Goal: Task Accomplishment & Management: Complete application form

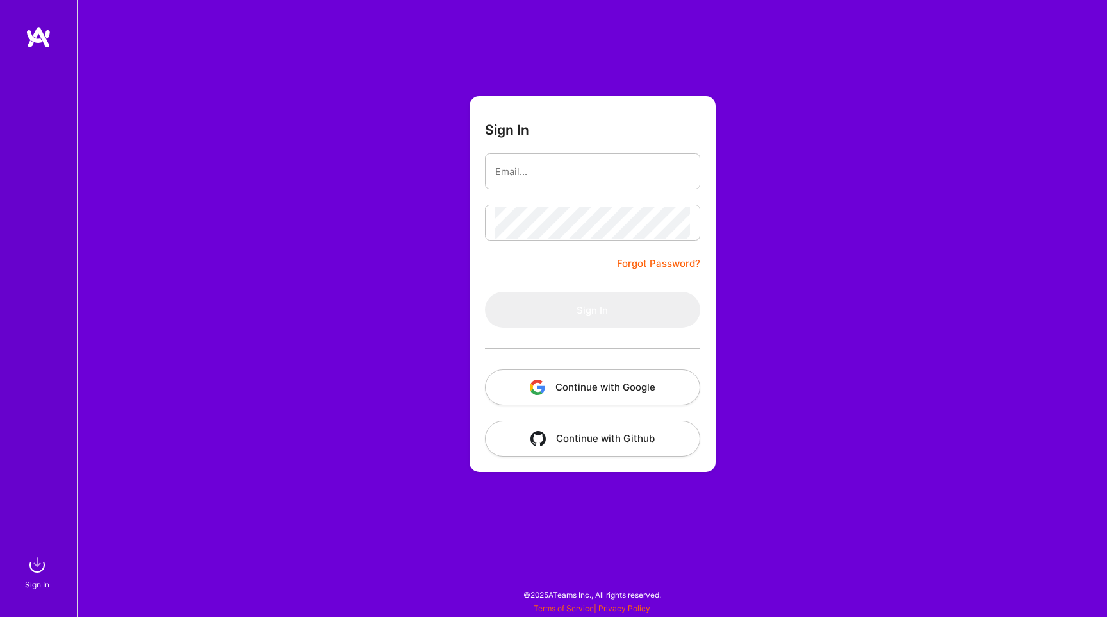
click at [568, 385] on button "Continue with Google" at bounding box center [592, 387] width 215 height 36
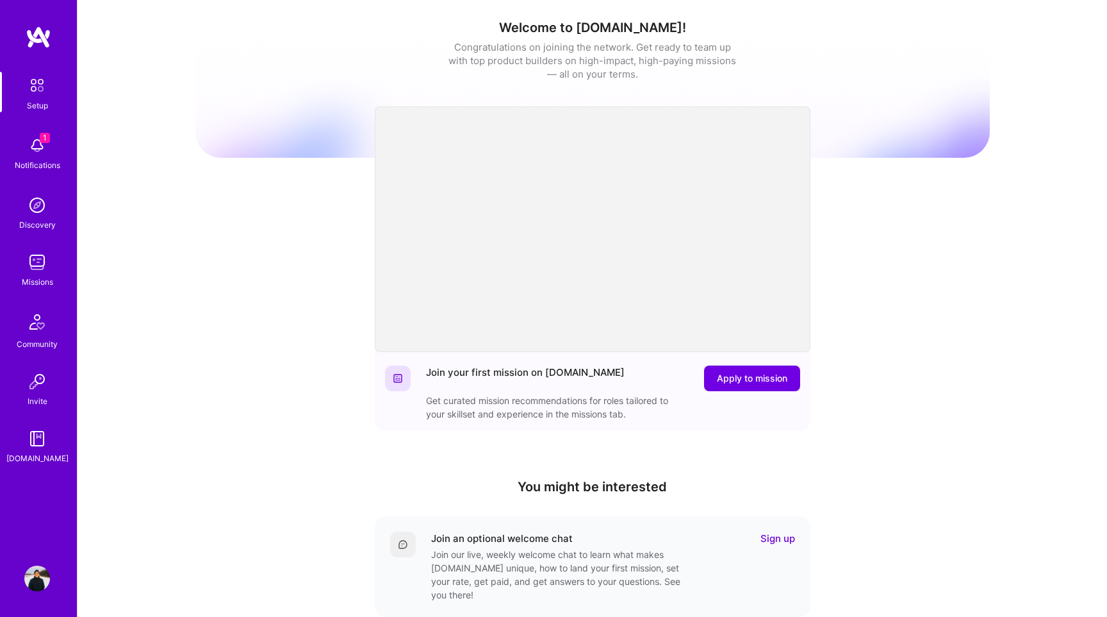
click at [42, 148] on img at bounding box center [37, 146] width 26 height 26
click at [452, 54] on div "1 Setup 1 Notifications Discovery Missions Community Invite [DOMAIN_NAME] Profi…" at bounding box center [553, 418] width 1107 height 837
click at [33, 270] on img at bounding box center [37, 262] width 26 height 26
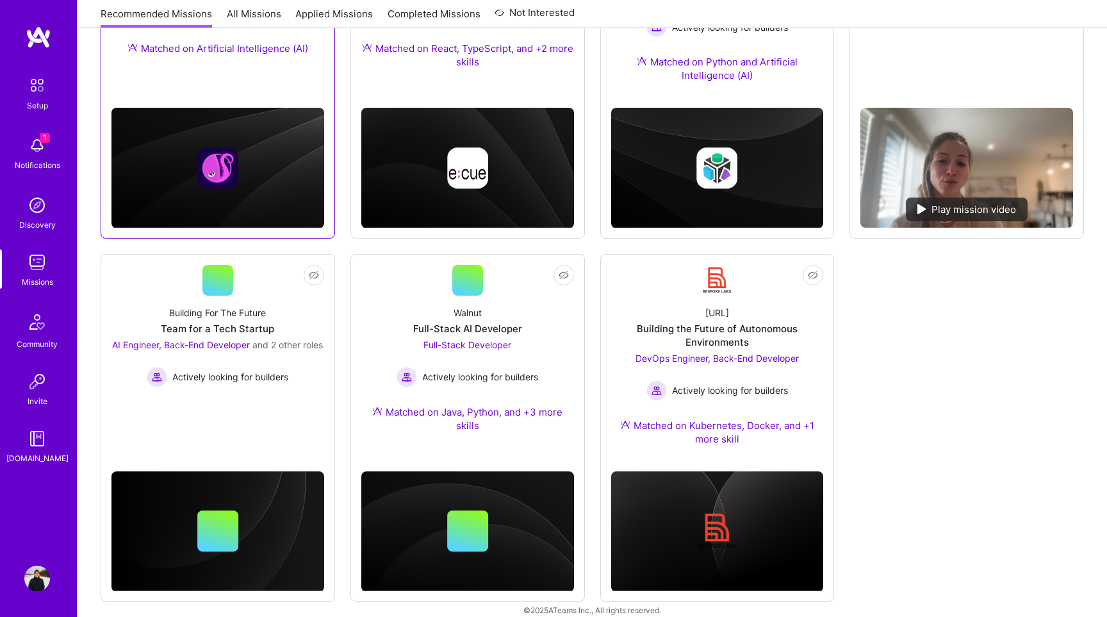
scroll to position [341, 0]
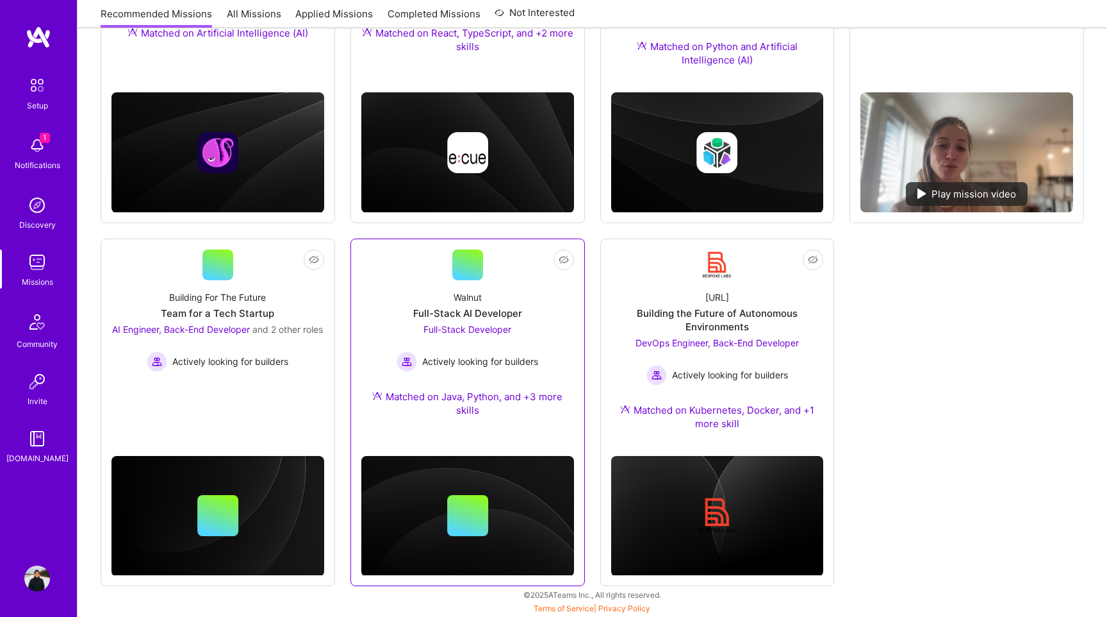
click at [495, 295] on div "Walnut Full-Stack AI Developer Full-Stack Developer Actively looking for builde…" at bounding box center [467, 356] width 213 height 152
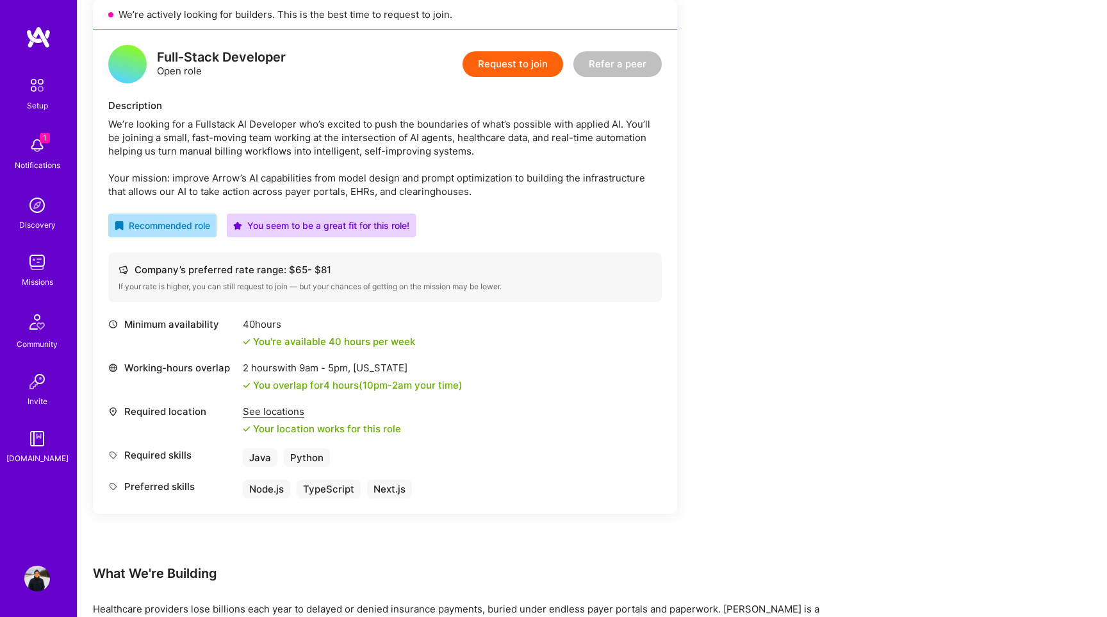
scroll to position [306, 0]
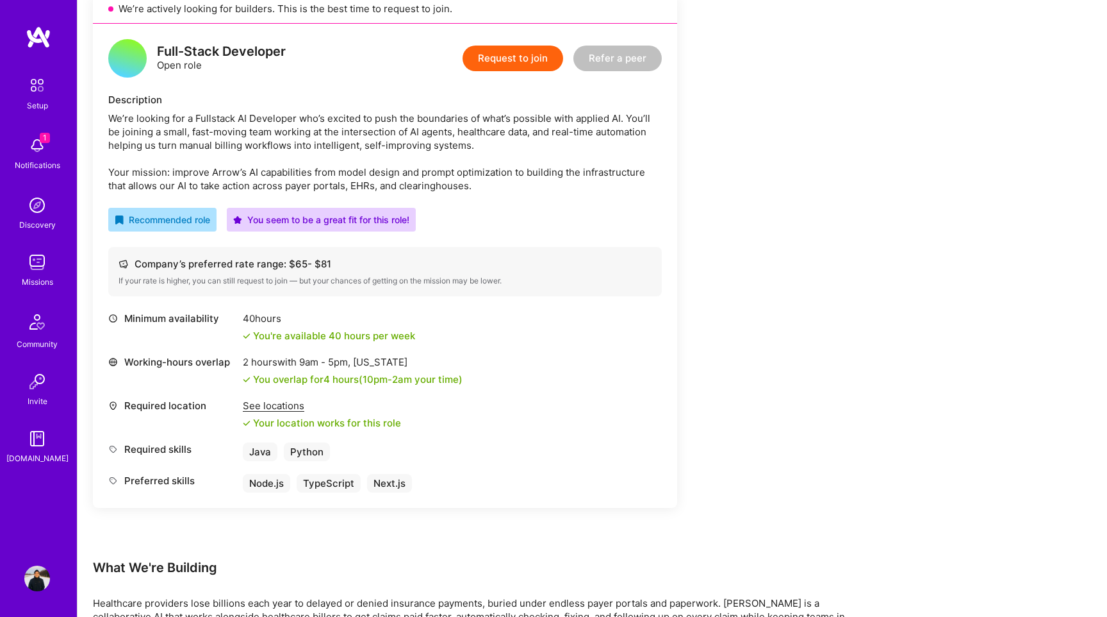
click at [527, 58] on button "Request to join" at bounding box center [513, 59] width 101 height 26
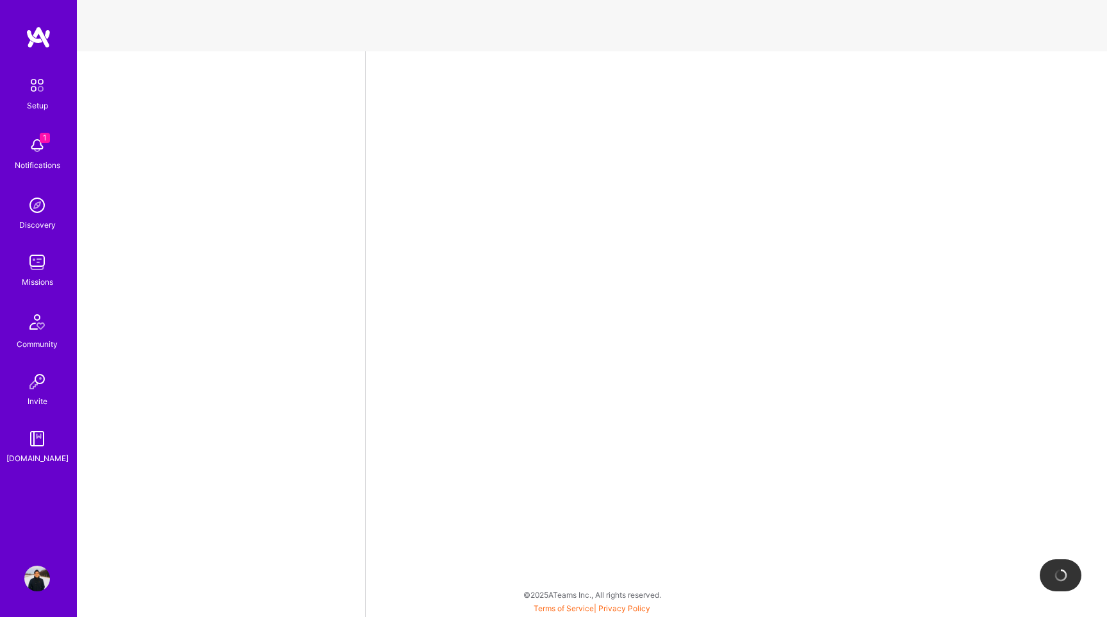
select select "JP"
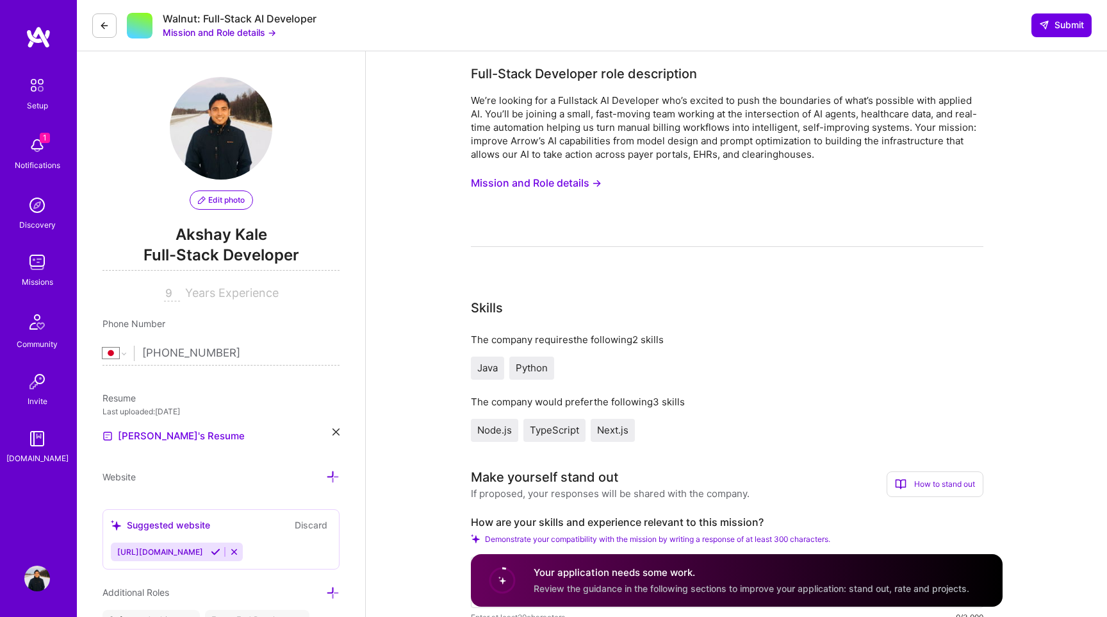
click at [520, 183] on button "Mission and Role details →" at bounding box center [536, 183] width 131 height 24
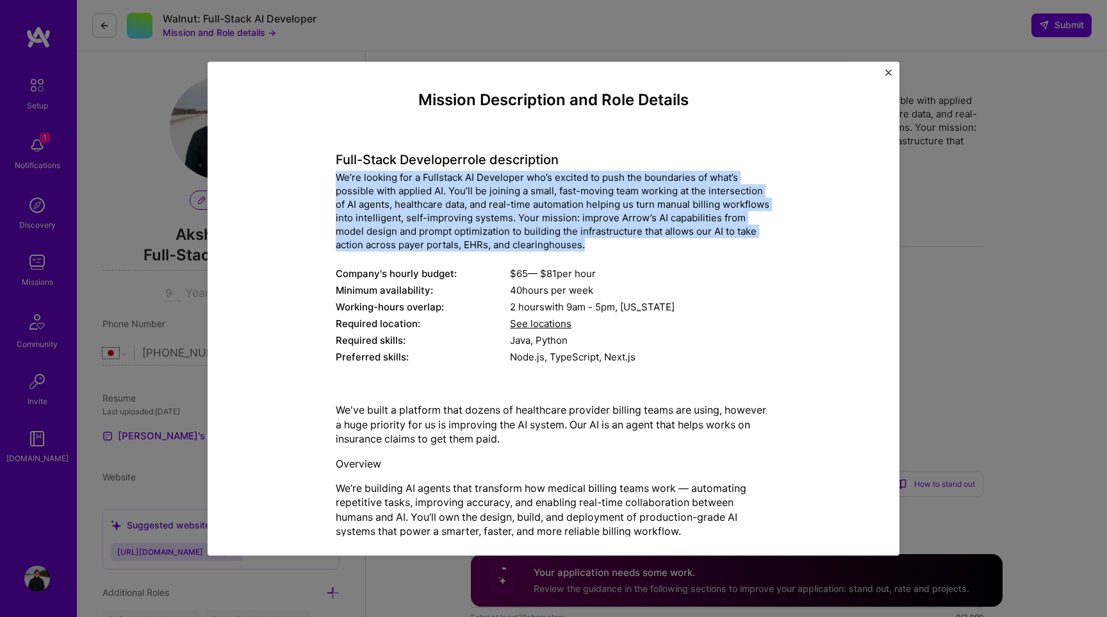
drag, startPoint x: 338, startPoint y: 176, endPoint x: 575, endPoint y: 251, distance: 249.3
click at [575, 251] on div "Full-Stack Developer role description We’re looking for a Fullstack AI Develope…" at bounding box center [554, 251] width 436 height 232
copy div "We’re looking for a Fullstack AI Developer who’s excited to push the boundaries…"
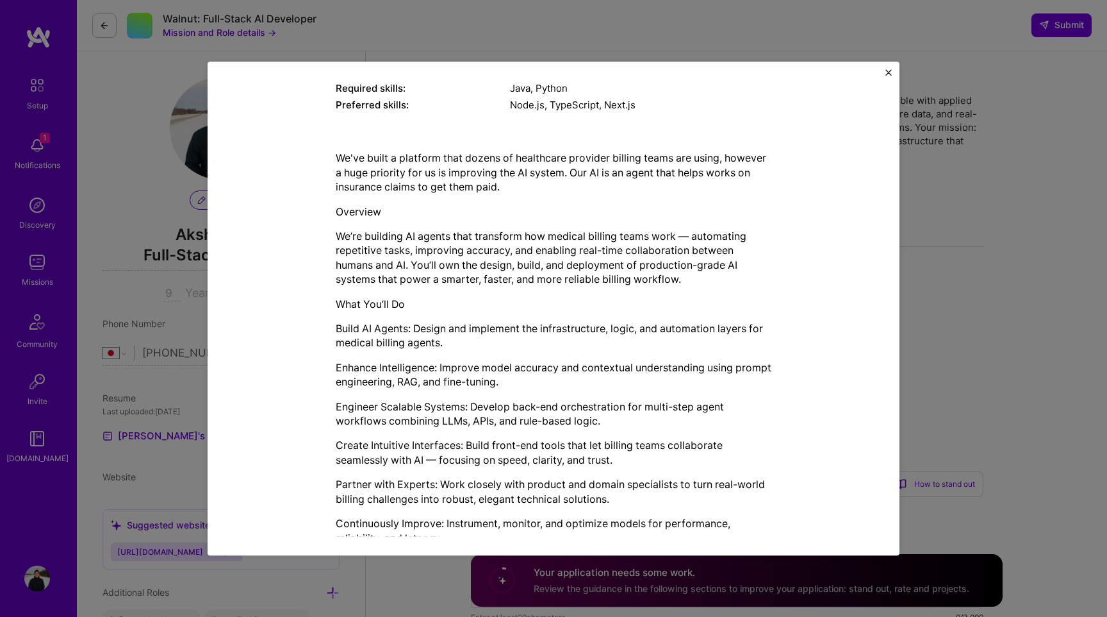
scroll to position [302, 0]
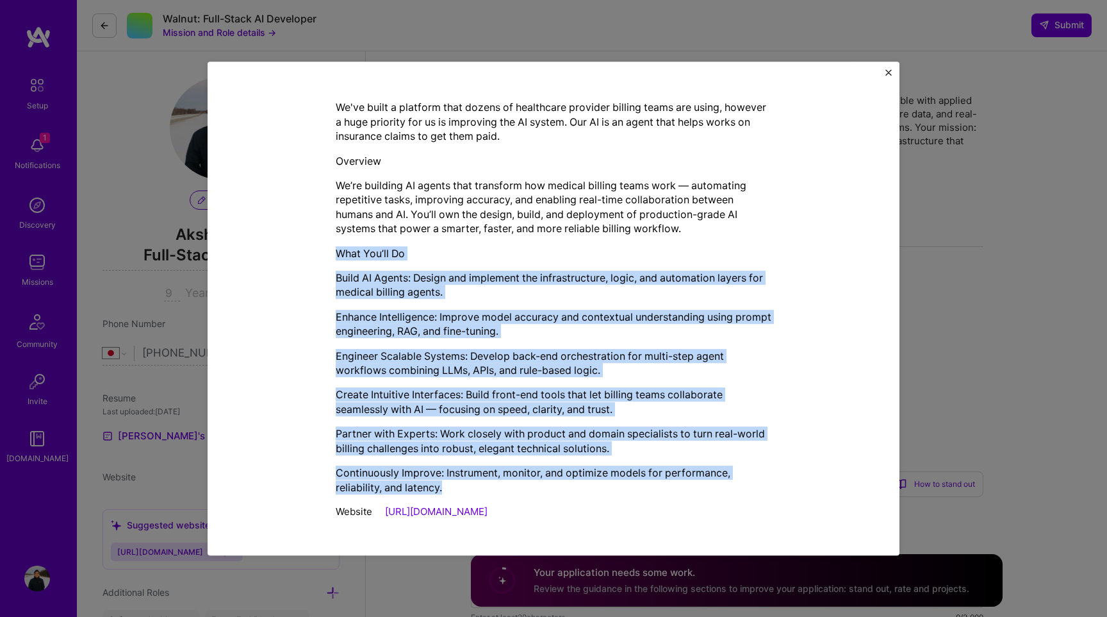
drag, startPoint x: 336, startPoint y: 254, endPoint x: 677, endPoint y: 487, distance: 412.2
click at [677, 488] on div "We've built a platform that dozens of healthcare provider billing teams are usi…" at bounding box center [554, 298] width 436 height 394
copy div "What You’ll Do Build AI Agents: Design and implement the infrastructure, logic,…"
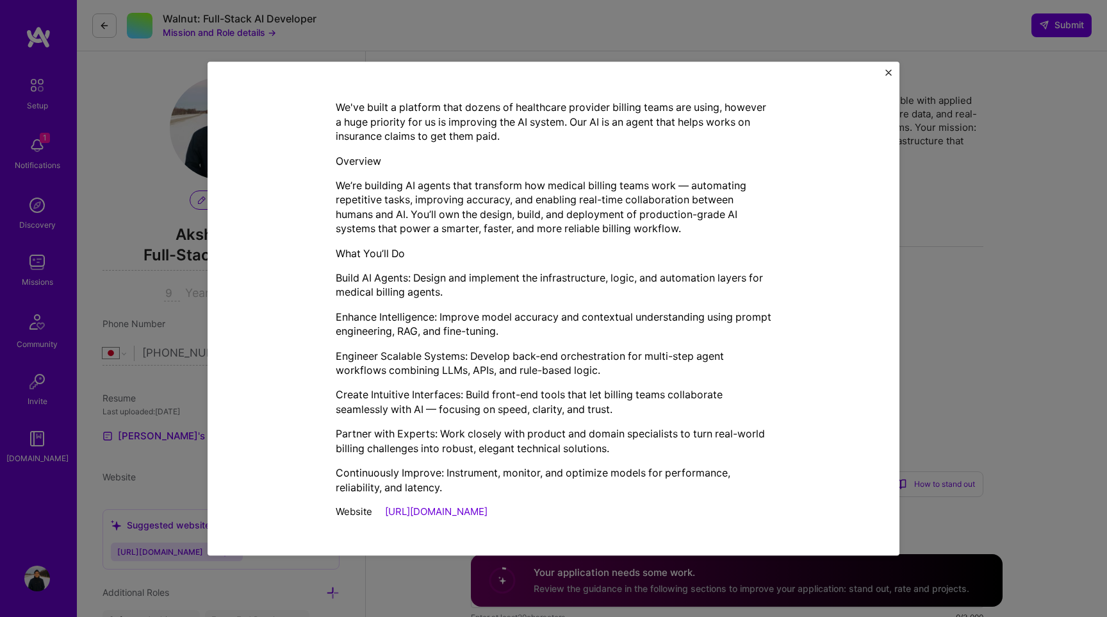
click at [940, 267] on div "Mission Description and Role Details Full-Stack Developer role description We’r…" at bounding box center [553, 308] width 1107 height 617
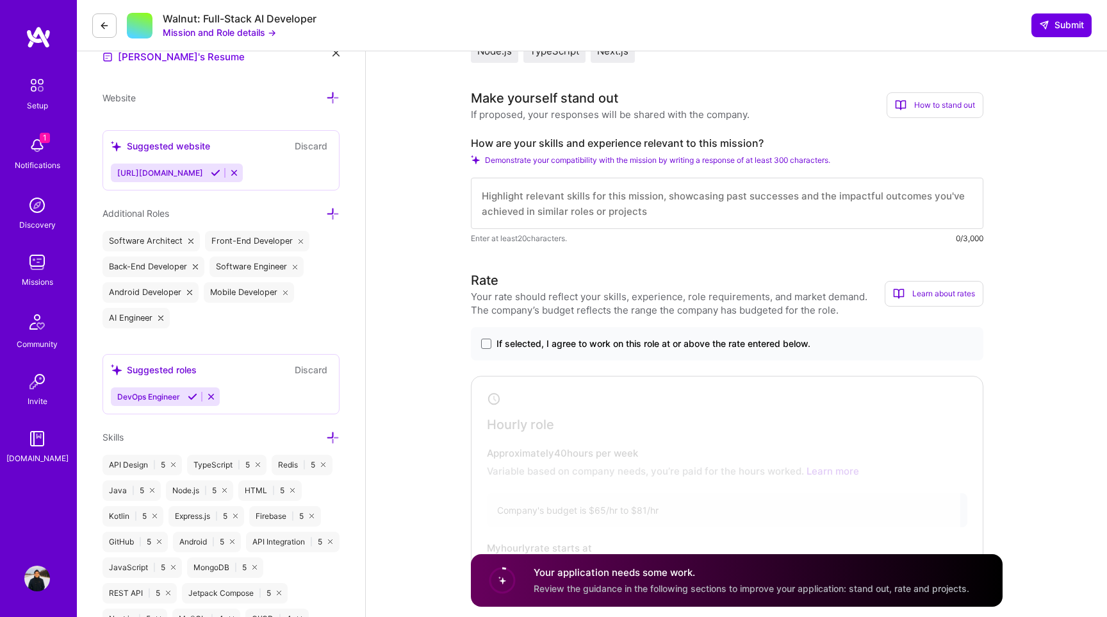
scroll to position [385, 0]
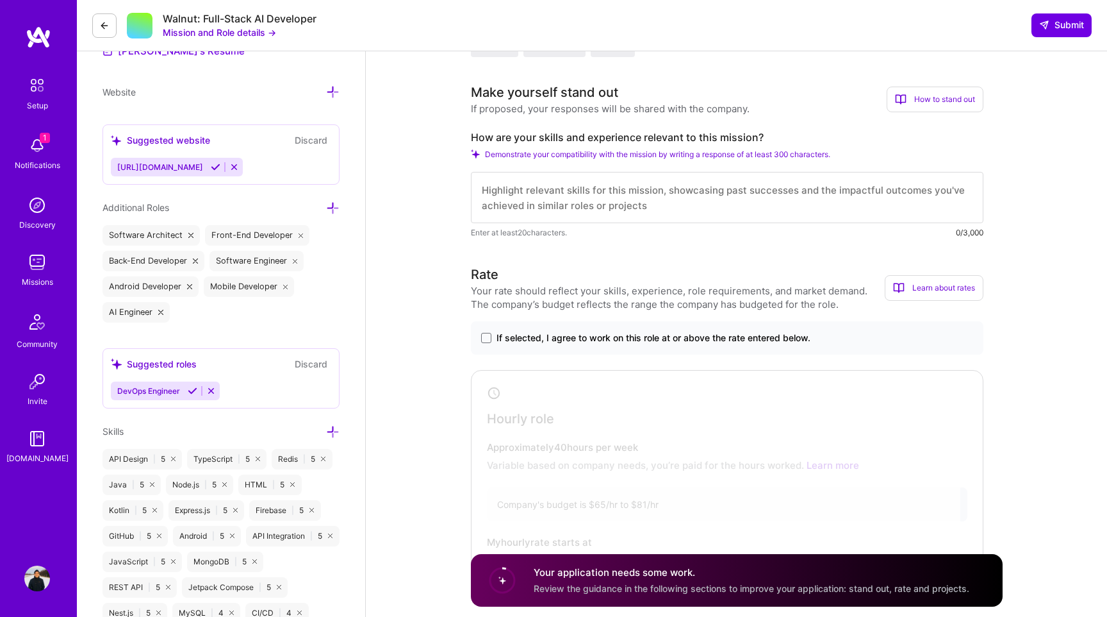
click at [542, 141] on label "How are your skills and experience relevant to this mission?" at bounding box center [727, 137] width 513 height 13
copy label "How are your skills and experience relevant to this mission?"
click at [562, 199] on textarea at bounding box center [727, 197] width 513 height 51
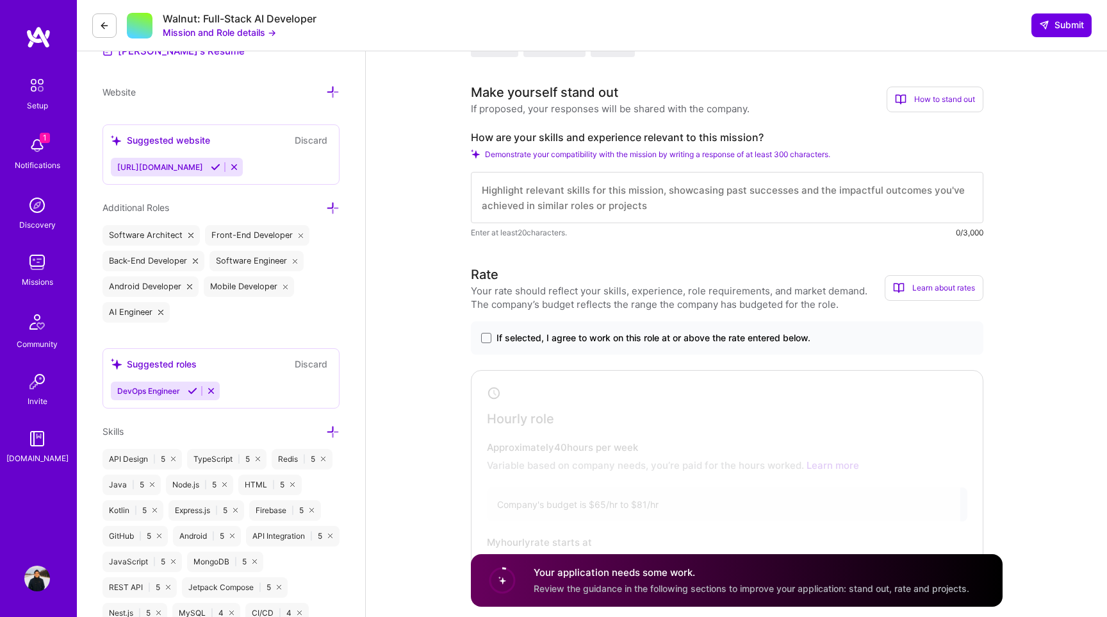
paste textarea "I have 9 years of experience as a full-stack developer and have been working at…"
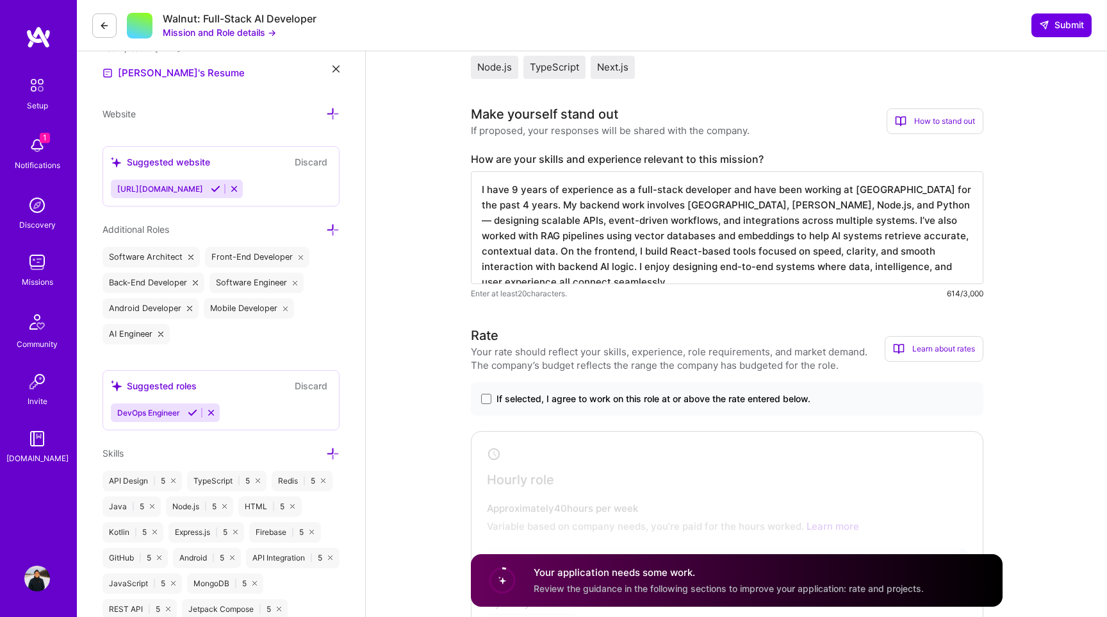
scroll to position [362, 0]
click at [800, 206] on textarea "I have 9 years of experience as a full-stack developer and have been working at…" at bounding box center [727, 228] width 513 height 113
click at [734, 220] on textarea "I have 9 years of experience as a full-stack developer and have been working at…" at bounding box center [727, 228] width 513 height 113
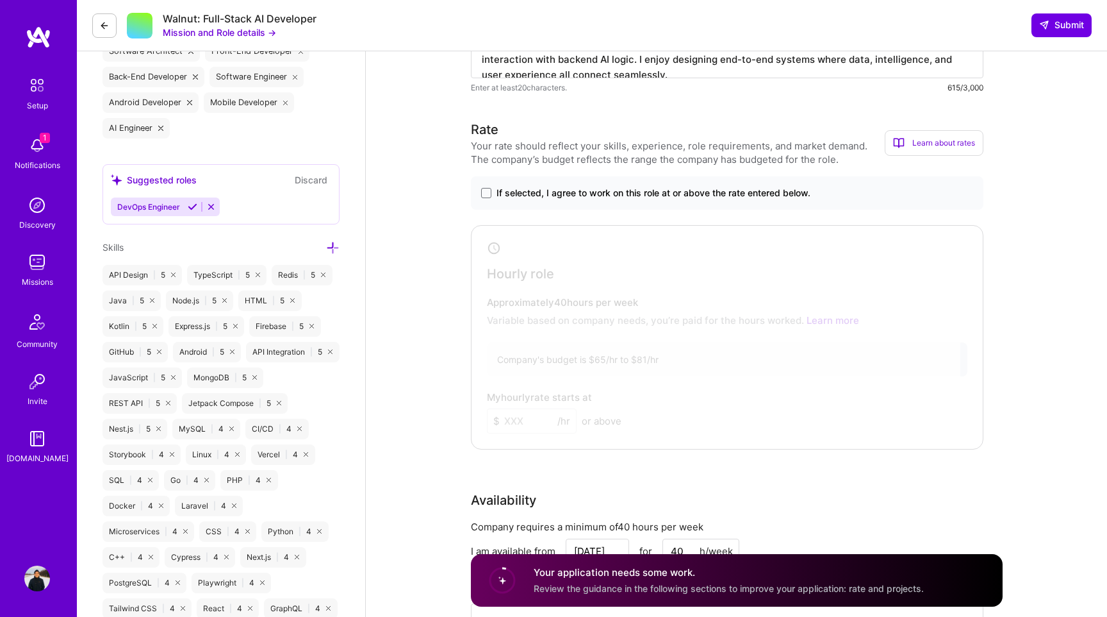
scroll to position [583, 0]
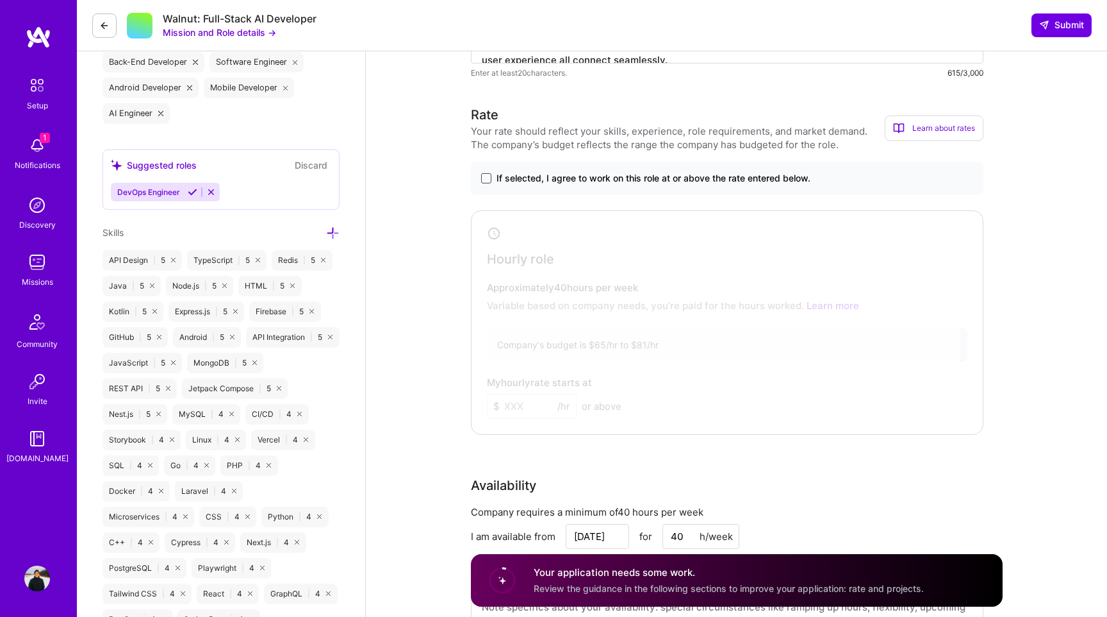
type textarea "I have 9 years of experience as a full-stack developer and have been working at…"
click at [488, 183] on span at bounding box center [486, 178] width 10 height 10
click at [0, 0] on input "If selected, I agree to work on this role at or above the rate entered below." at bounding box center [0, 0] width 0 height 0
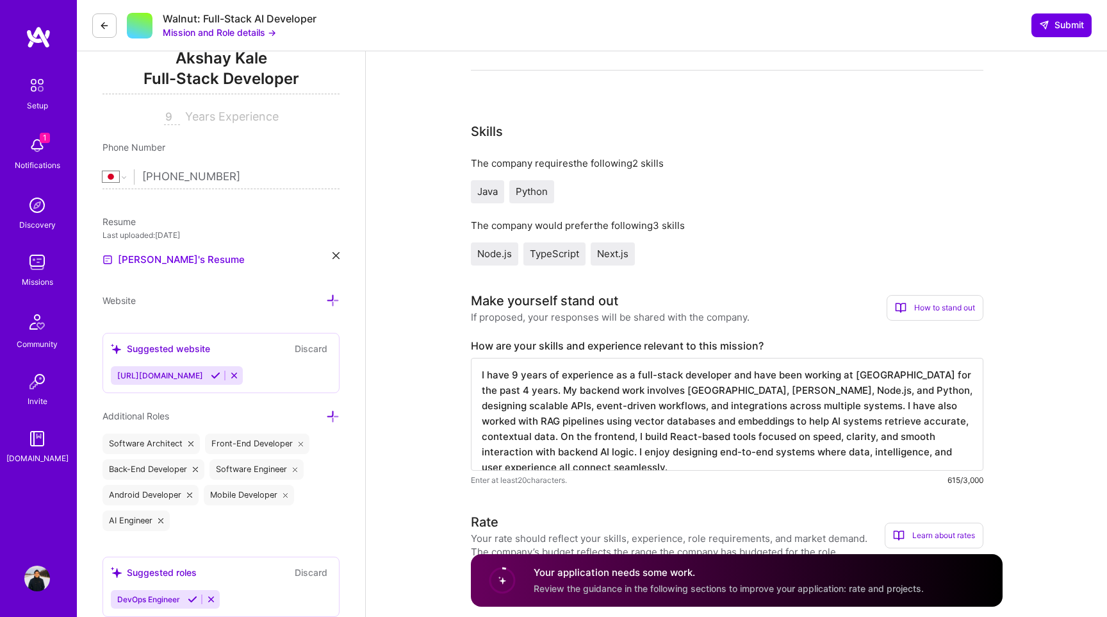
scroll to position [0, 0]
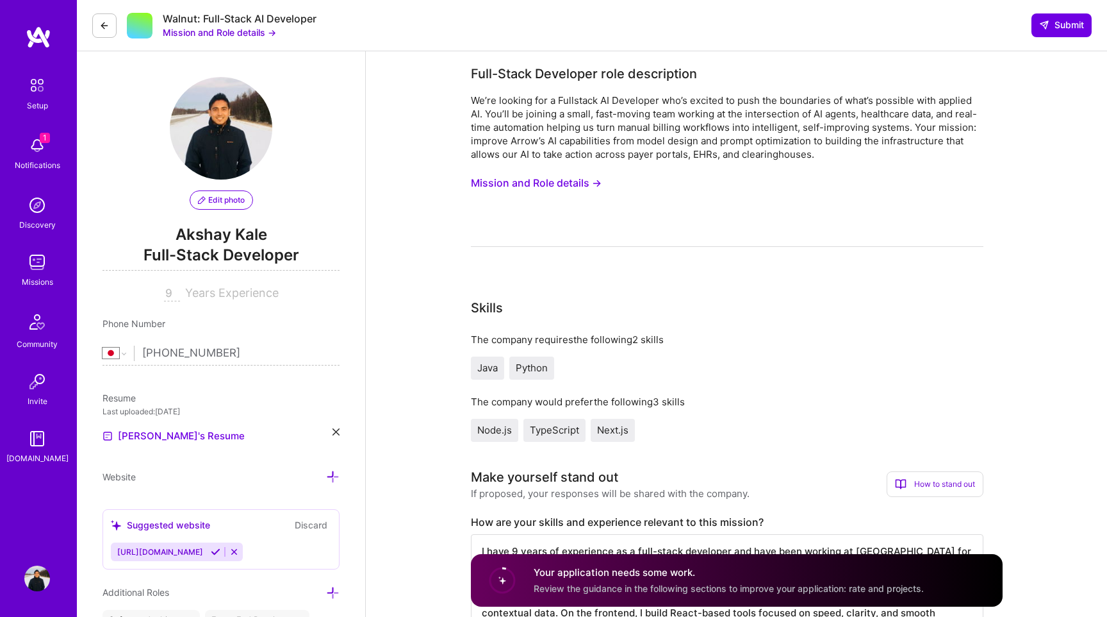
click at [522, 185] on button "Mission and Role details →" at bounding box center [536, 183] width 131 height 24
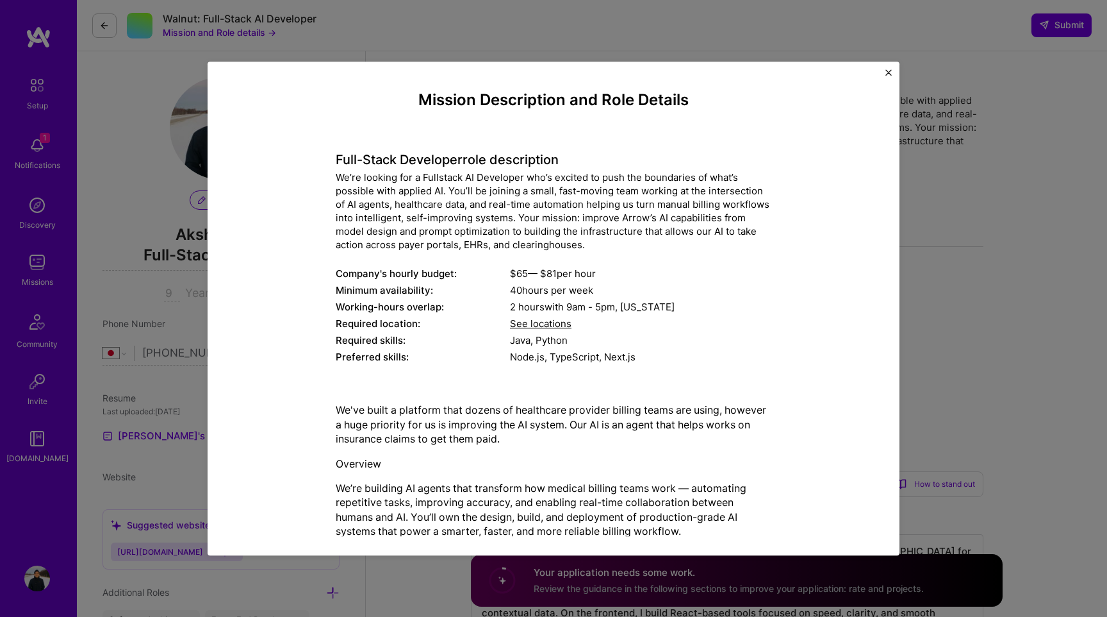
click at [909, 290] on div "Mission Description and Role Details Full-Stack Developer role description We’r…" at bounding box center [553, 308] width 1107 height 617
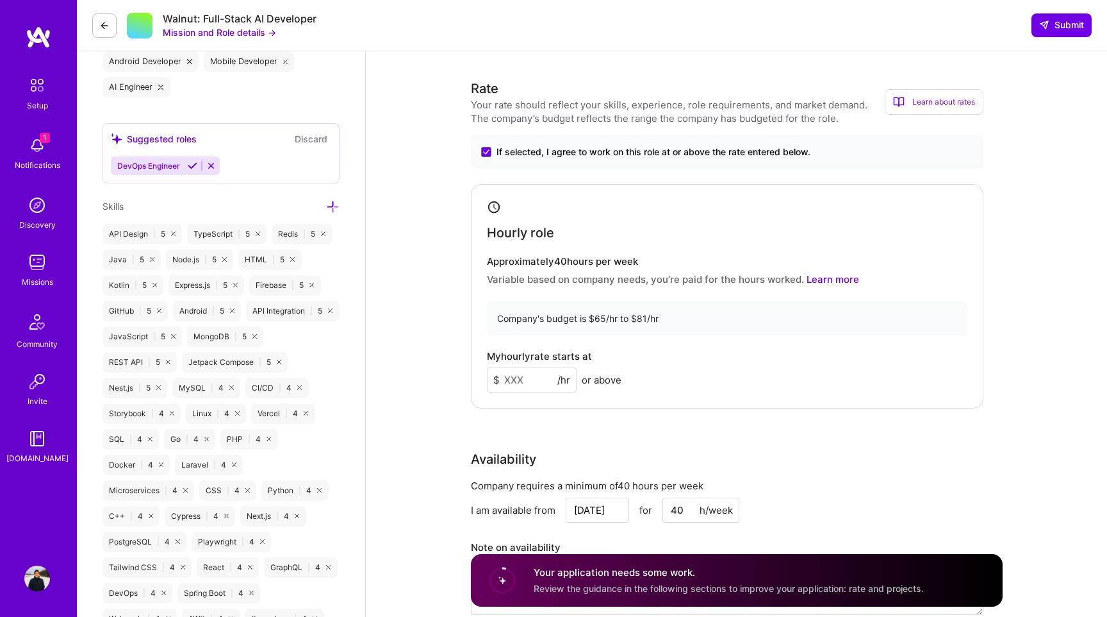
scroll to position [619, 0]
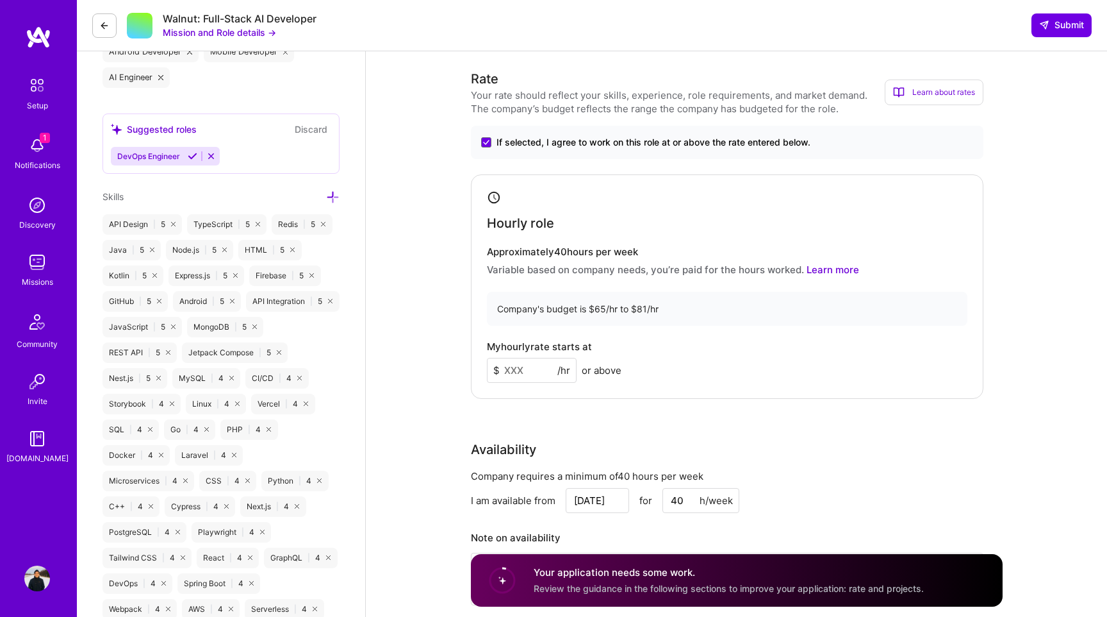
click at [512, 374] on input at bounding box center [532, 370] width 90 height 25
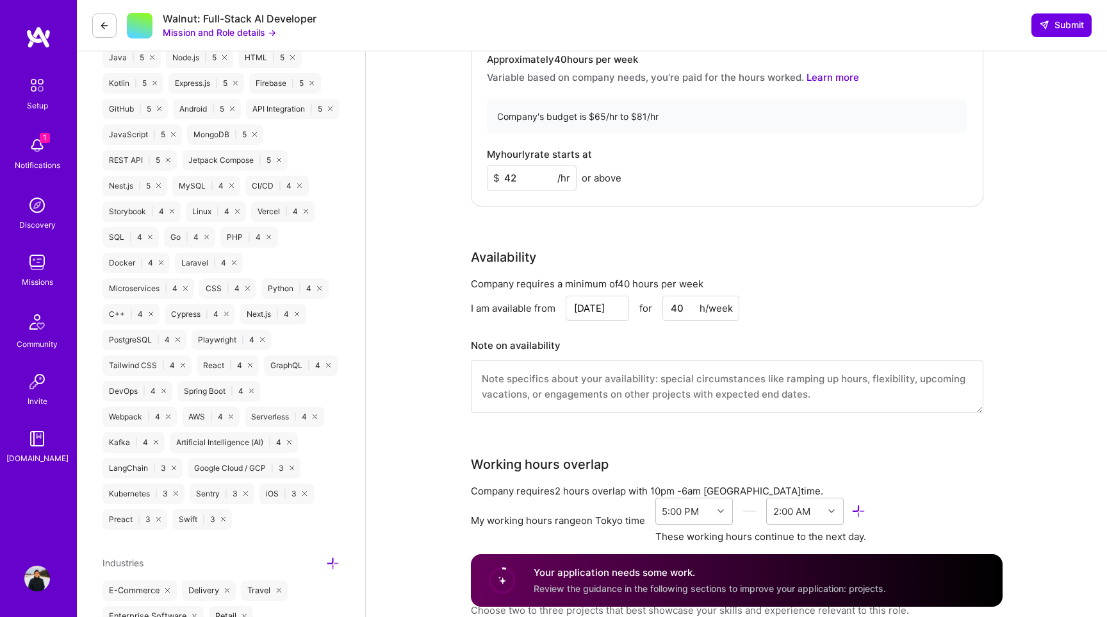
scroll to position [756, 0]
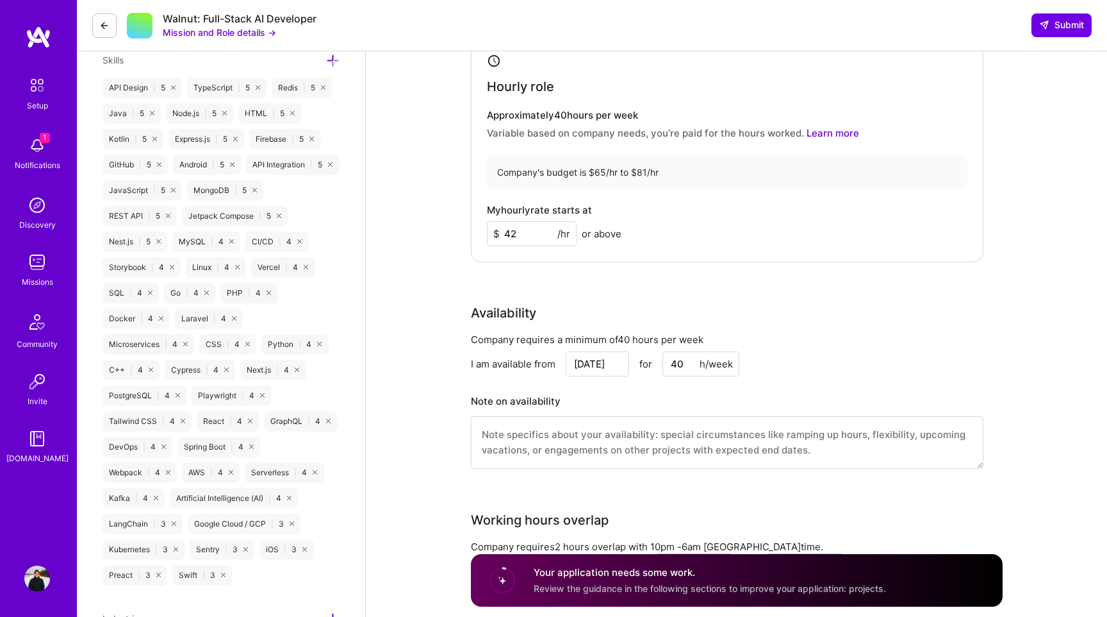
drag, startPoint x: 517, startPoint y: 235, endPoint x: 511, endPoint y: 234, distance: 6.4
click at [511, 234] on input "42" at bounding box center [532, 233] width 90 height 25
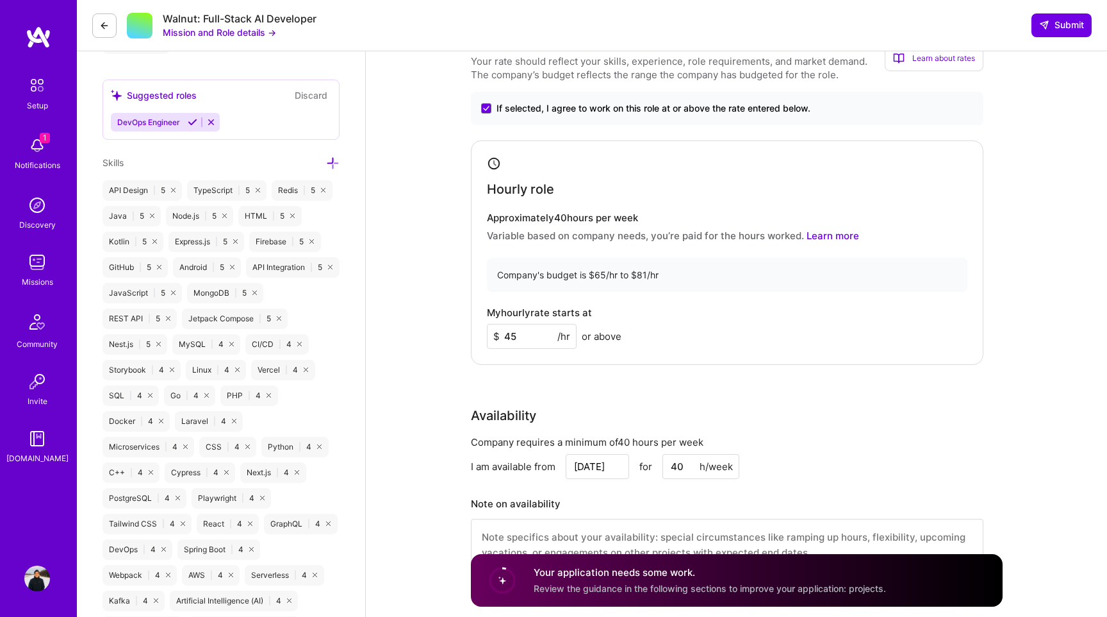
scroll to position [752, 0]
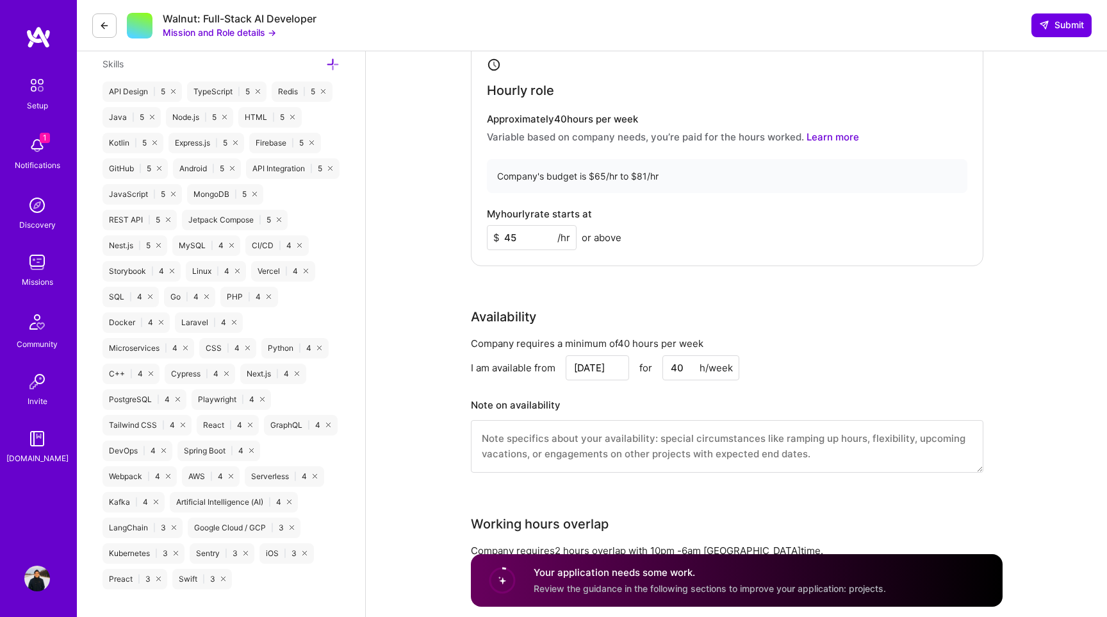
drag, startPoint x: 509, startPoint y: 238, endPoint x: 522, endPoint y: 239, distance: 12.8
click at [522, 239] on input "45" at bounding box center [532, 237] width 90 height 25
type input "42"
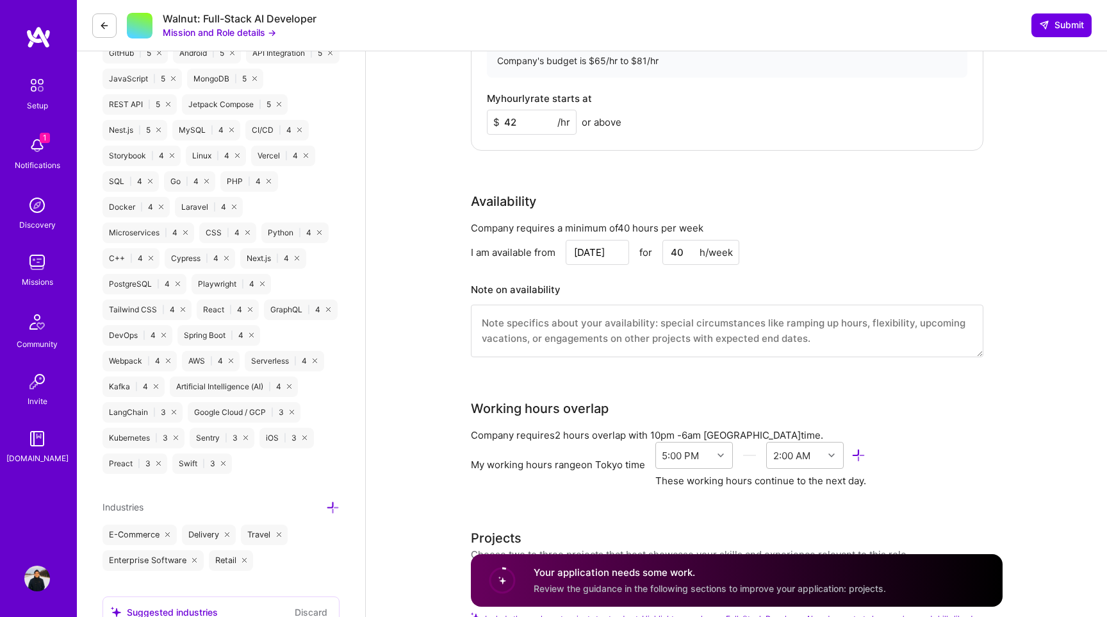
scroll to position [944, 0]
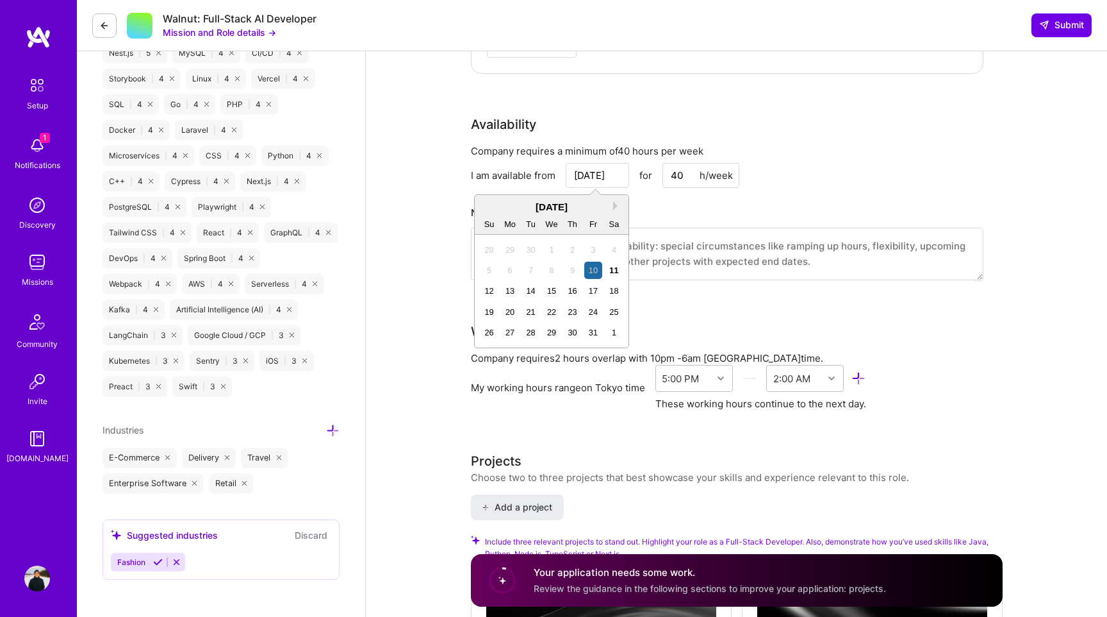
click at [594, 176] on input "[DATE]" at bounding box center [597, 175] width 63 height 25
click at [511, 311] on div "20" at bounding box center [510, 311] width 17 height 17
type input "[DATE]"
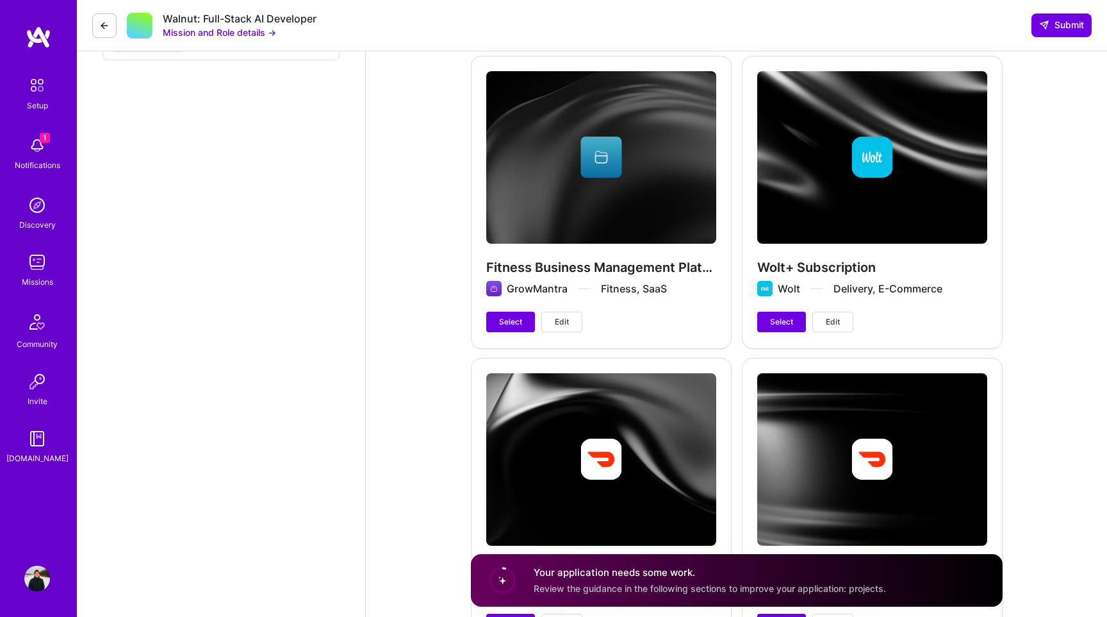
scroll to position [1478, 0]
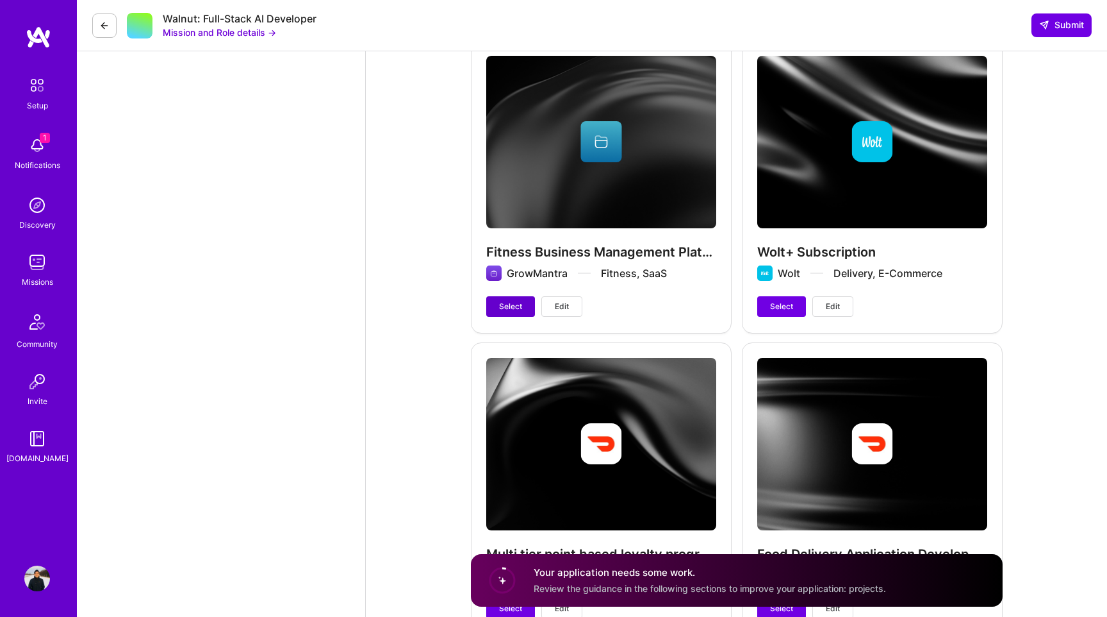
click at [501, 307] on span "Select" at bounding box center [510, 307] width 23 height 12
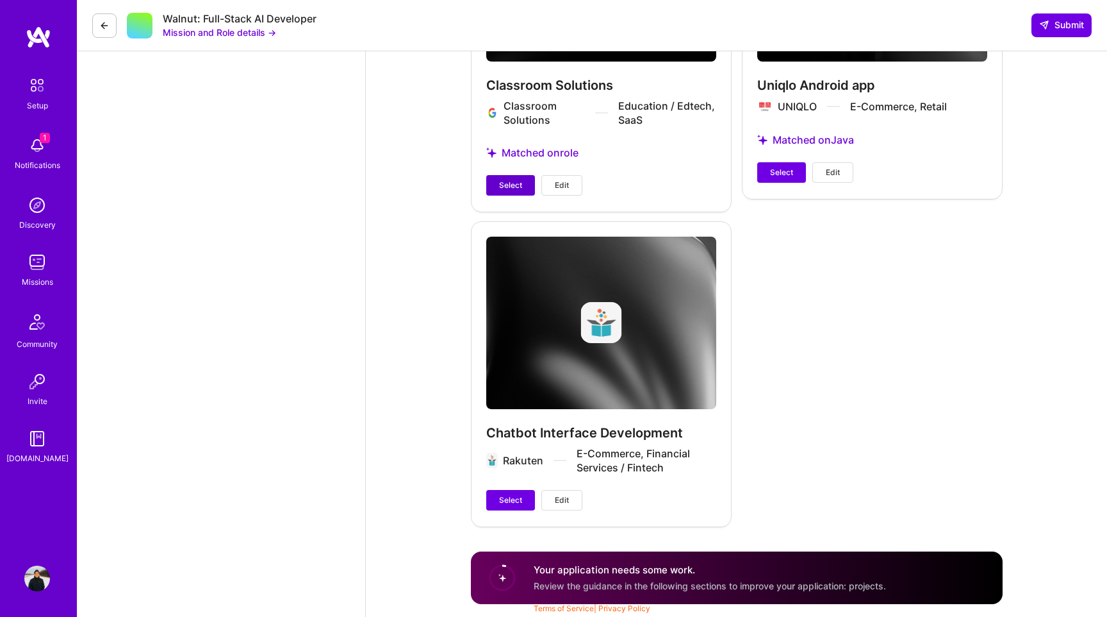
scroll to position [2597, 0]
click at [513, 501] on span "Select" at bounding box center [510, 500] width 23 height 12
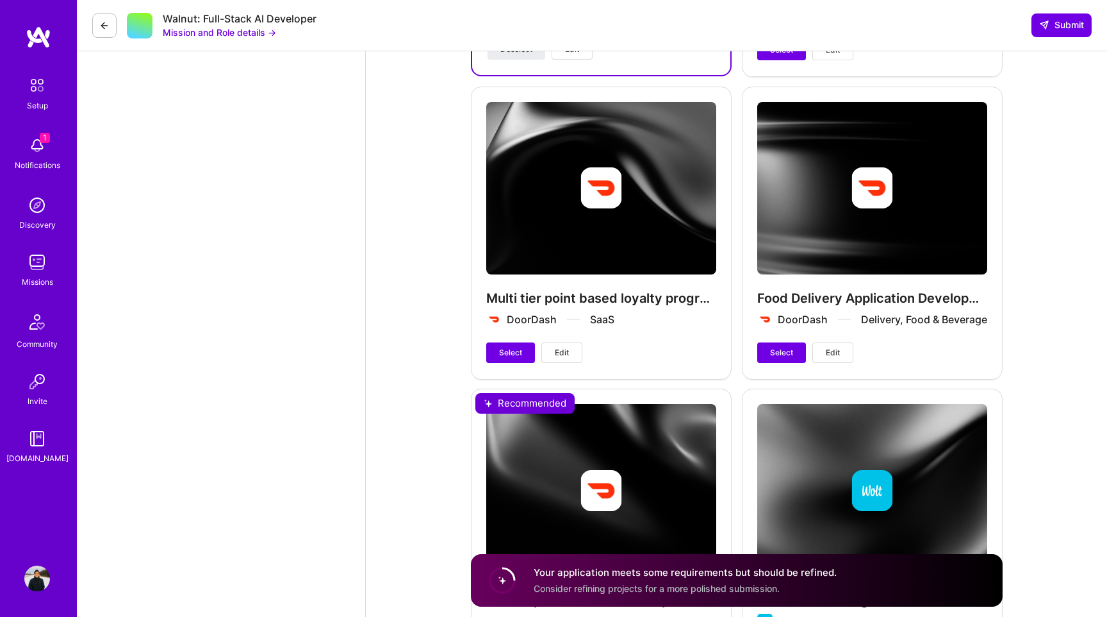
scroll to position [1723, 0]
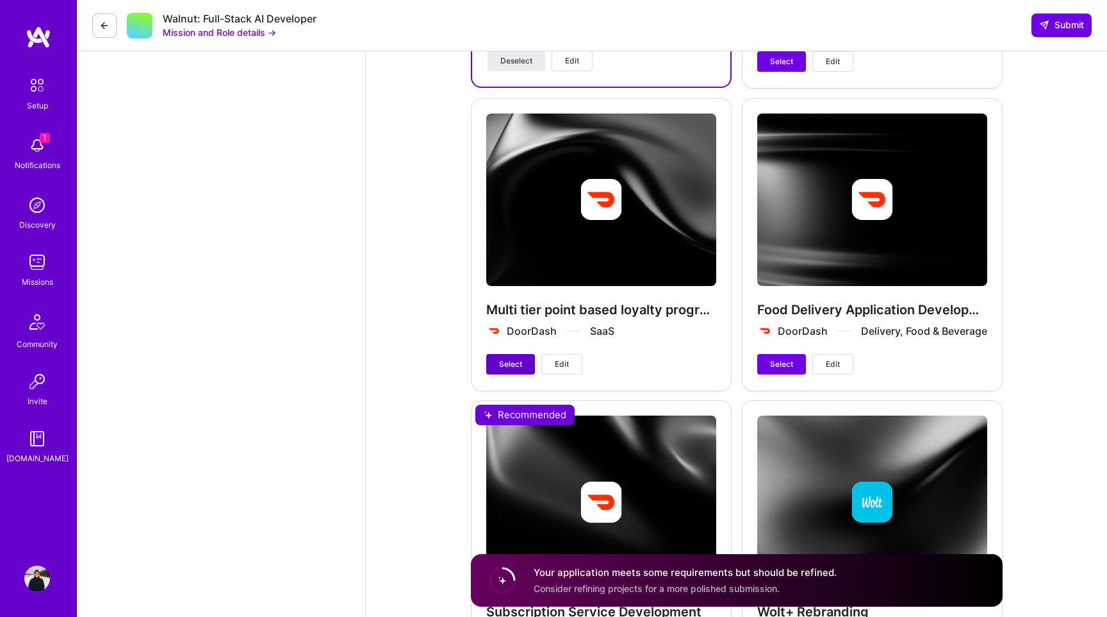
click at [509, 361] on span "Select" at bounding box center [510, 364] width 23 height 12
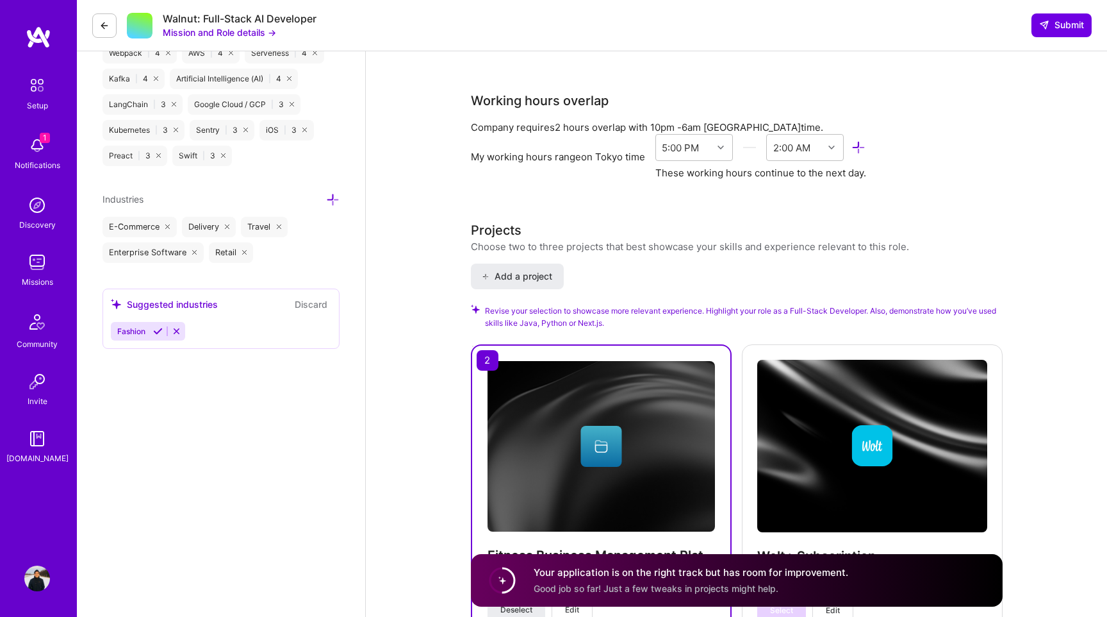
scroll to position [1183, 0]
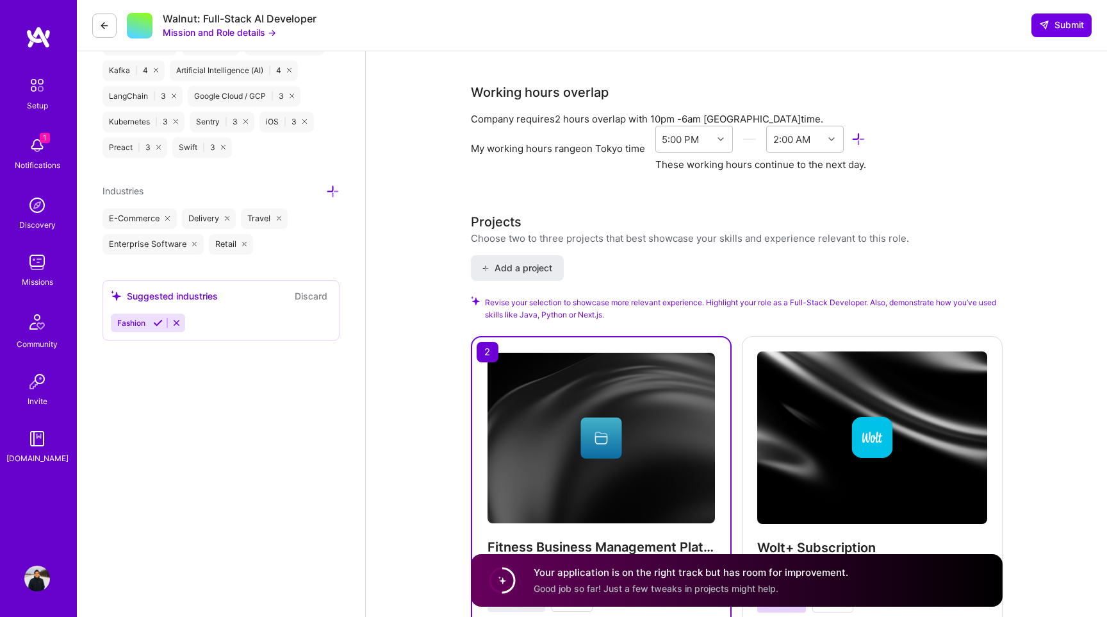
click at [159, 327] on icon at bounding box center [158, 323] width 10 height 10
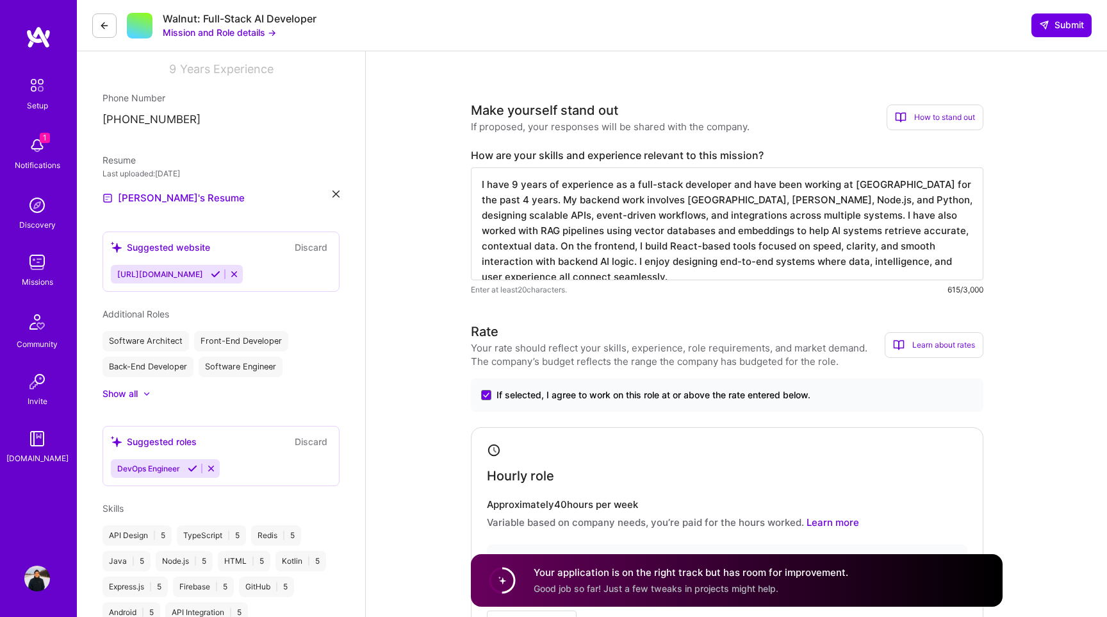
scroll to position [0, 0]
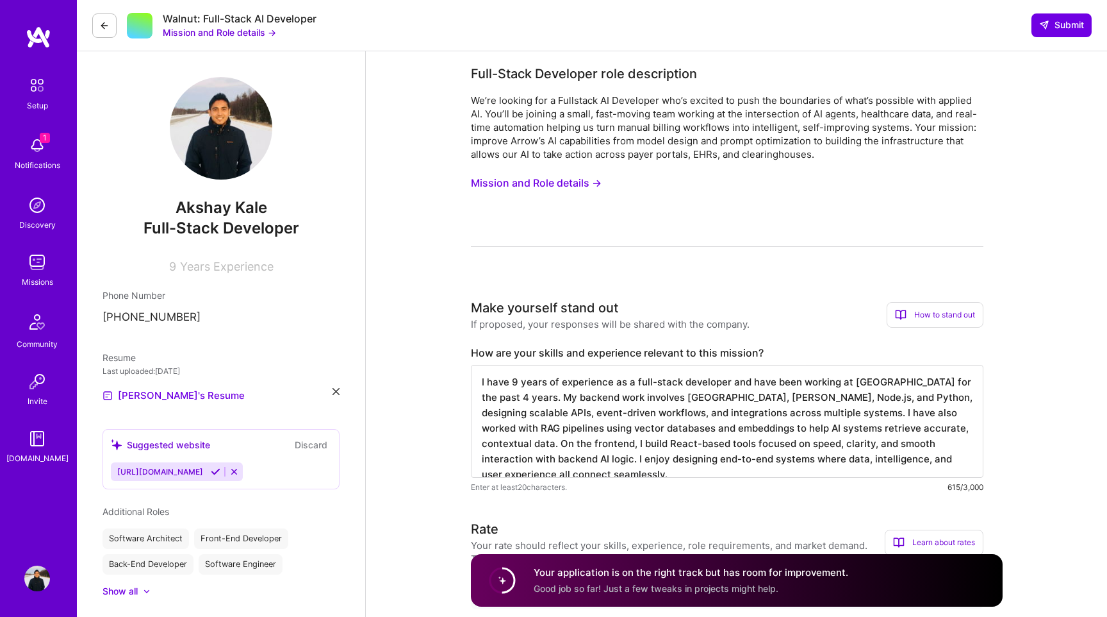
click at [214, 472] on icon at bounding box center [216, 472] width 10 height 10
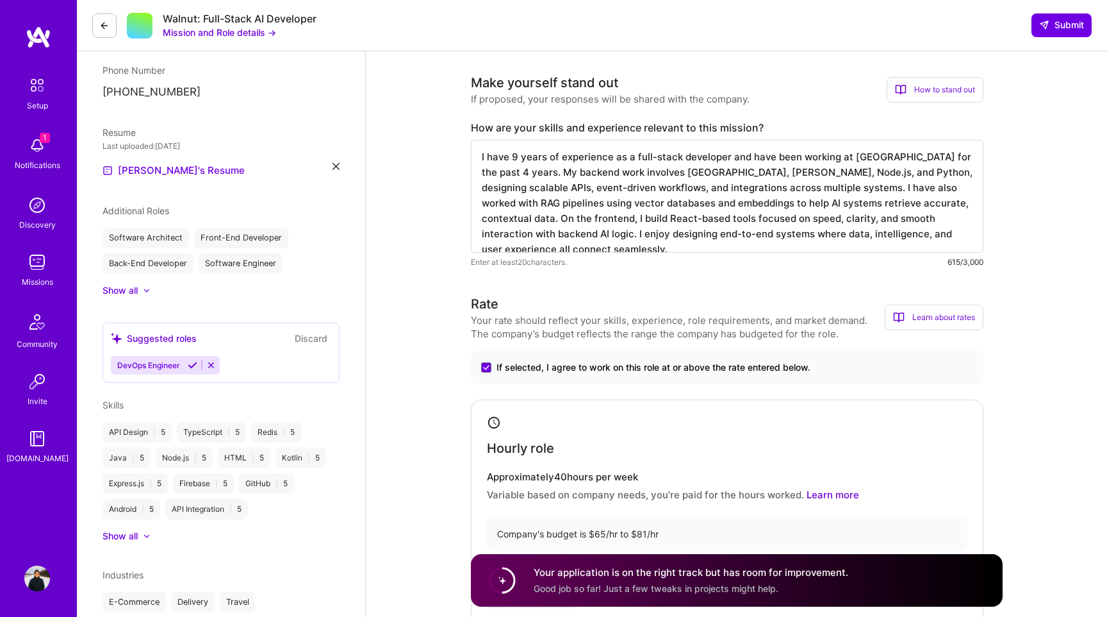
scroll to position [242, 0]
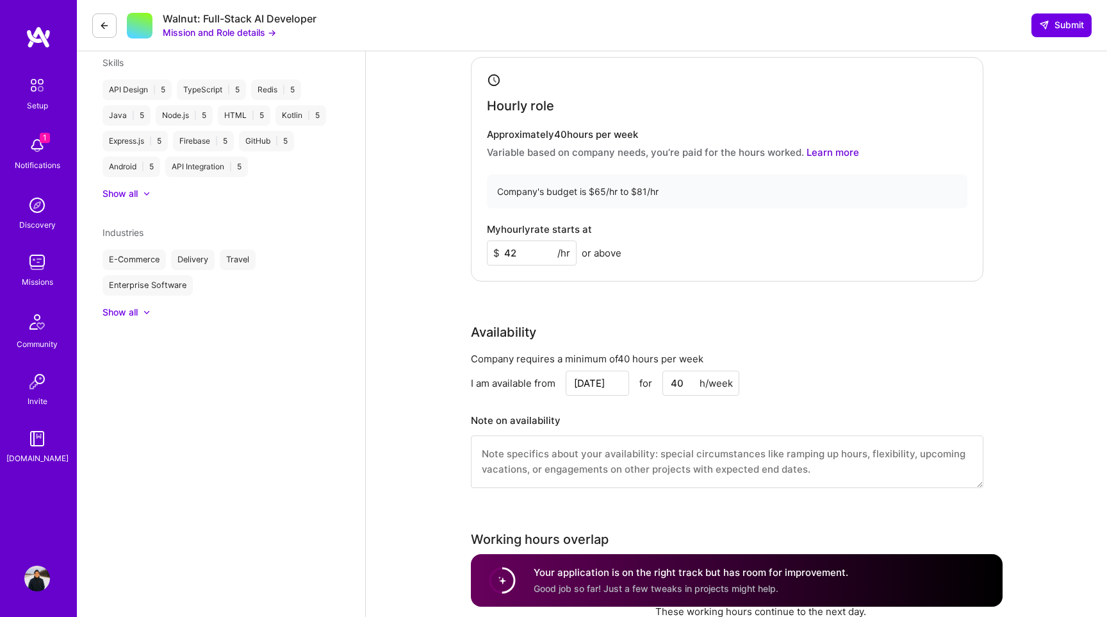
scroll to position [558, 0]
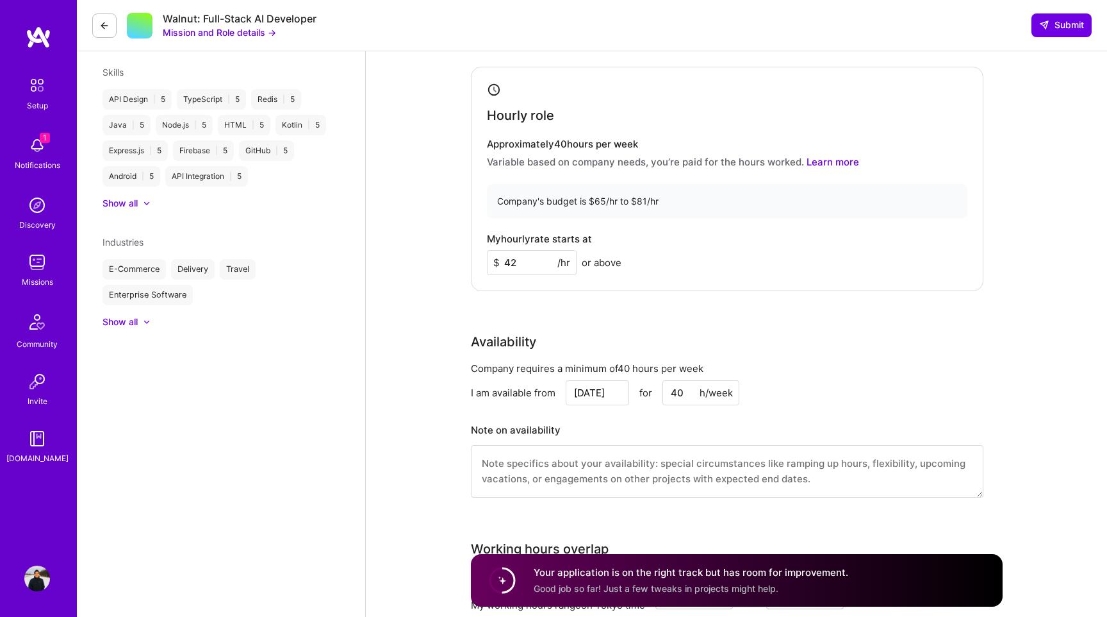
drag, startPoint x: 508, startPoint y: 261, endPoint x: 527, endPoint y: 261, distance: 19.9
click at [527, 261] on input "42" at bounding box center [532, 262] width 90 height 25
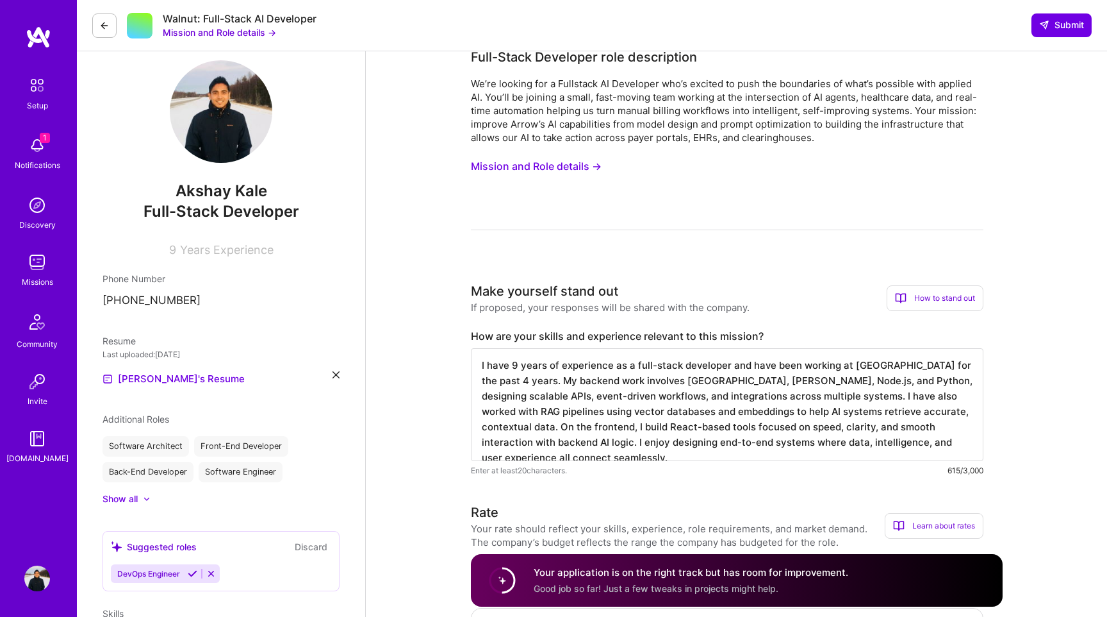
scroll to position [0, 0]
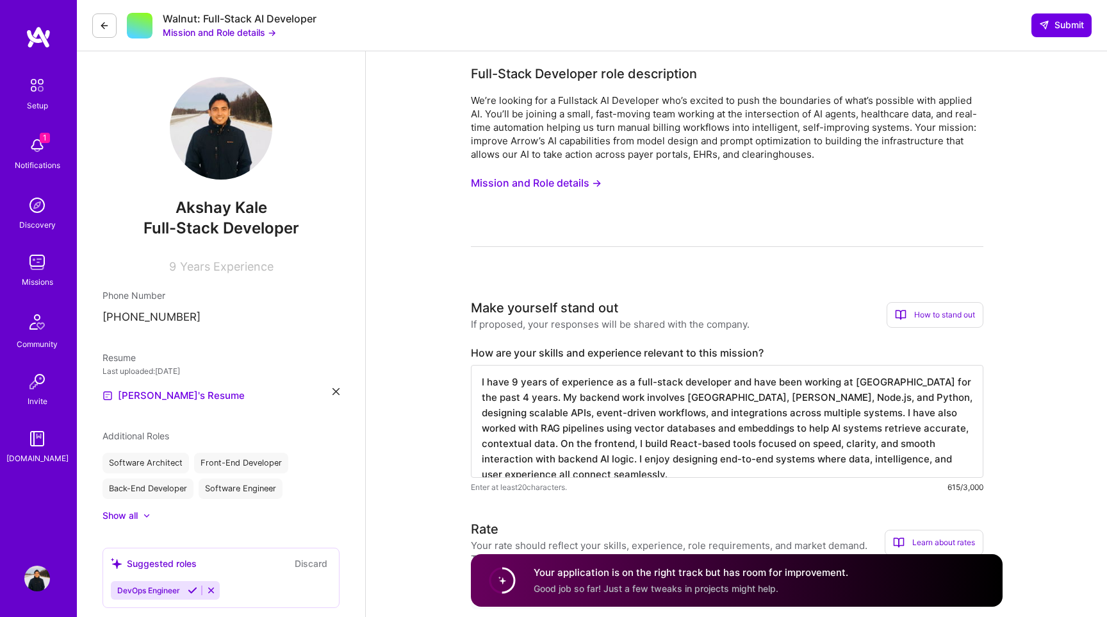
click at [547, 185] on button "Mission and Role details →" at bounding box center [536, 183] width 131 height 24
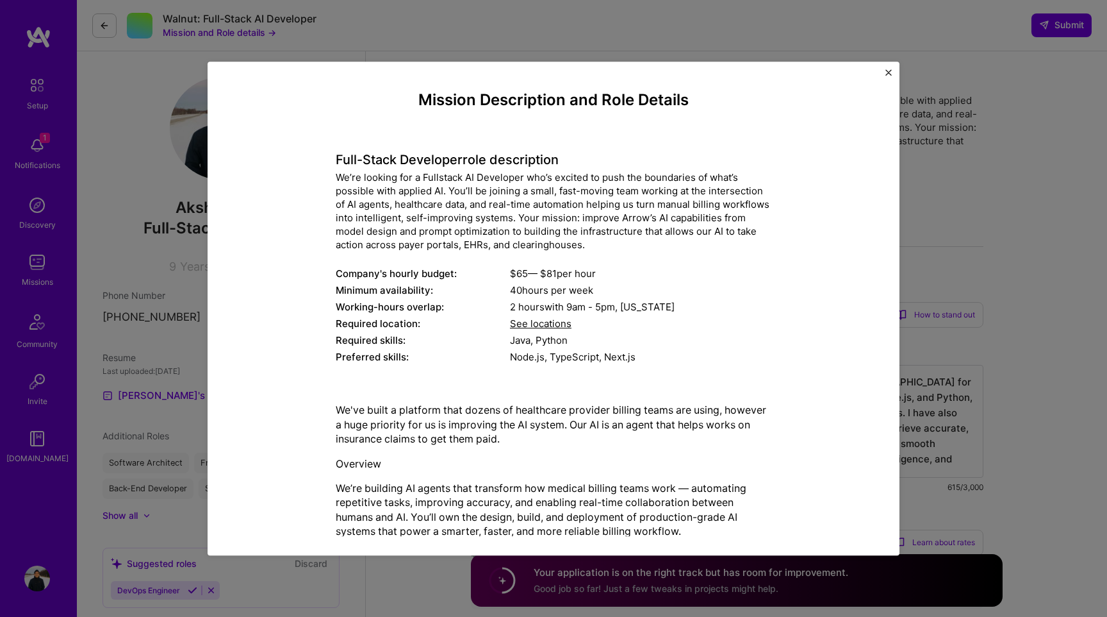
click at [956, 187] on div "Mission Description and Role Details Full-Stack Developer role description We’r…" at bounding box center [553, 308] width 1107 height 617
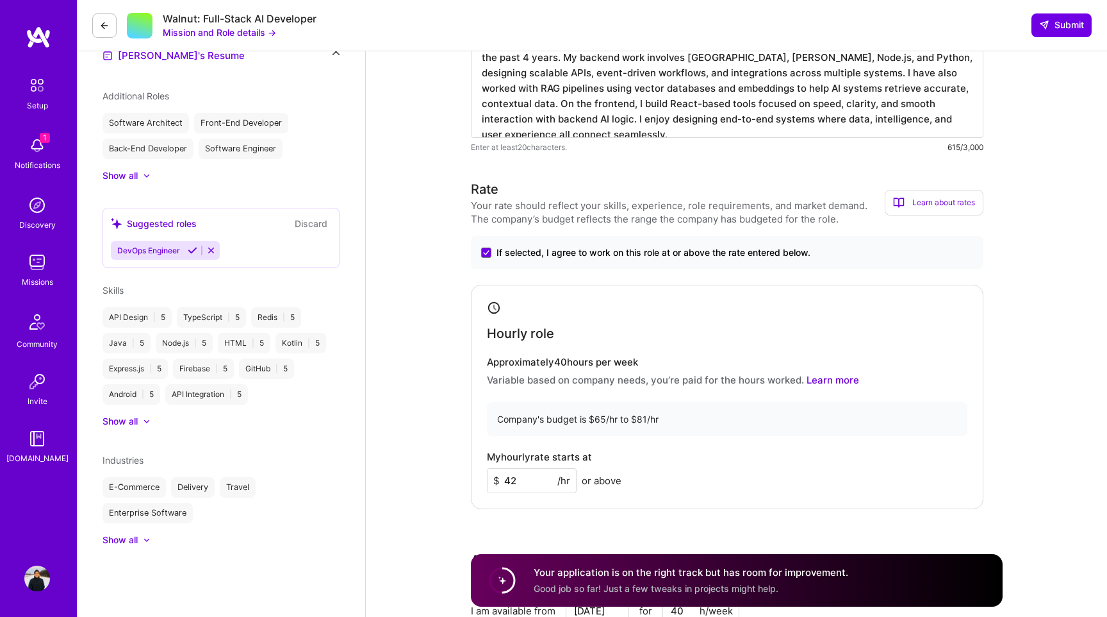
scroll to position [351, 0]
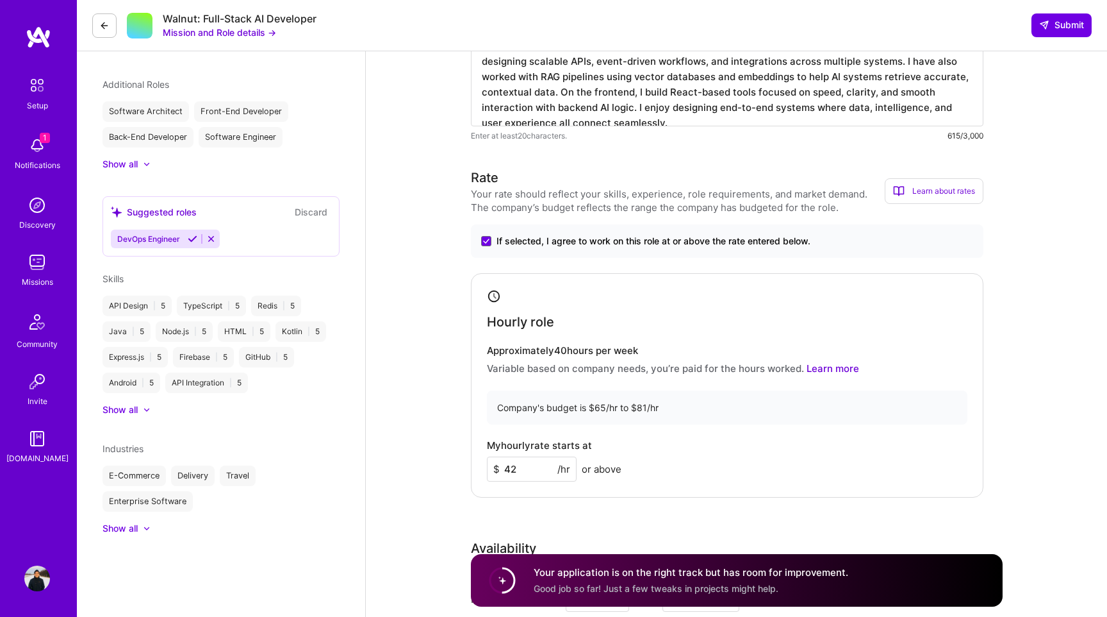
click at [520, 474] on input "42" at bounding box center [532, 468] width 90 height 25
type input "5"
type input "45"
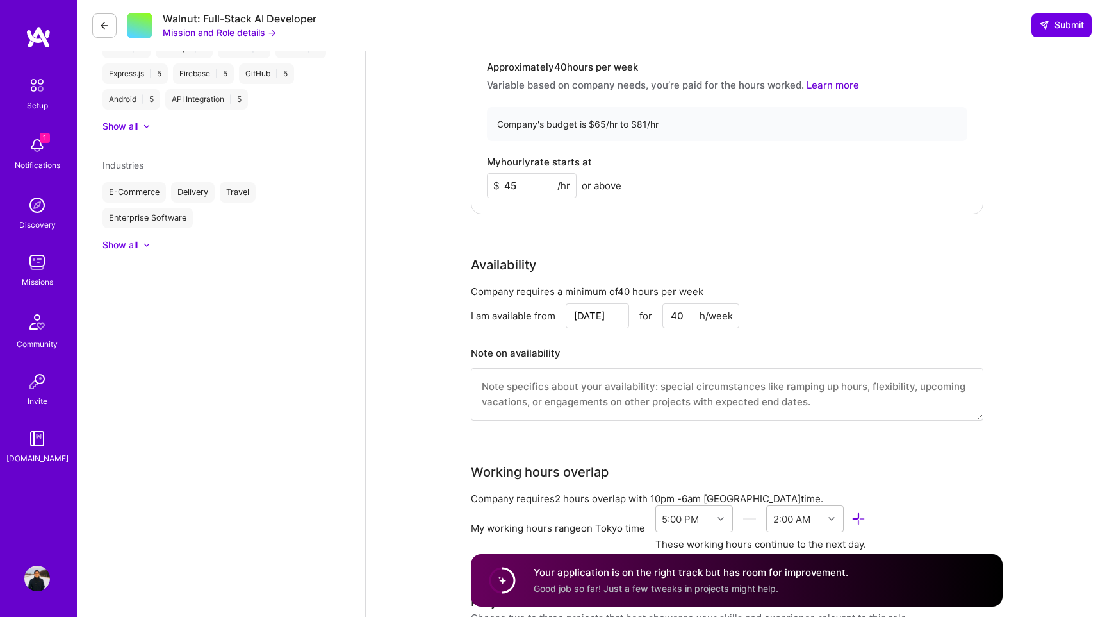
scroll to position [0, 0]
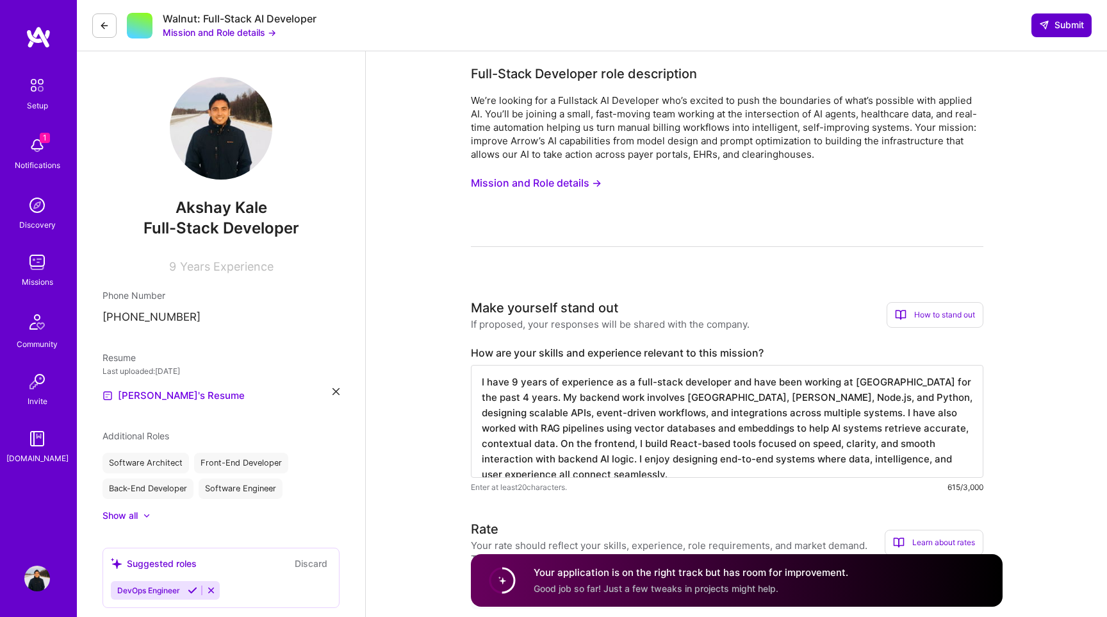
click at [1052, 24] on span "Submit" at bounding box center [1061, 25] width 45 height 13
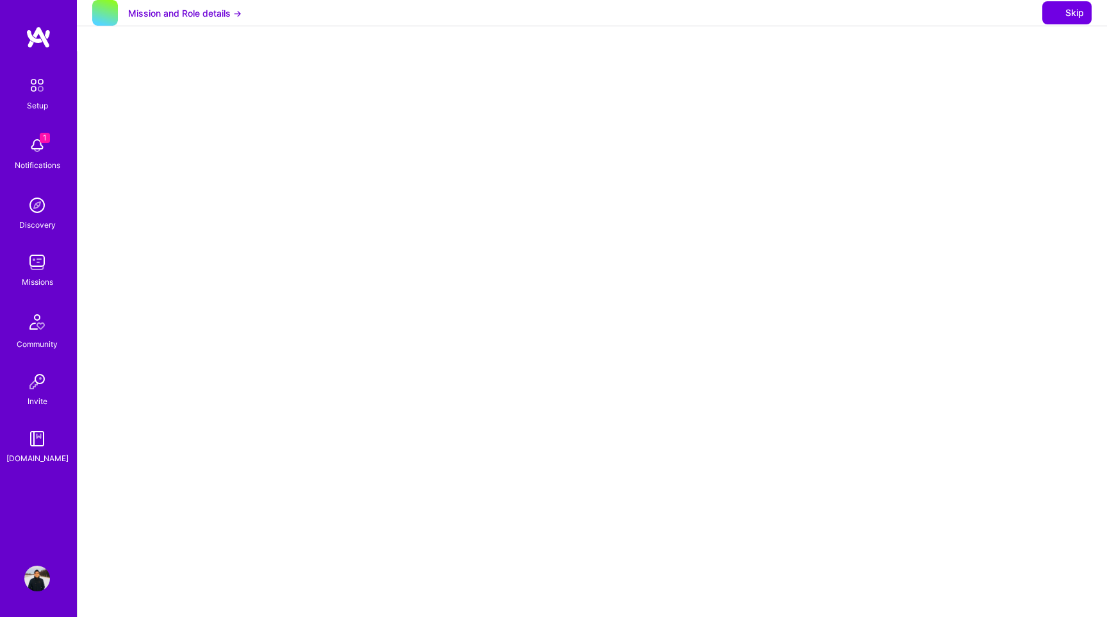
select select "JP"
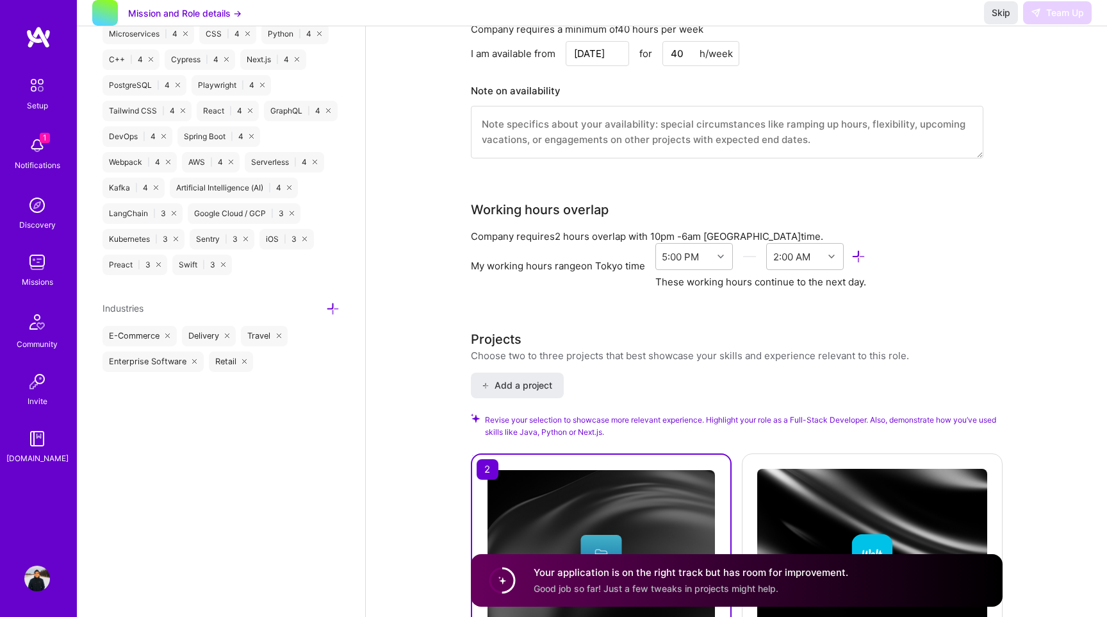
scroll to position [1072, 0]
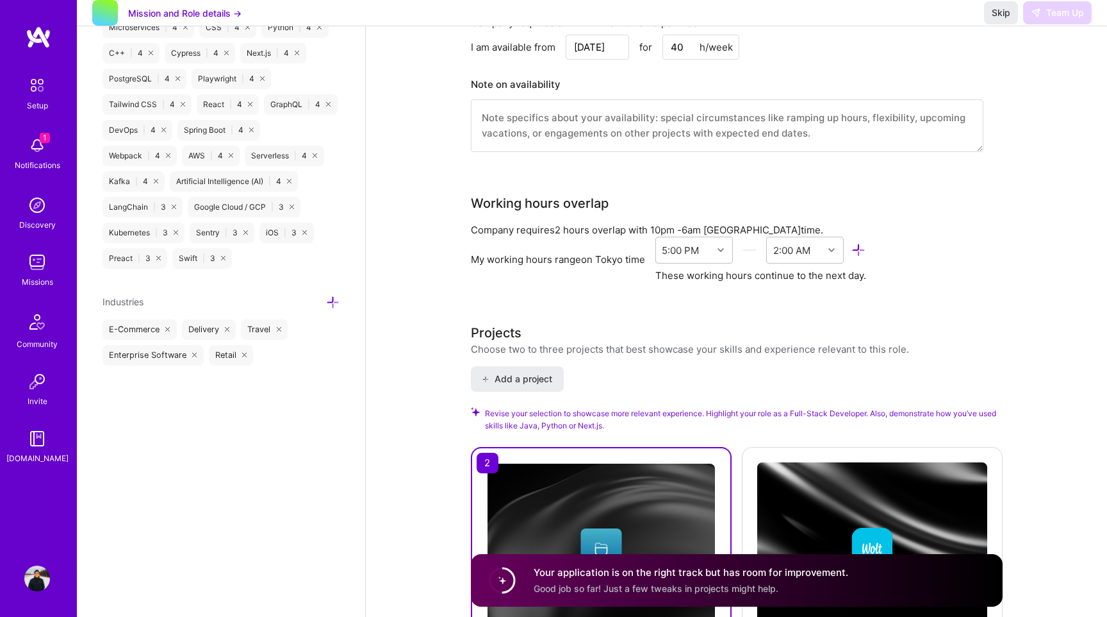
click at [799, 288] on div "Company requires 2 hours overlap with 10pm - 6am [GEOGRAPHIC_DATA] time. My wor…" at bounding box center [727, 260] width 513 height 74
click at [862, 251] on icon at bounding box center [859, 250] width 15 height 15
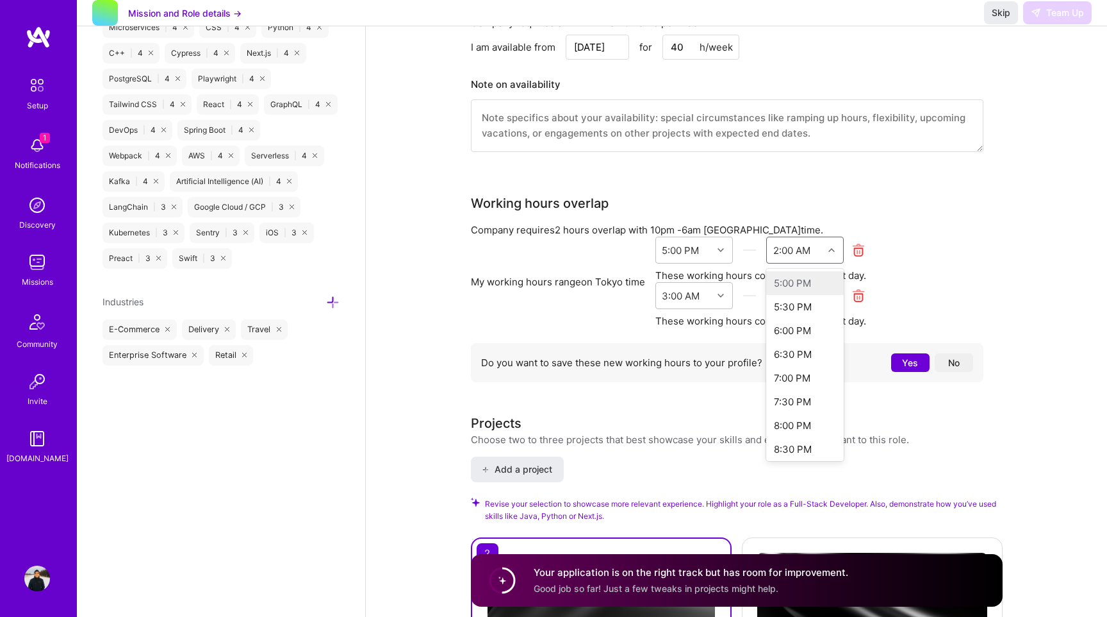
click at [833, 253] on div at bounding box center [833, 250] width 20 height 17
click at [725, 248] on div at bounding box center [723, 250] width 20 height 17
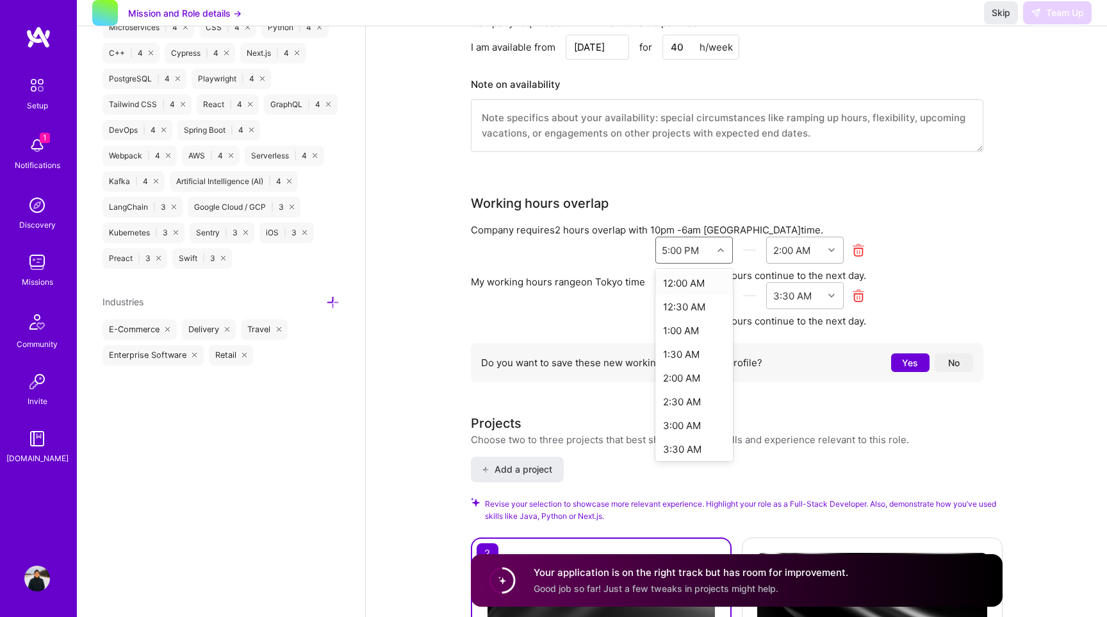
click at [832, 255] on div at bounding box center [833, 250] width 20 height 17
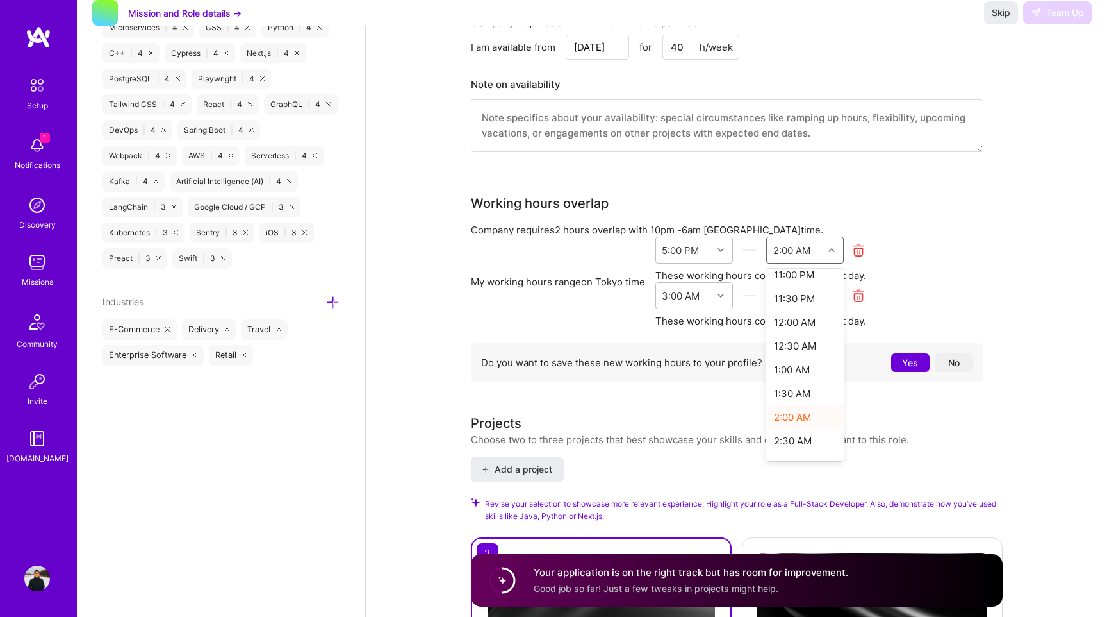
scroll to position [292, 0]
click at [806, 306] on div "11:30 PM" at bounding box center [805, 300] width 78 height 24
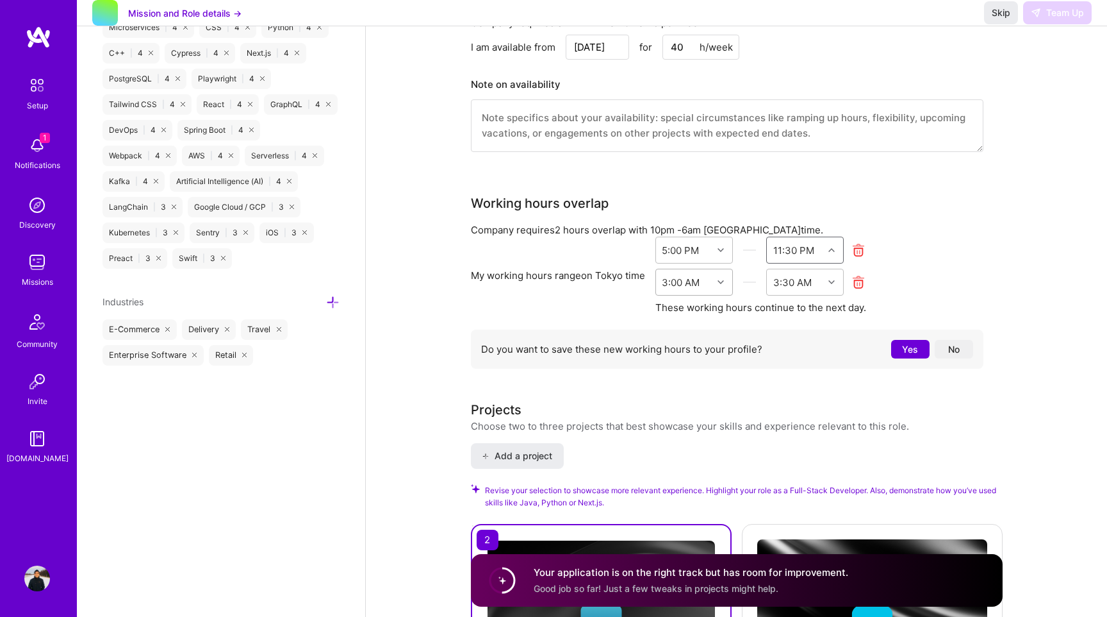
click at [724, 283] on icon at bounding box center [721, 282] width 6 height 6
click at [694, 343] on div "12:00 AM" at bounding box center [695, 339] width 78 height 24
click at [831, 283] on icon at bounding box center [832, 282] width 6 height 6
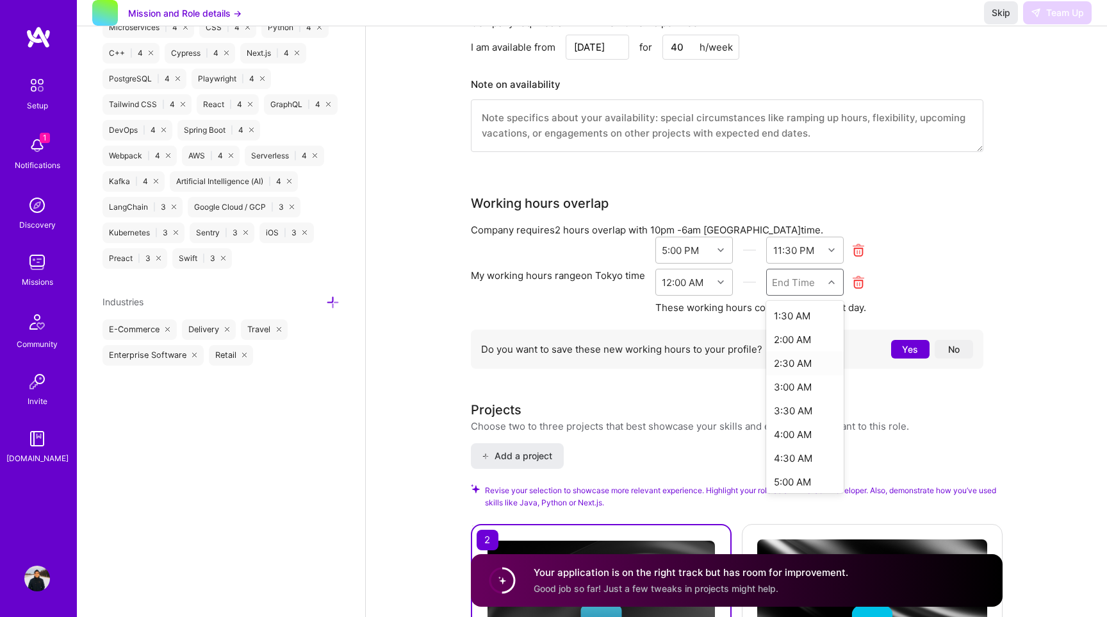
click at [807, 363] on div "2:30 AM" at bounding box center [805, 363] width 78 height 24
click at [972, 276] on div "My working hours range on [GEOGRAPHIC_DATA] time 5:00 PM 11:30 PM 12:00 AM 2:30…" at bounding box center [727, 275] width 513 height 78
click at [836, 255] on div at bounding box center [833, 250] width 20 height 17
click at [804, 393] on div "12:00 AM" at bounding box center [805, 393] width 78 height 24
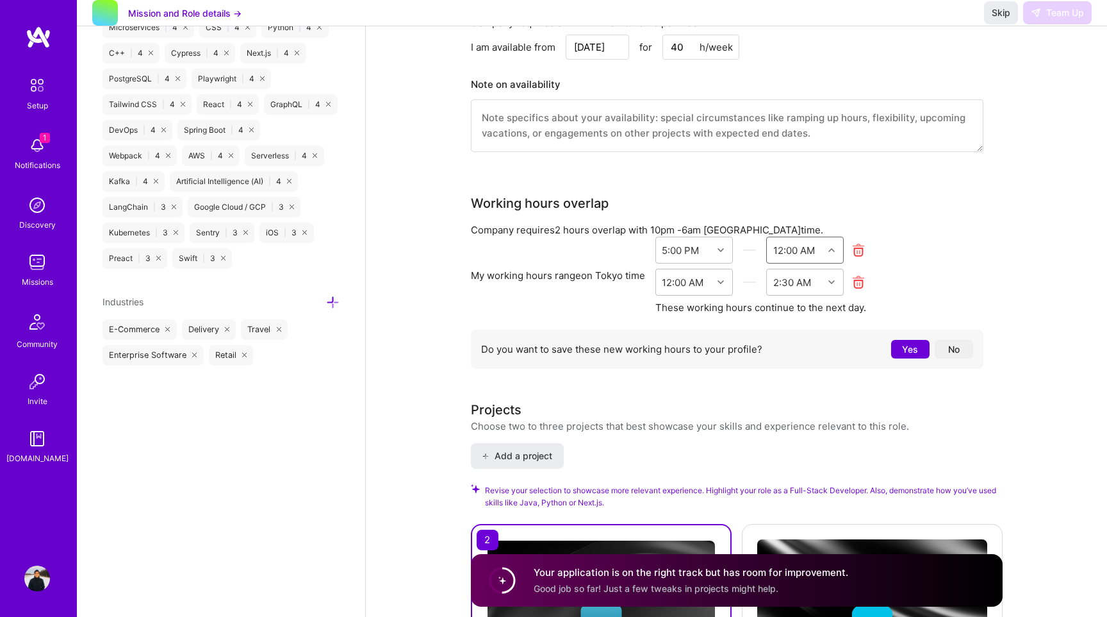
click at [946, 235] on div "Company requires 2 hours overlap with 10pm - 6am [GEOGRAPHIC_DATA] time." at bounding box center [727, 229] width 513 height 13
click at [953, 349] on button "No" at bounding box center [954, 349] width 38 height 19
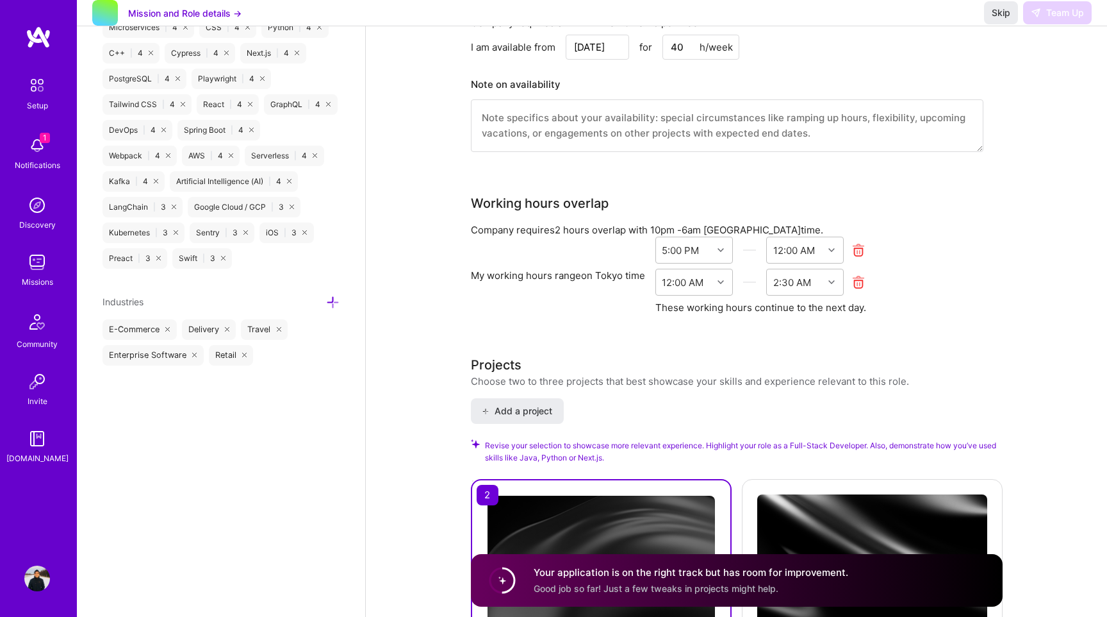
click at [1047, 24] on div "Skip Team Up" at bounding box center [1038, 12] width 108 height 23
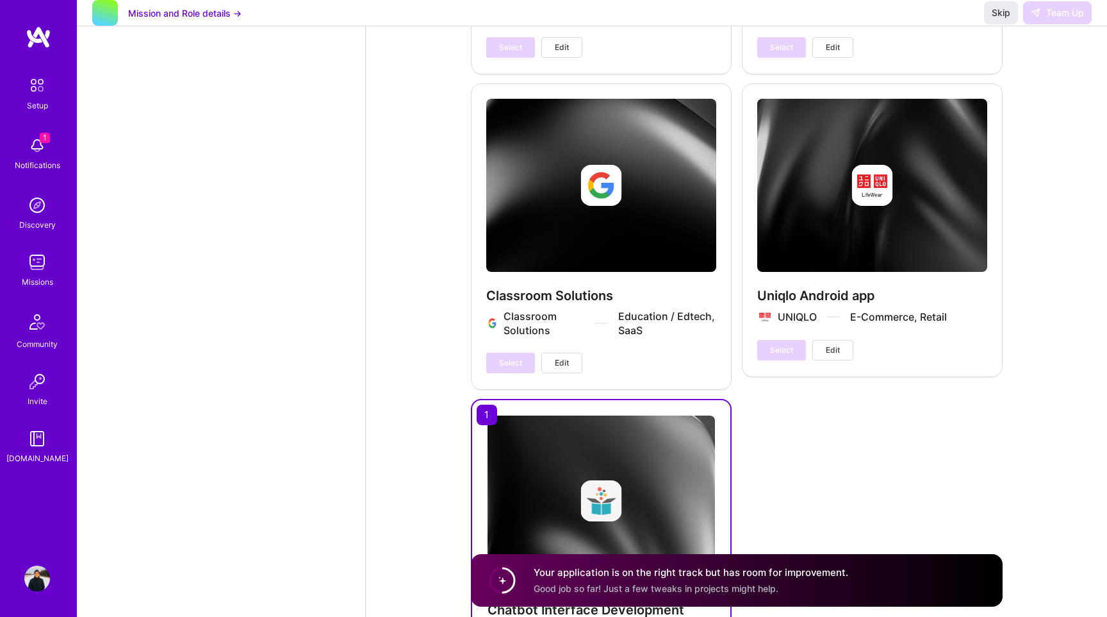
scroll to position [2565, 0]
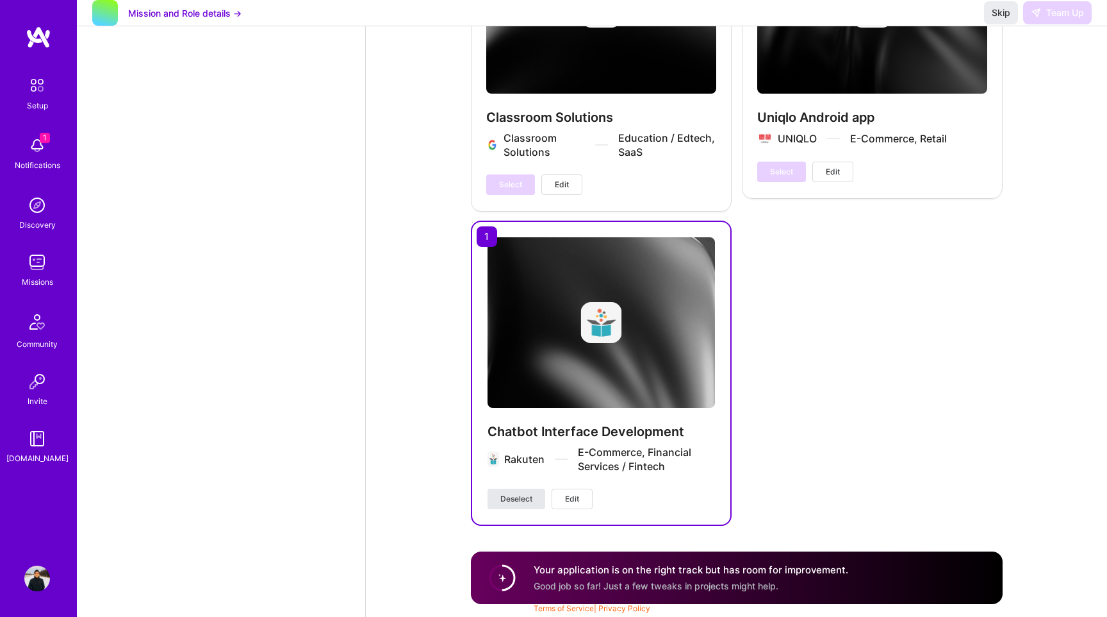
click at [518, 498] on span "Deselect" at bounding box center [517, 499] width 32 height 12
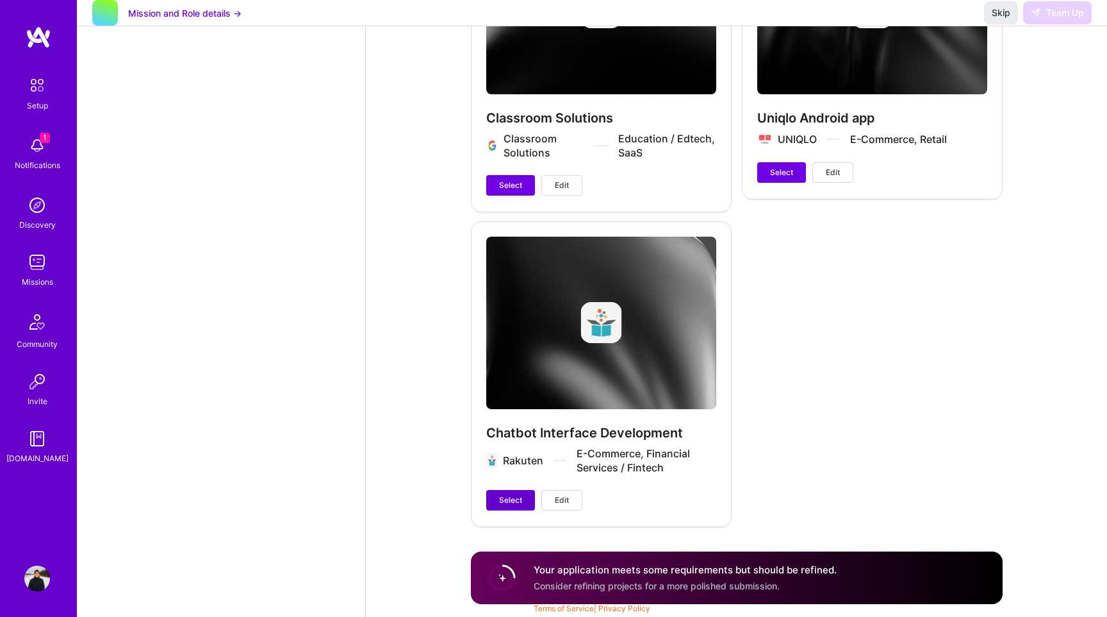
scroll to position [2564, 0]
click at [518, 498] on span "Select" at bounding box center [510, 500] width 23 height 12
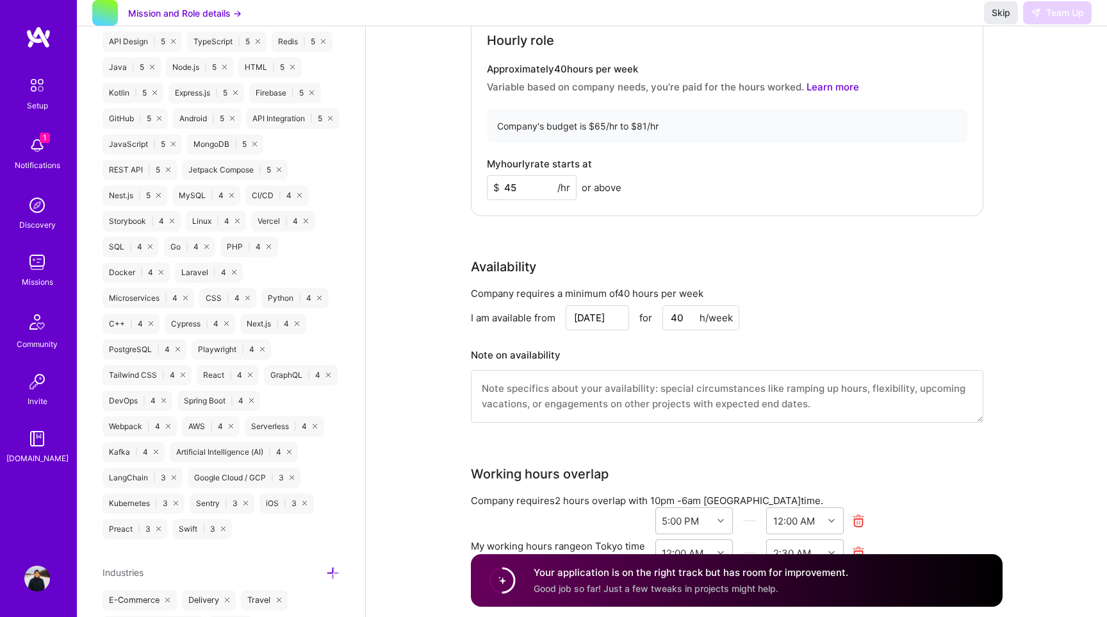
scroll to position [0, 0]
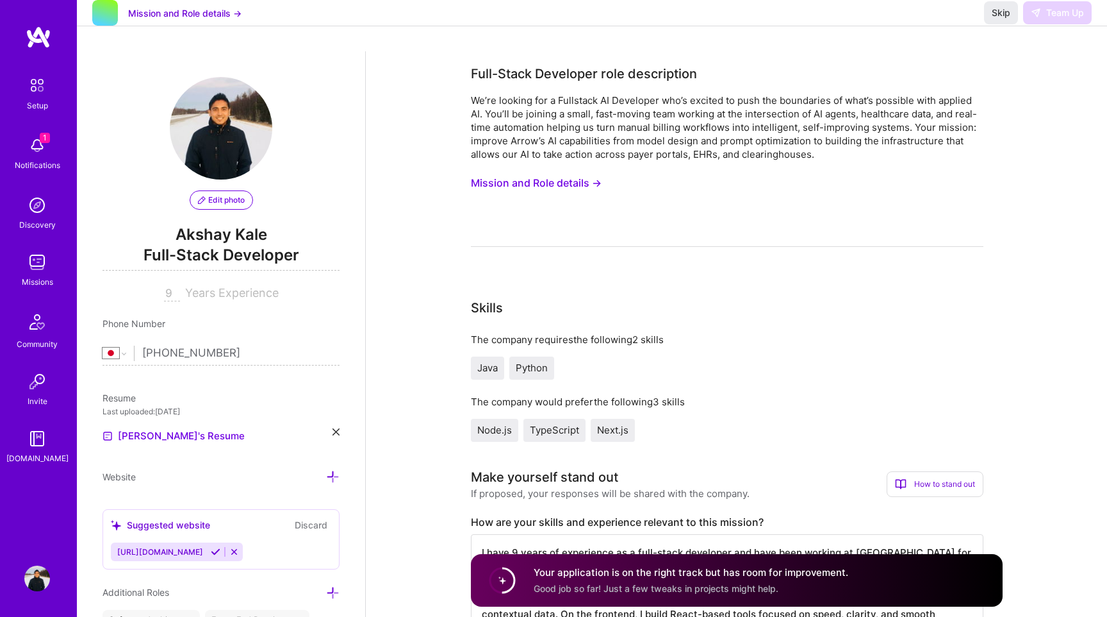
click at [1049, 21] on div "Skip Team Up" at bounding box center [1038, 12] width 108 height 23
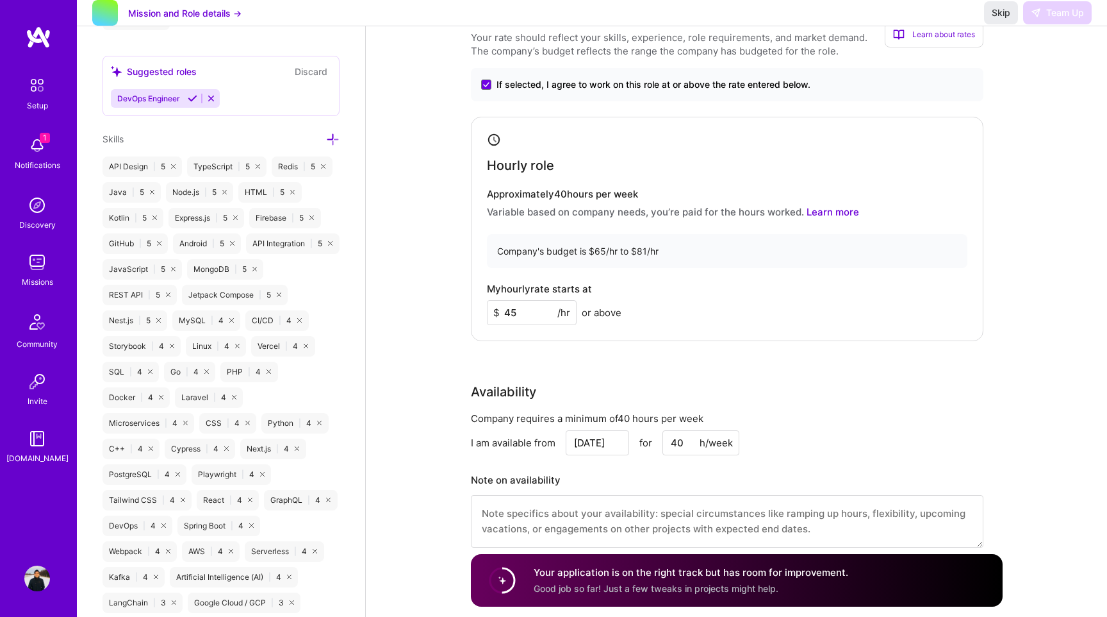
scroll to position [326, 0]
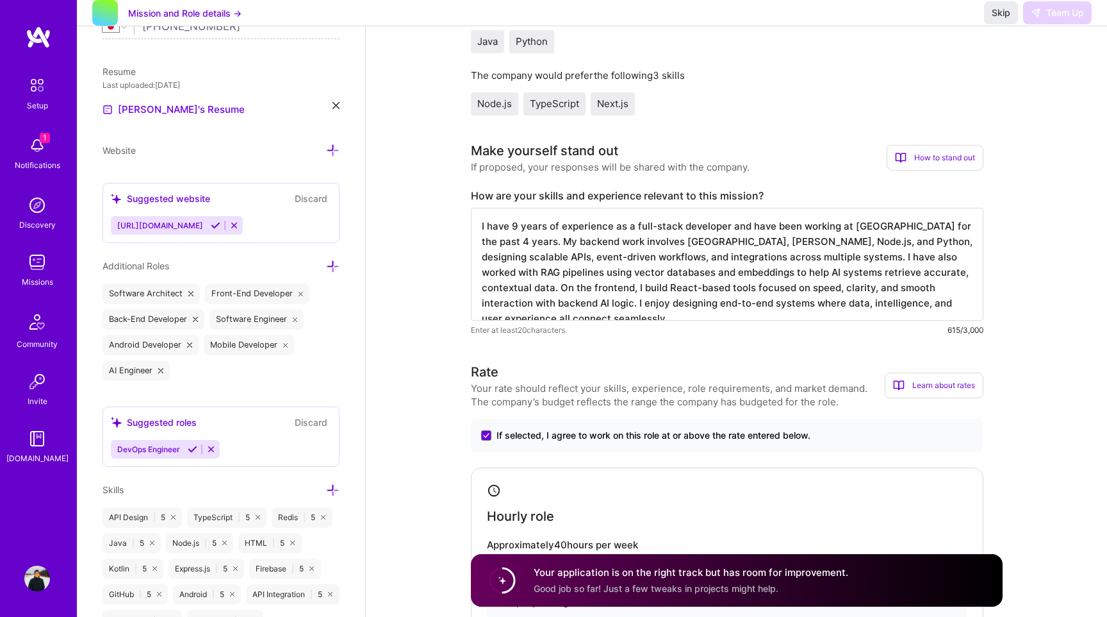
click at [217, 225] on icon at bounding box center [216, 225] width 10 height 10
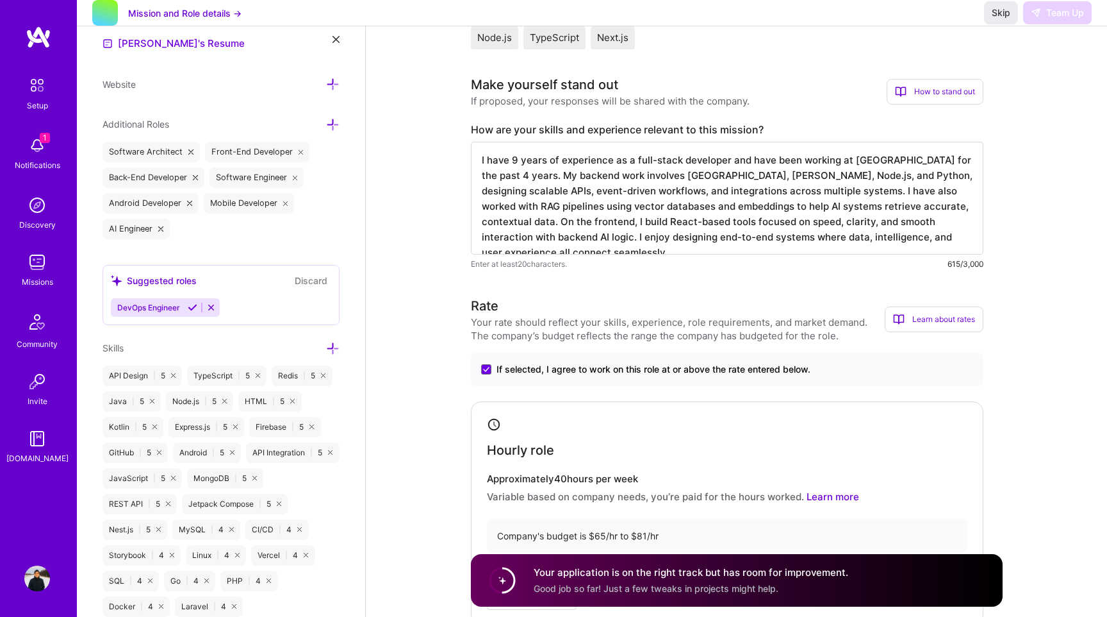
scroll to position [398, 0]
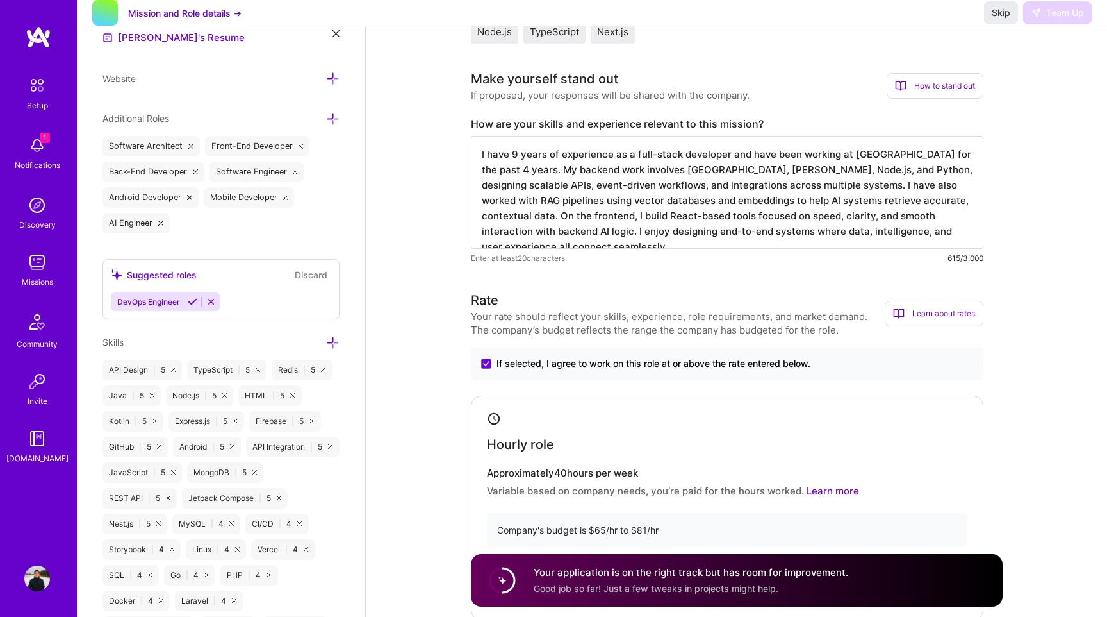
click at [191, 301] on icon at bounding box center [193, 302] width 10 height 10
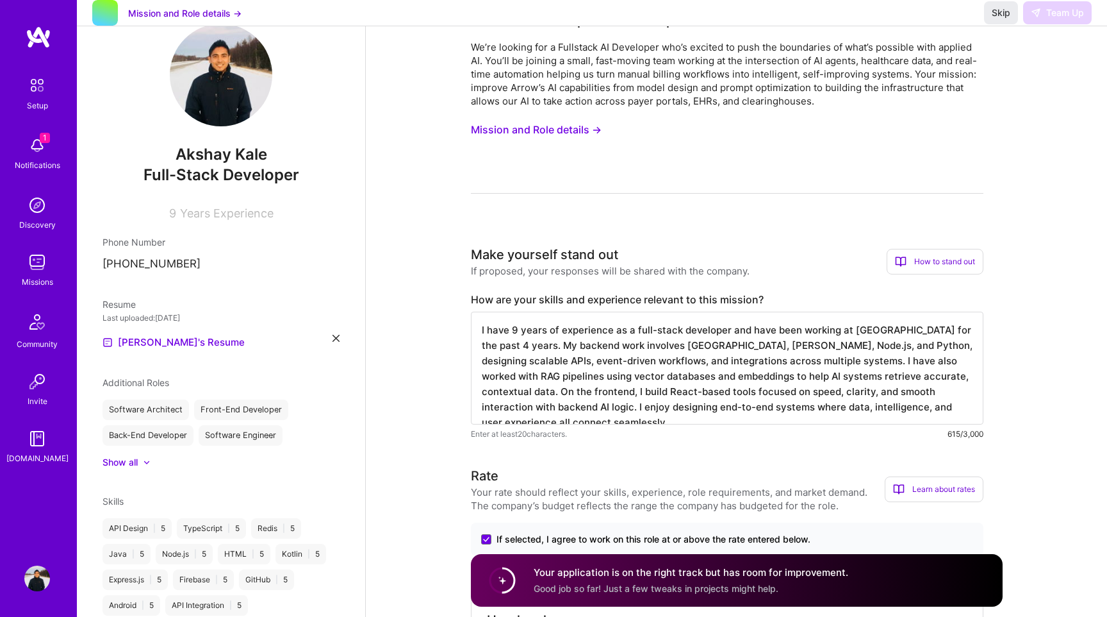
scroll to position [0, 0]
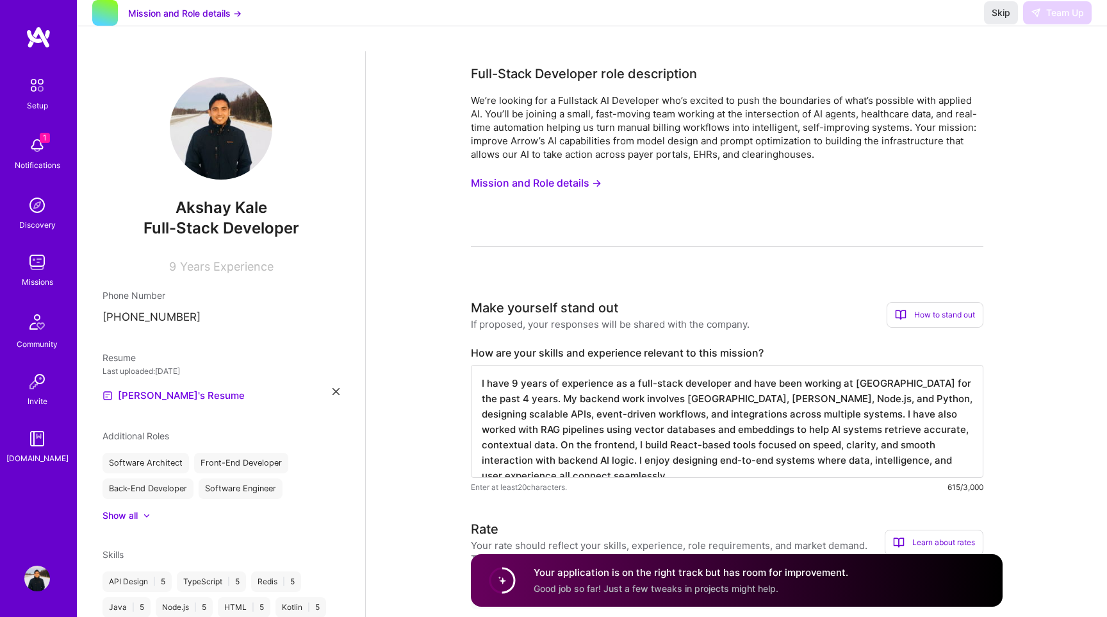
click at [1048, 24] on div "Skip Team Up" at bounding box center [1038, 12] width 108 height 23
click at [1000, 19] on span "Skip" at bounding box center [1001, 12] width 19 height 13
click at [37, 264] on img at bounding box center [37, 262] width 26 height 26
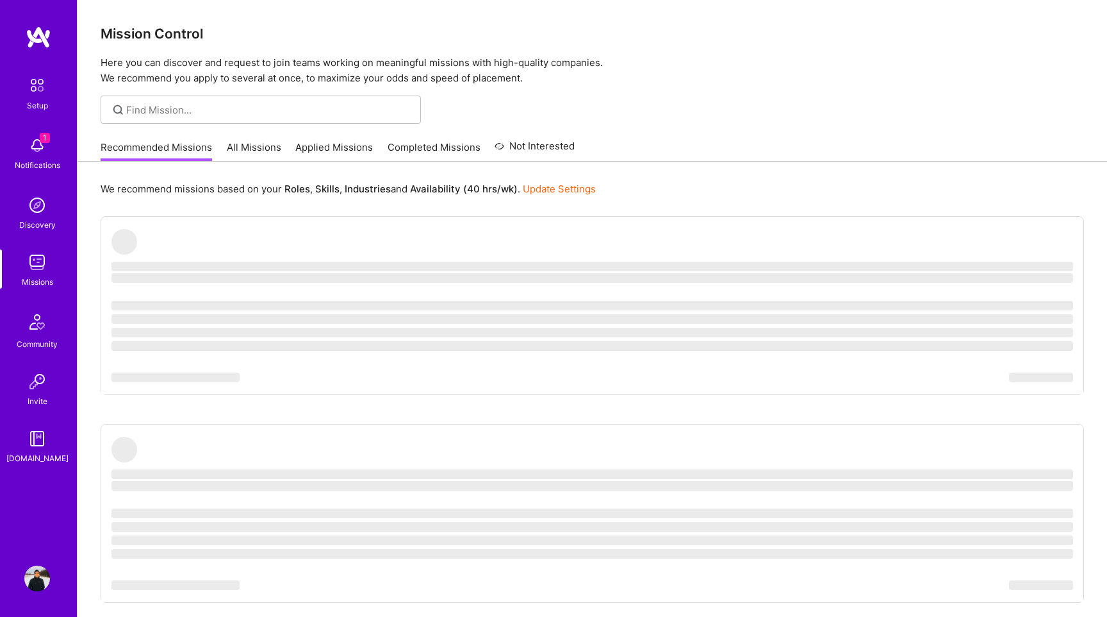
click at [330, 150] on link "Applied Missions" at bounding box center [334, 150] width 78 height 21
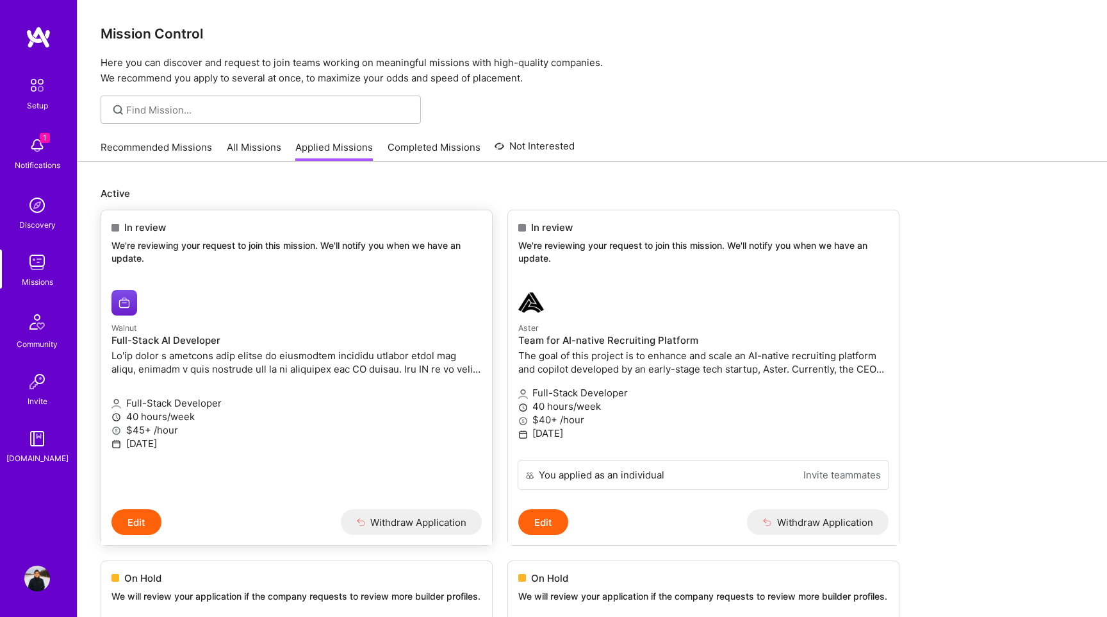
scroll to position [13, 0]
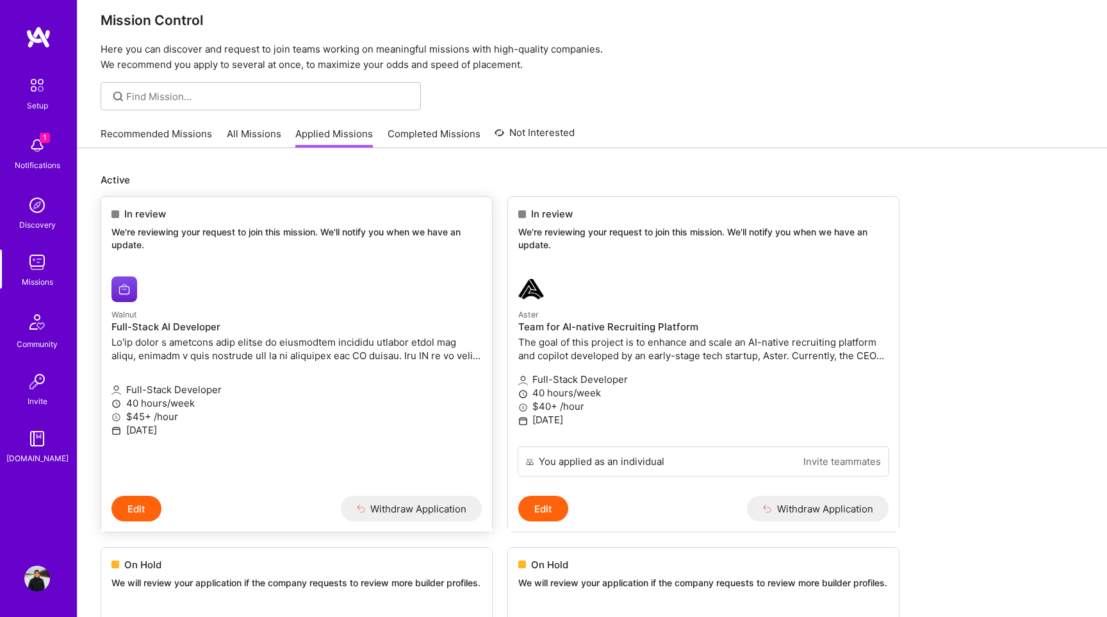
click at [360, 290] on link "Walnut Full-Stack AI Developer Full-Stack Developer 40 hours/week $45+ /hour [D…" at bounding box center [296, 380] width 391 height 229
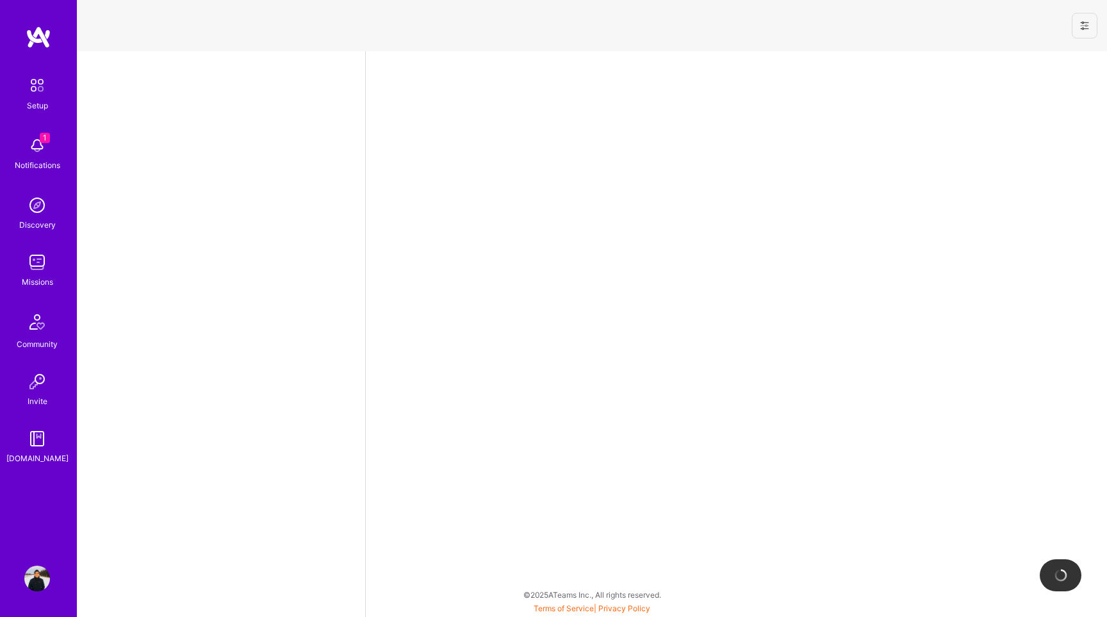
select select "JP"
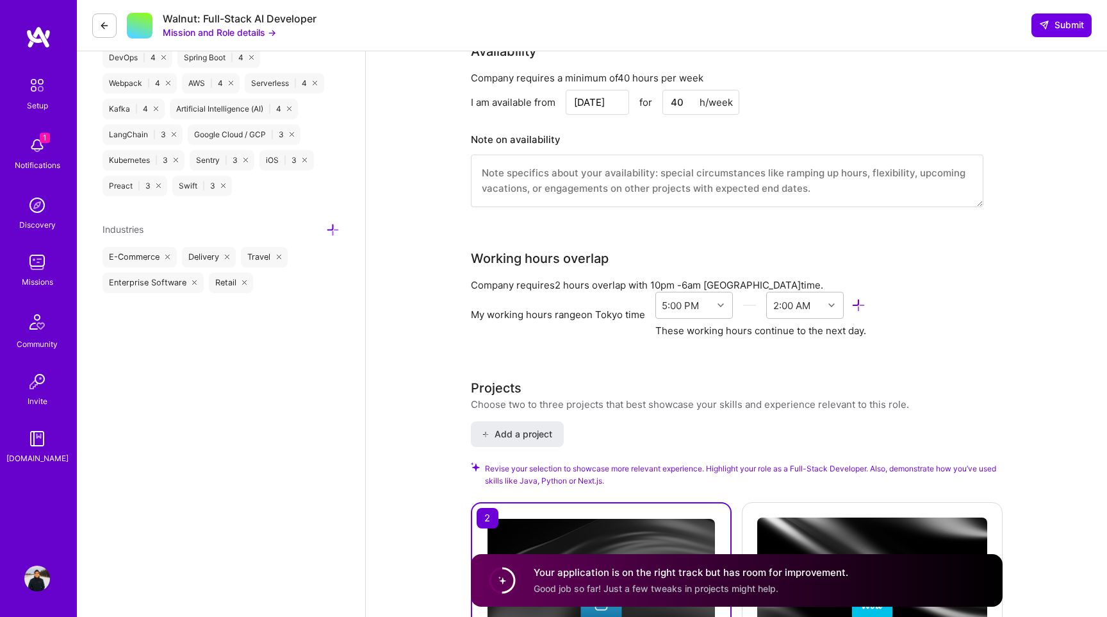
scroll to position [995, 0]
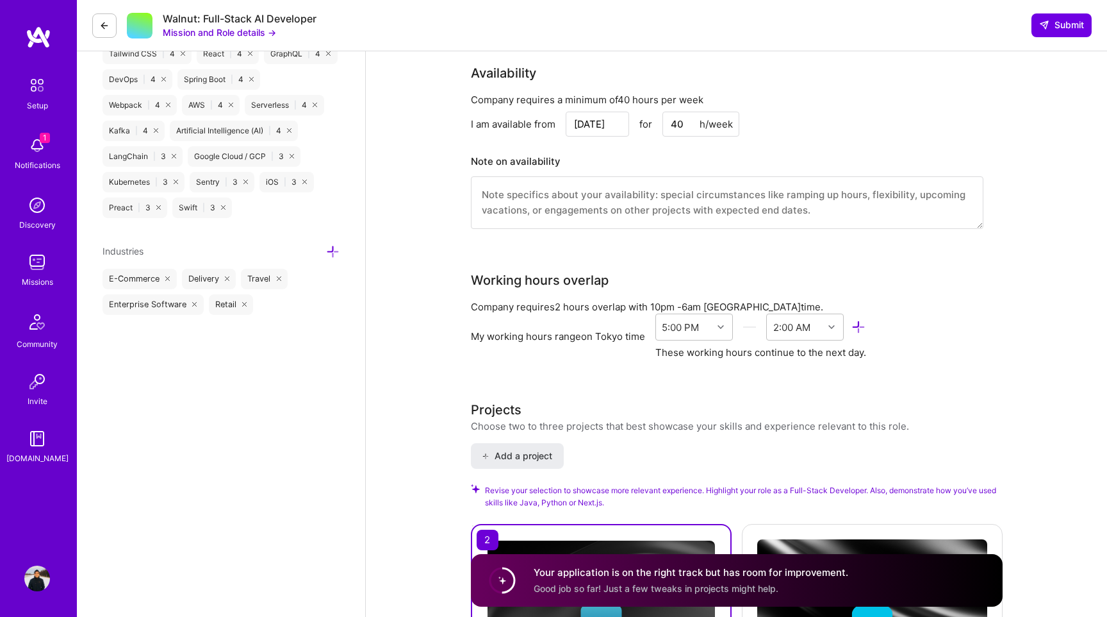
click at [518, 204] on textarea at bounding box center [727, 202] width 513 height 53
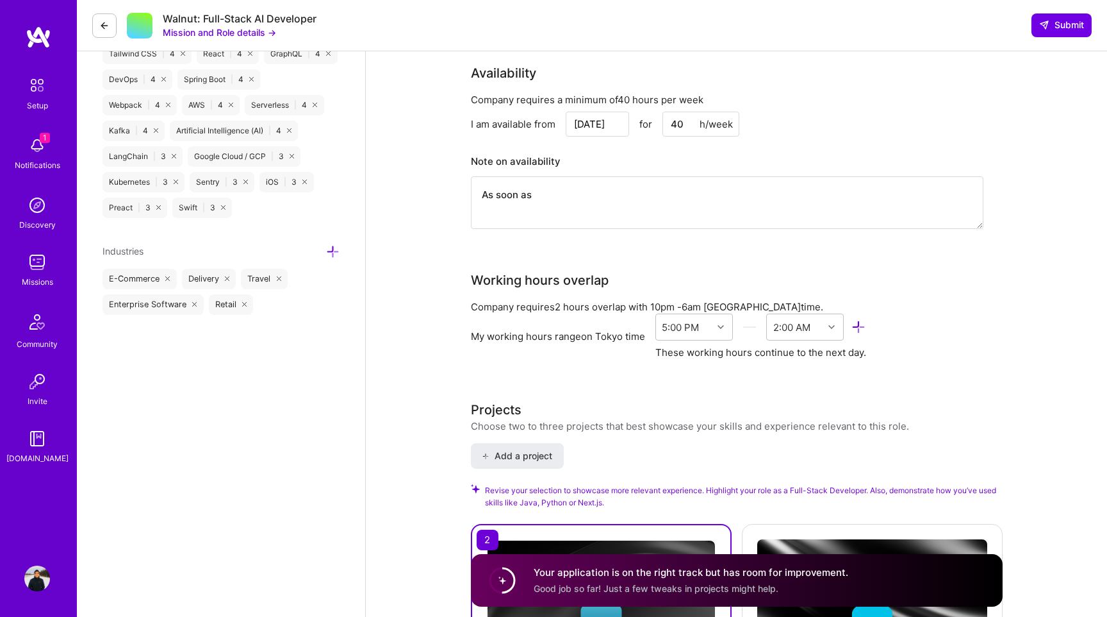
type textarea "As soon as"
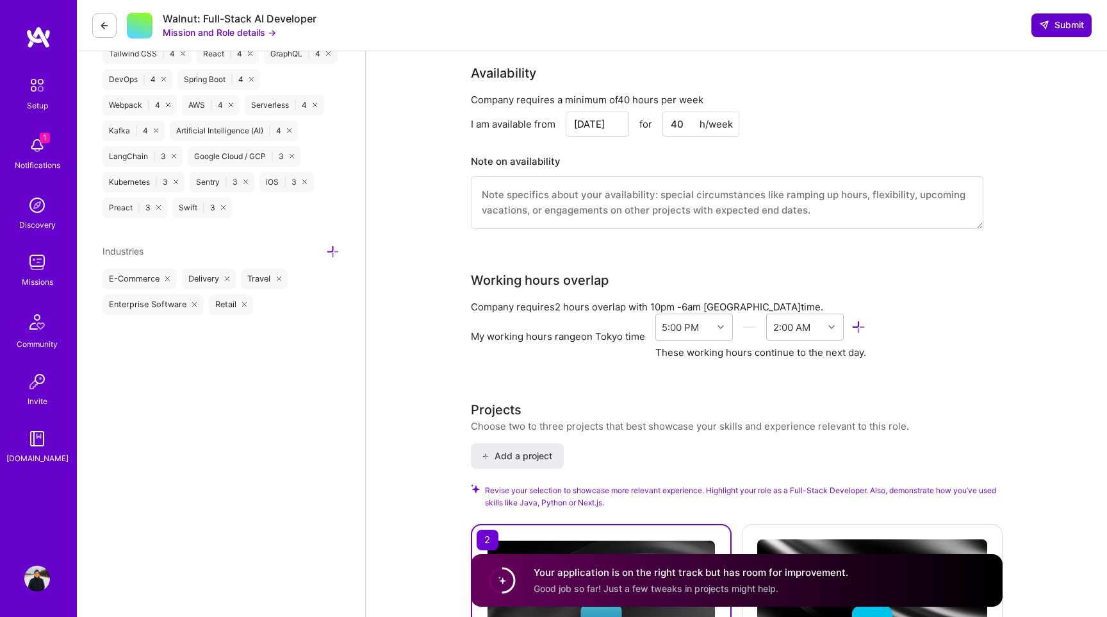
click at [1064, 26] on span "Submit" at bounding box center [1061, 25] width 45 height 13
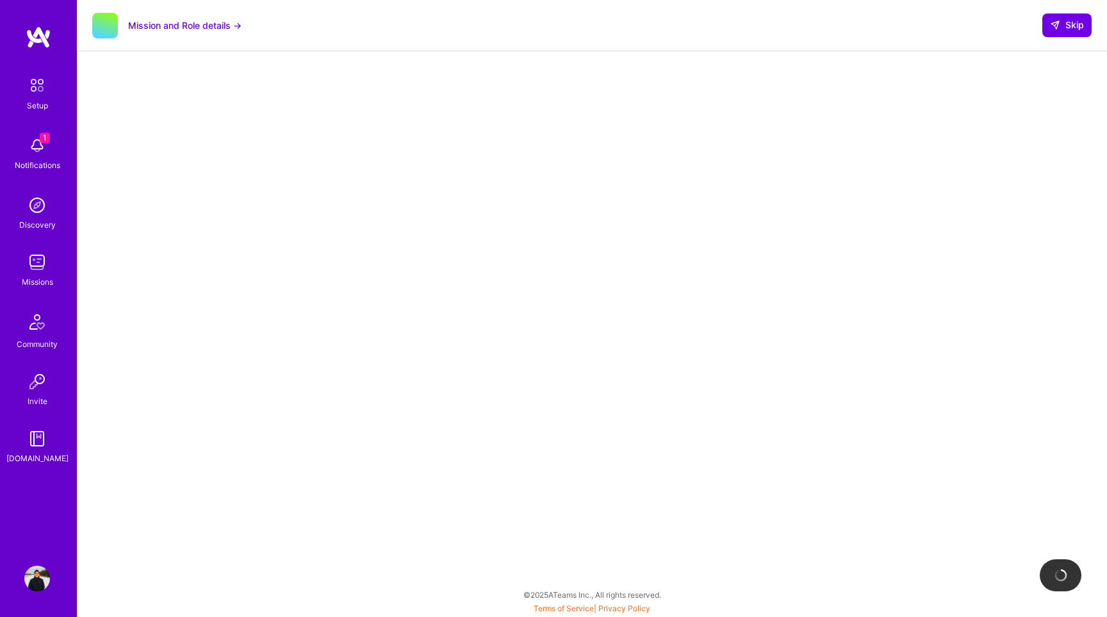
scroll to position [104, 0]
select select "JP"
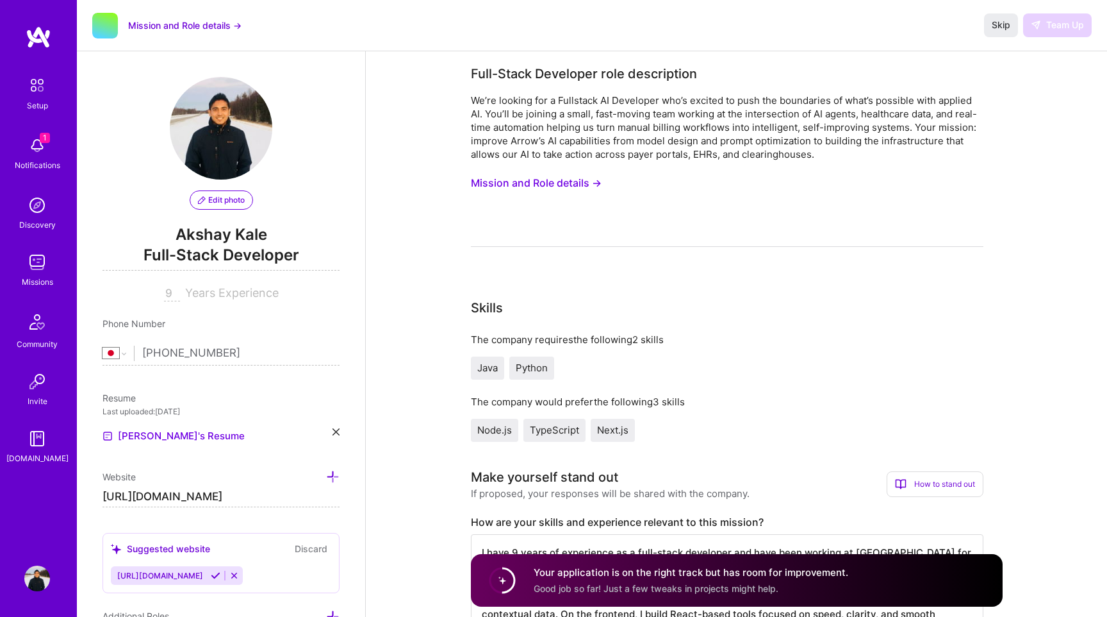
click at [37, 265] on img at bounding box center [37, 262] width 26 height 26
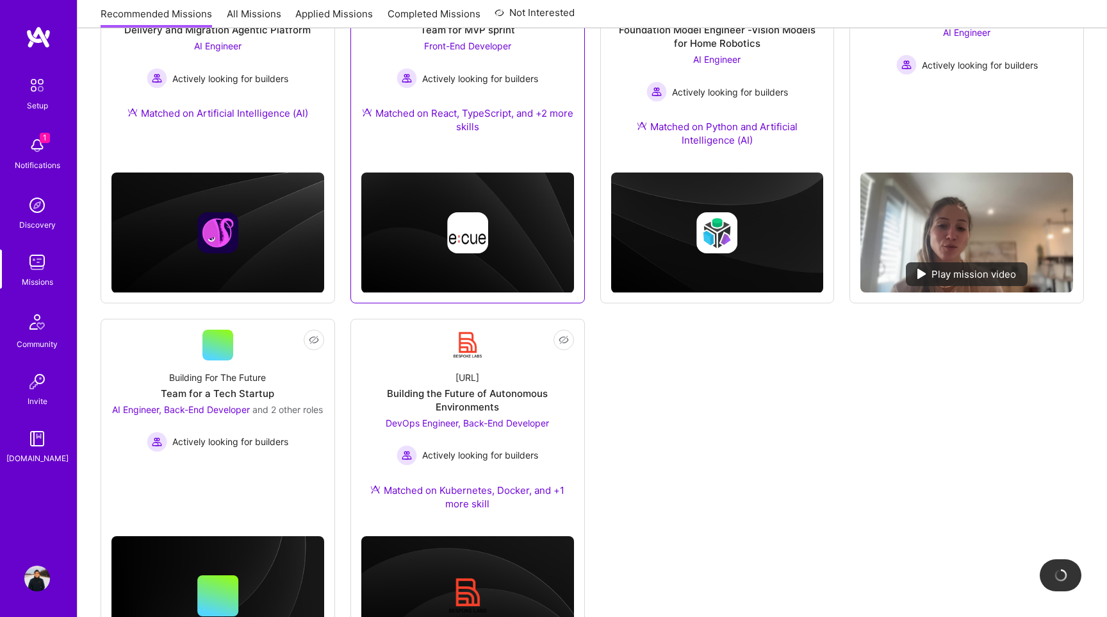
scroll to position [341, 0]
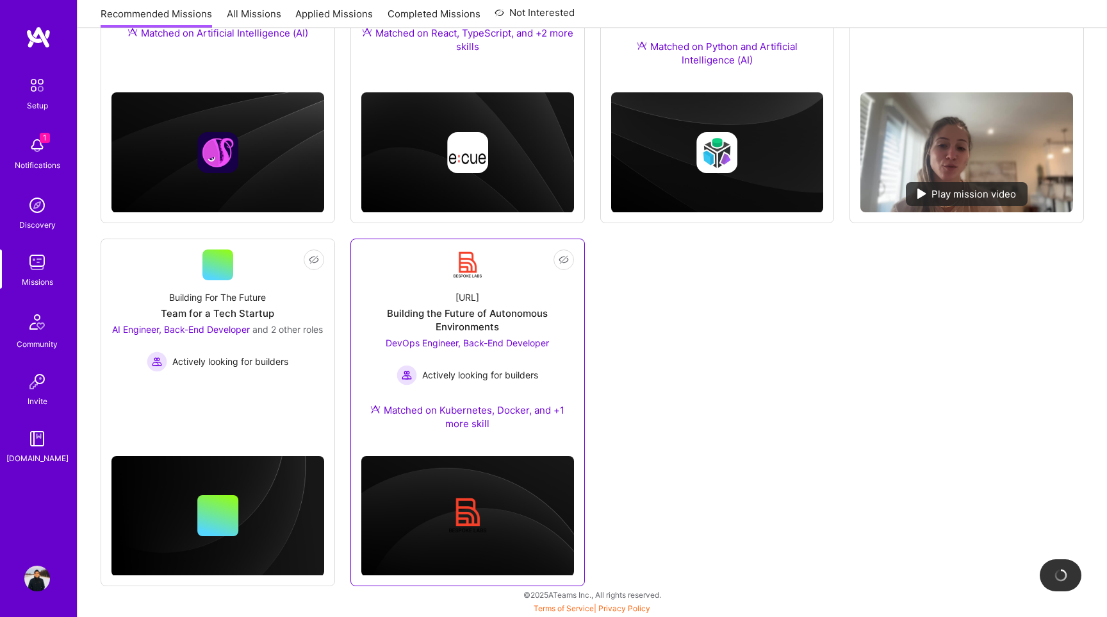
click at [456, 308] on div "Building the Future of Autonomous Environments" at bounding box center [467, 319] width 213 height 27
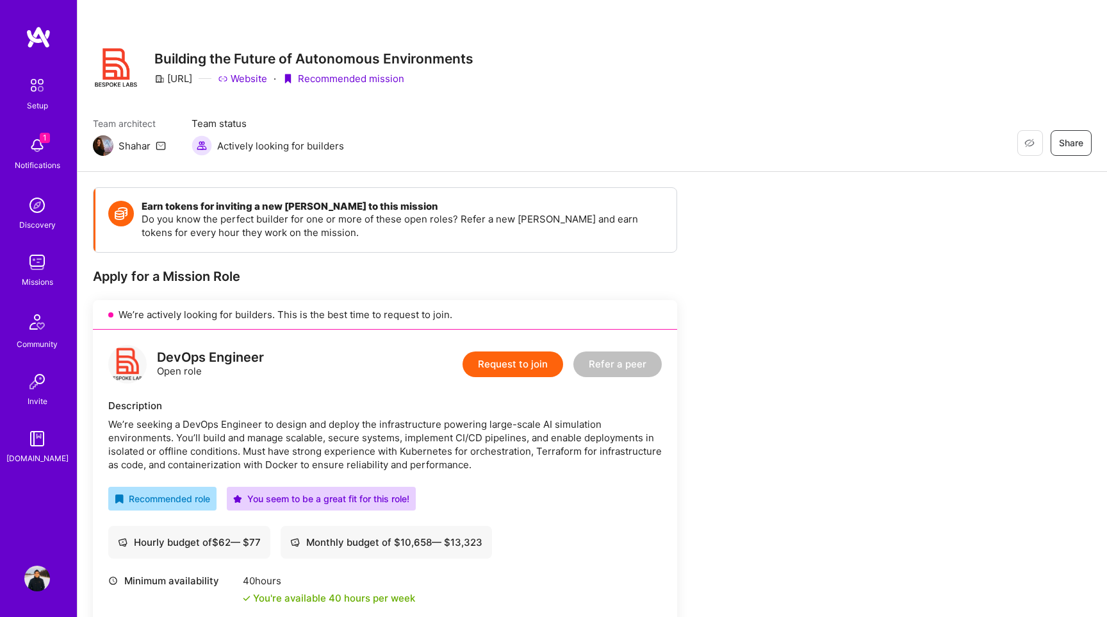
click at [35, 258] on img at bounding box center [37, 262] width 26 height 26
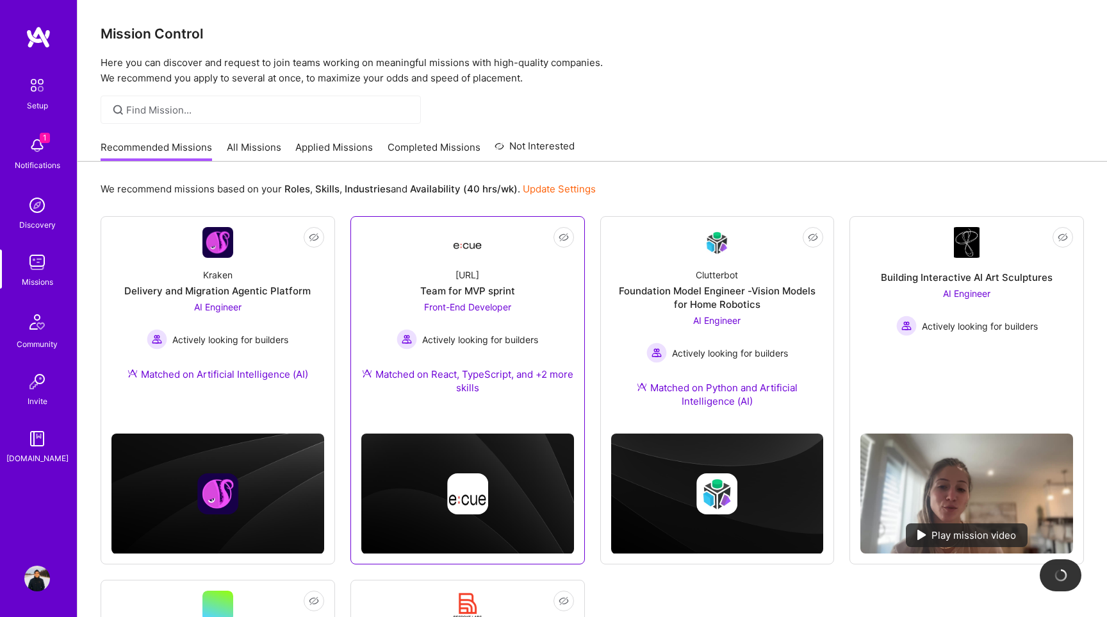
click at [527, 321] on div "Front-End Developer Actively looking for builders" at bounding box center [468, 324] width 142 height 49
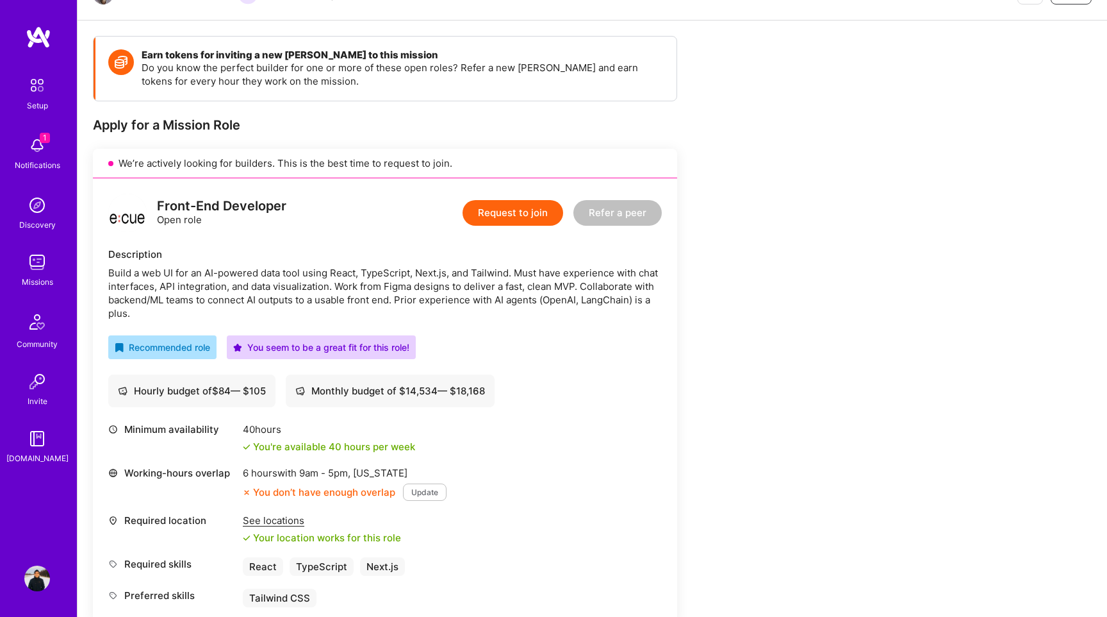
scroll to position [170, 0]
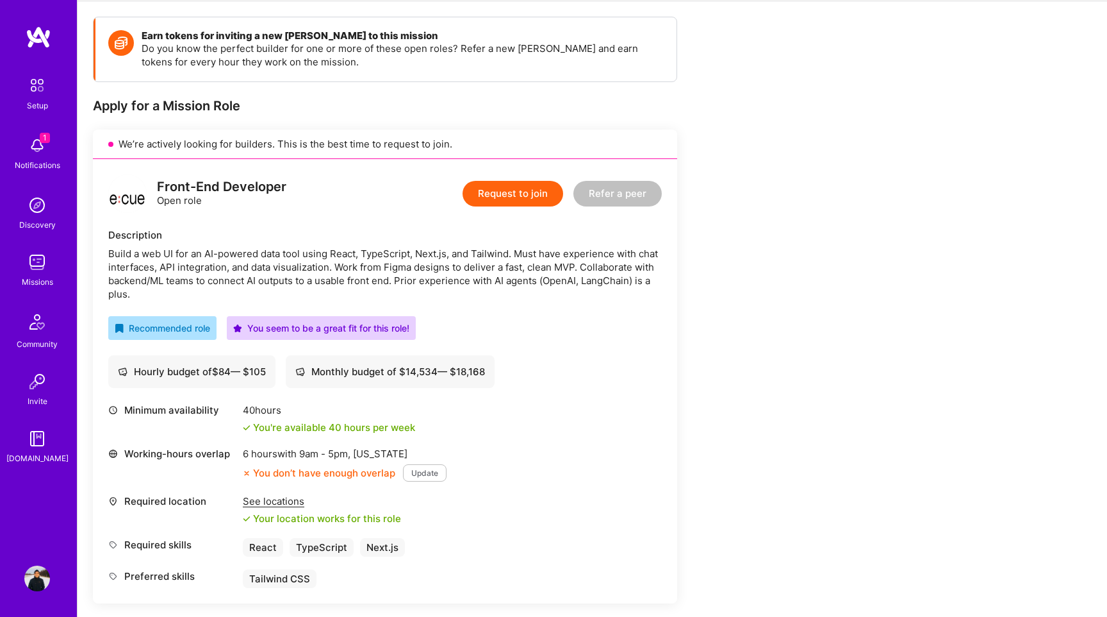
click at [503, 196] on button "Request to join" at bounding box center [513, 194] width 101 height 26
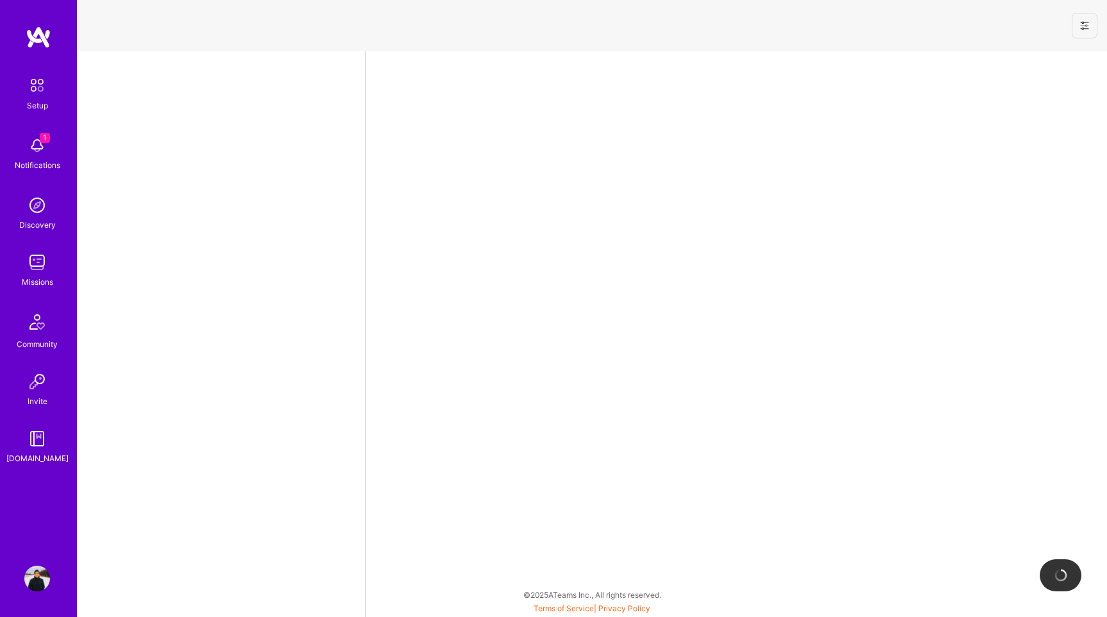
select select "JP"
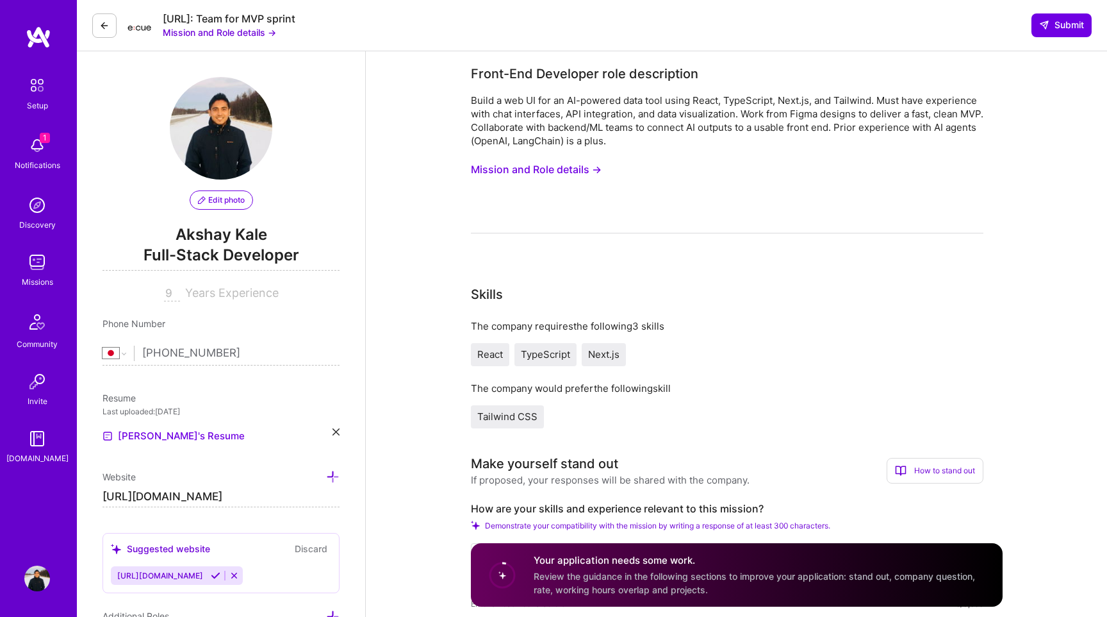
click at [553, 167] on button "Mission and Role details →" at bounding box center [536, 170] width 131 height 24
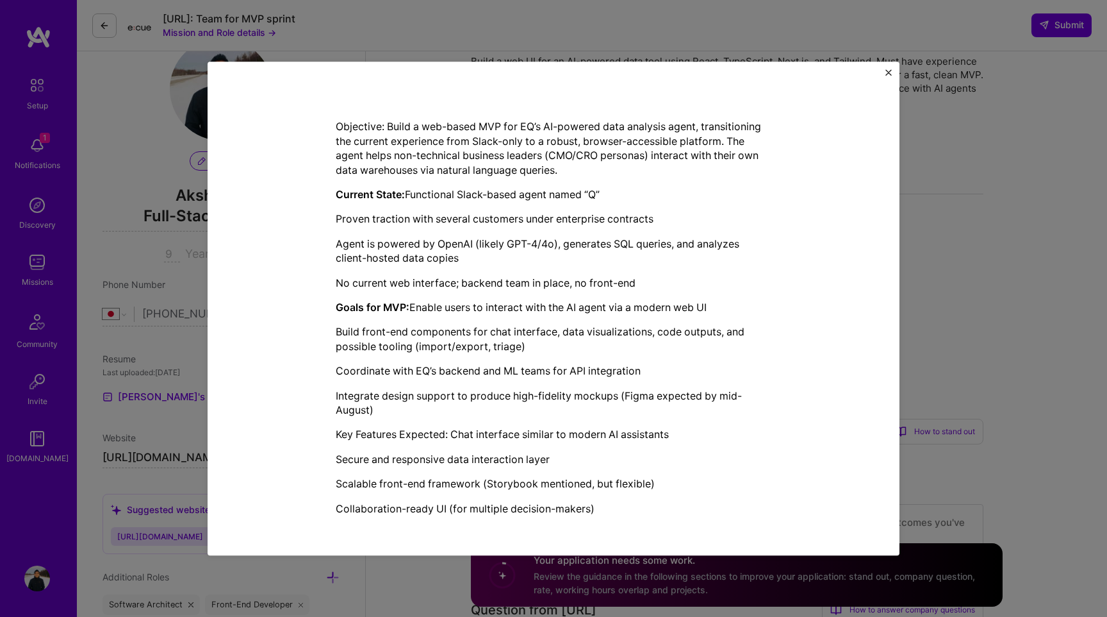
scroll to position [40, 0]
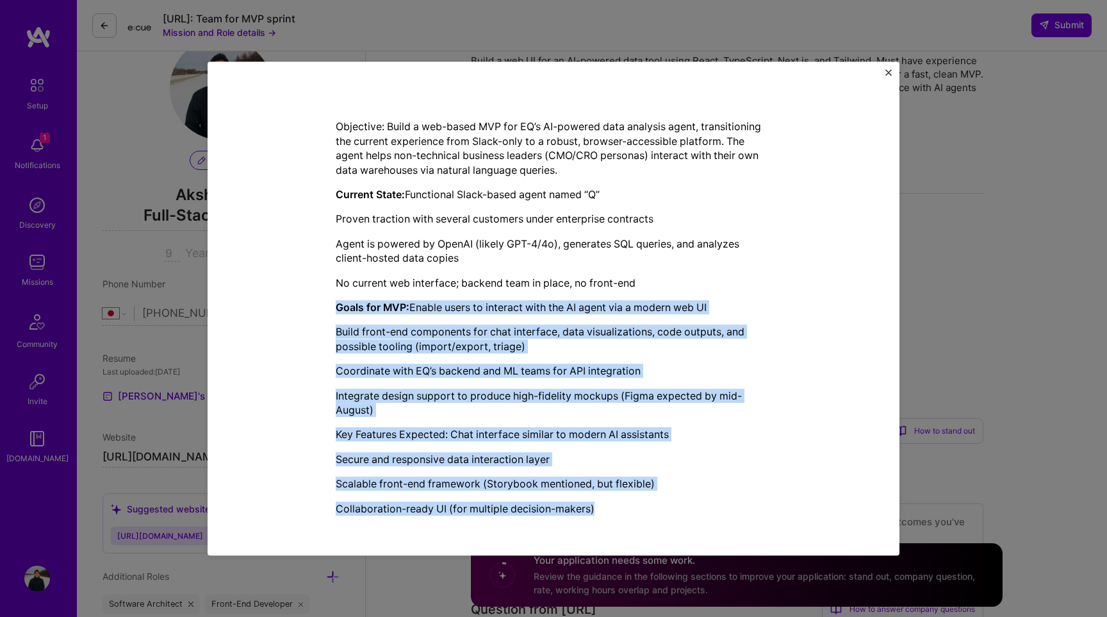
drag, startPoint x: 600, startPoint y: 508, endPoint x: 304, endPoint y: 290, distance: 368.0
click at [304, 290] on div "Mission Description and Role Details Front-End Developer role description Build…" at bounding box center [553, 172] width 633 height 708
copy div "Goals for MVP: Enable users to interact with the AI agent via a modern web UI B…"
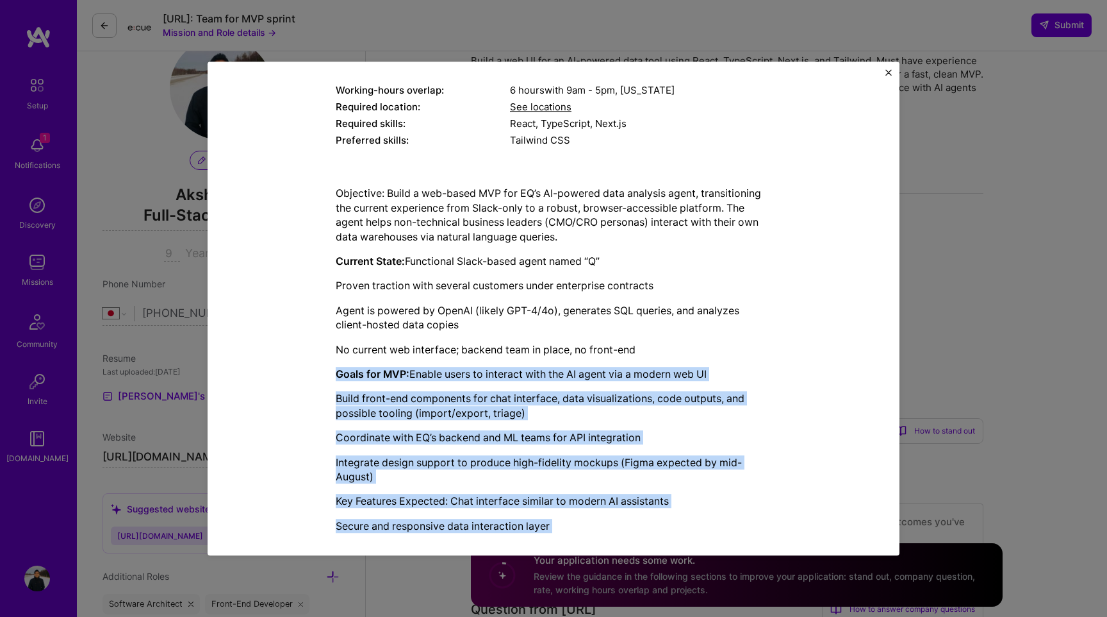
scroll to position [194, 0]
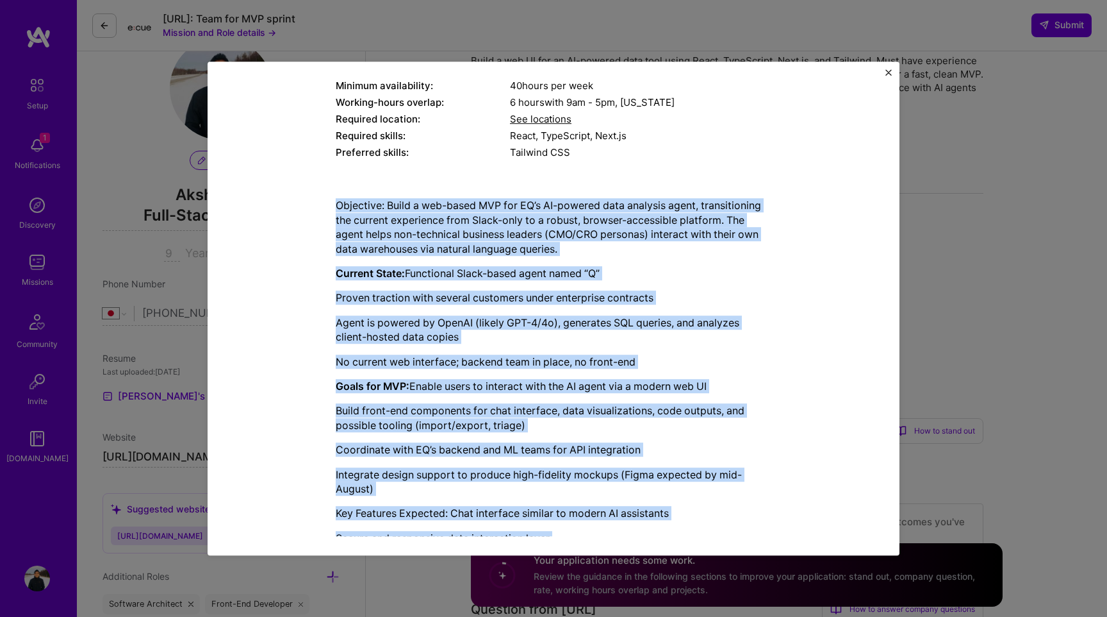
click at [336, 206] on p "Objective: Build a web-based MVP for EQ’s AI-powered data analysis agent, trans…" at bounding box center [554, 228] width 436 height 58
copy div "Loremipsu: Dolor s ame-conse ADI eli SE’d EI-tempori utla etdolore magna, aliqu…"
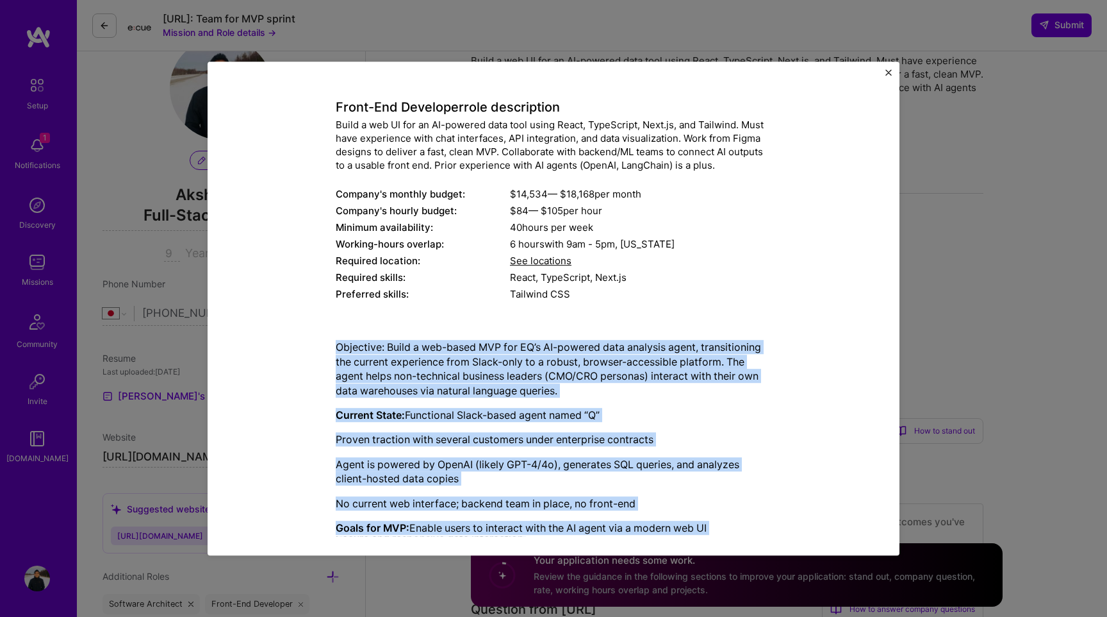
scroll to position [44, 0]
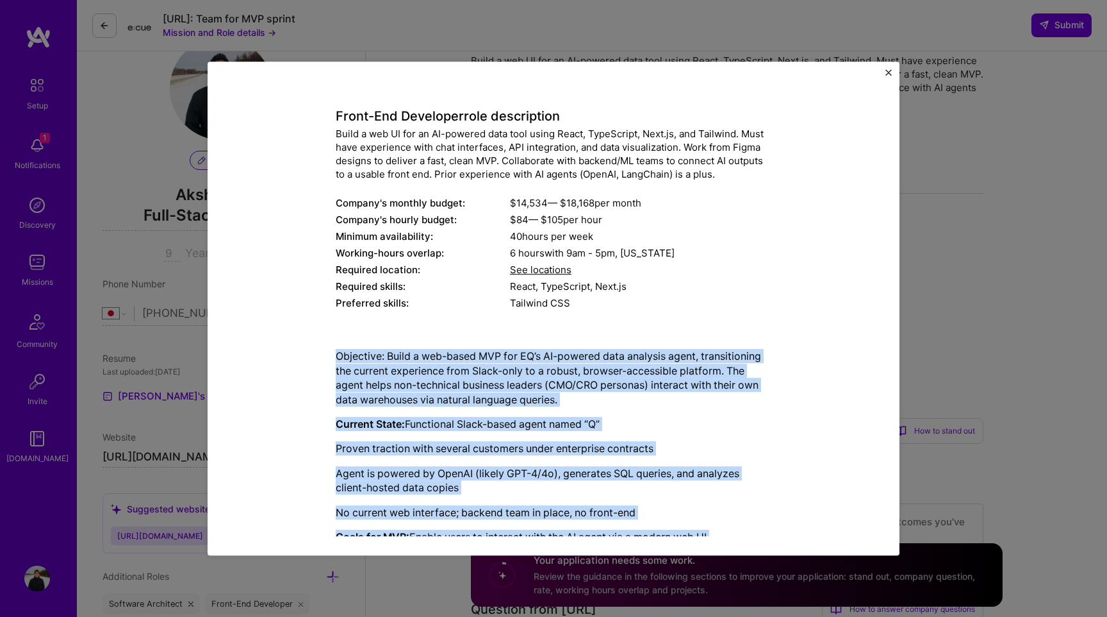
click at [979, 169] on div "Mission Description and Role Details Front-End Developer role description Build…" at bounding box center [553, 308] width 1107 height 617
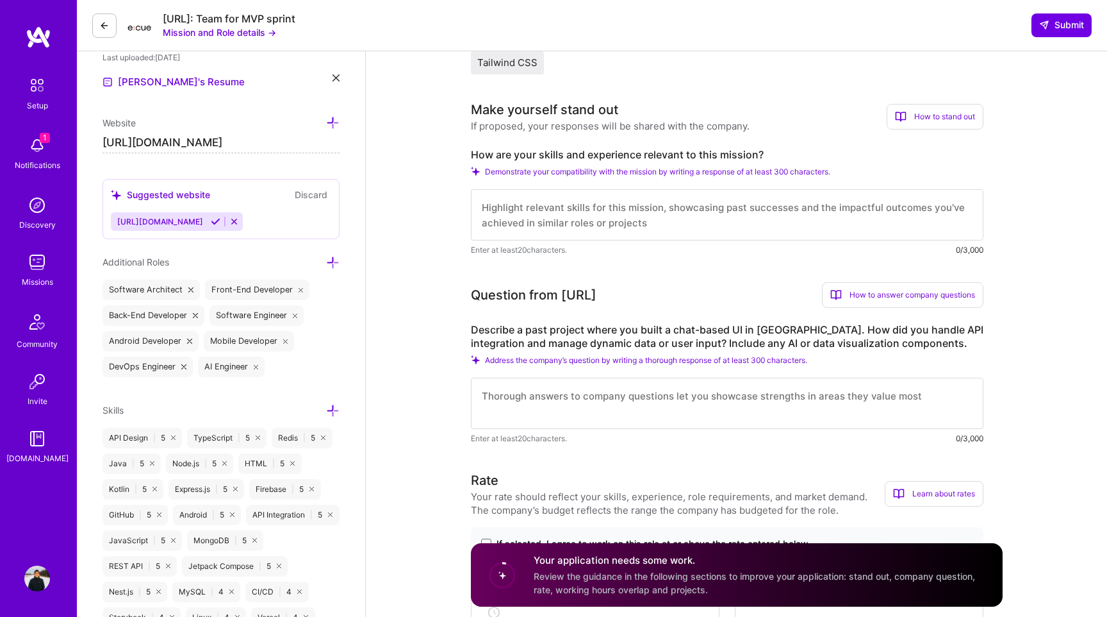
scroll to position [349, 0]
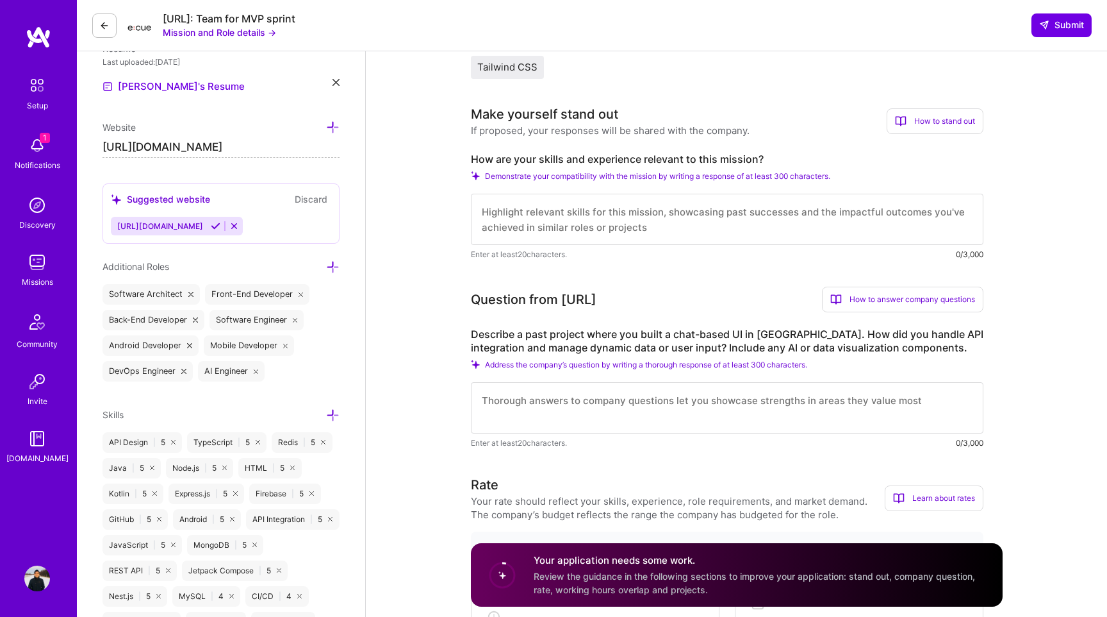
click at [570, 152] on div "Make yourself stand out If proposed, your responses will be shared with the com…" at bounding box center [727, 182] width 513 height 156
copy label "How are your skills and experience relevant to this mission?"
click at [484, 341] on label "Describe a past project where you built a chat-based UI in [GEOGRAPHIC_DATA]. H…" at bounding box center [727, 340] width 513 height 27
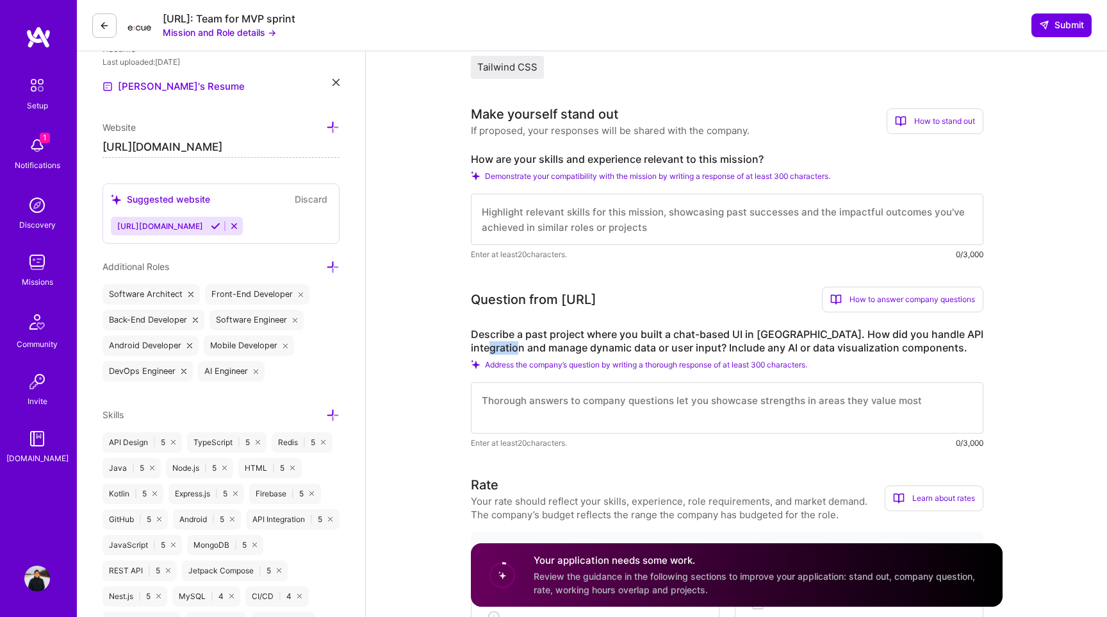
click at [484, 341] on label "Describe a past project where you built a chat-based UI in [GEOGRAPHIC_DATA]. H…" at bounding box center [727, 340] width 513 height 27
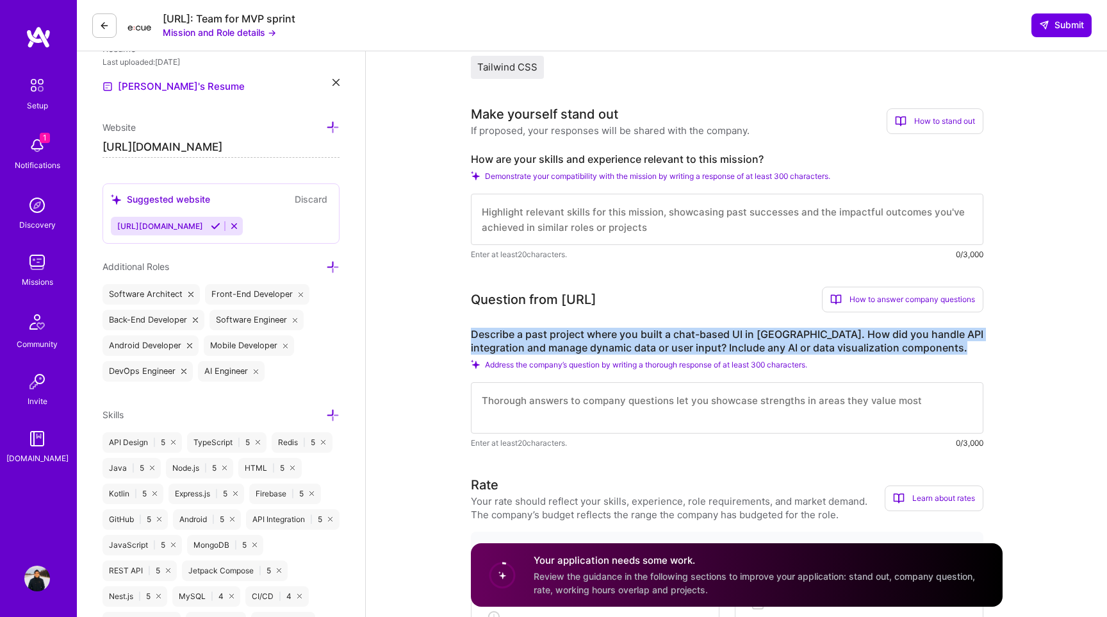
click at [484, 341] on label "Describe a past project where you built a chat-based UI in [GEOGRAPHIC_DATA]. H…" at bounding box center [727, 340] width 513 height 27
copy label "Describe a past project where you built a chat-based UI in [GEOGRAPHIC_DATA]. H…"
click at [538, 212] on textarea at bounding box center [727, 219] width 513 height 51
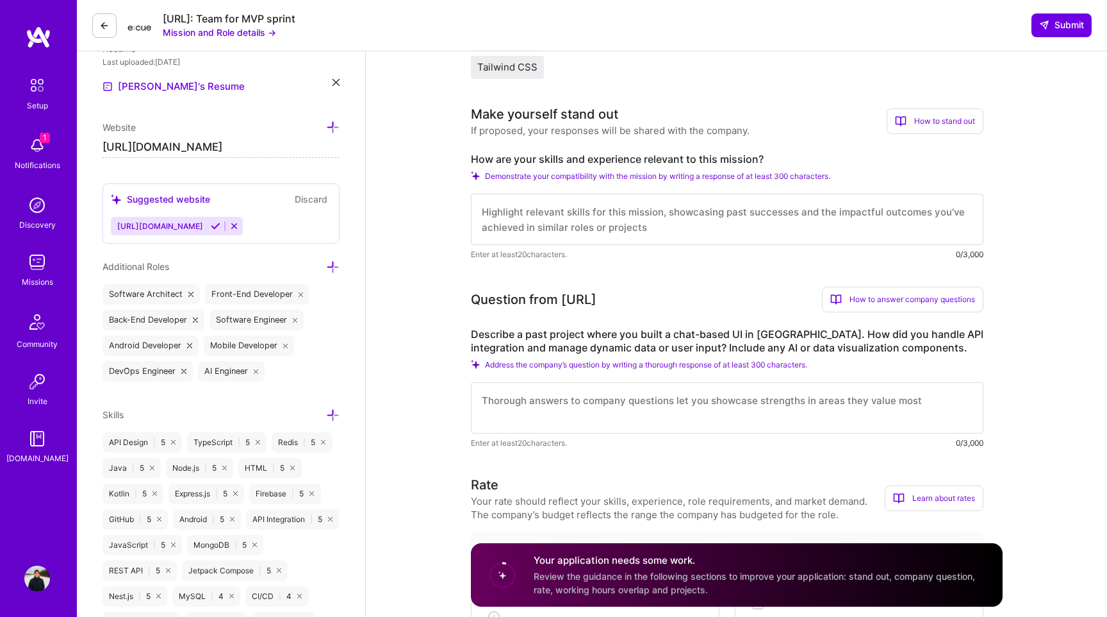
paste textarea "I have 9 years of full-stack experience and have been working at [GEOGRAPHIC_DA…"
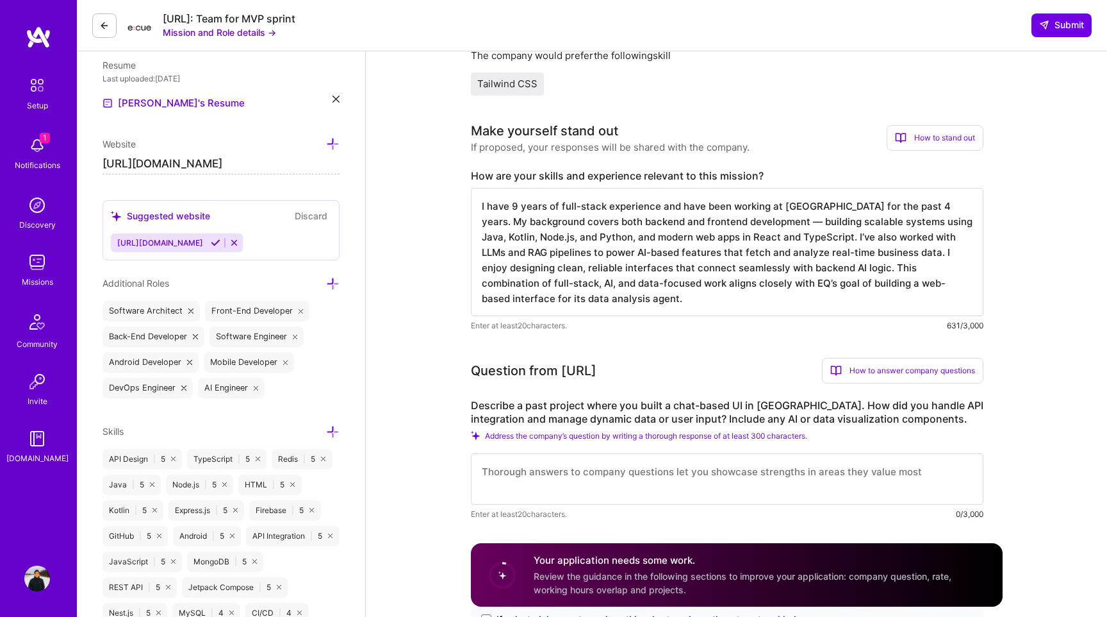
scroll to position [331, 0]
click at [772, 225] on textarea "I have 9 years of full-stack experience and have been working at [GEOGRAPHIC_DA…" at bounding box center [727, 253] width 513 height 128
click at [720, 285] on textarea "I have 9 years of full-stack experience and have been working at [GEOGRAPHIC_DA…" at bounding box center [727, 253] width 513 height 128
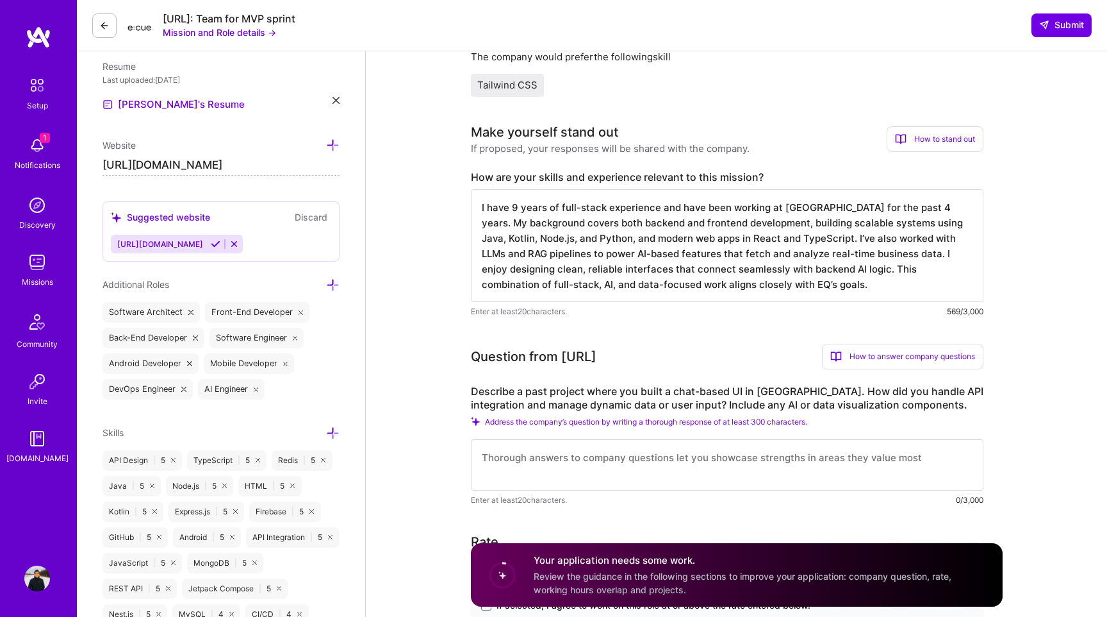
scroll to position [1, 0]
drag, startPoint x: 815, startPoint y: 266, endPoint x: 820, endPoint y: 323, distance: 57.3
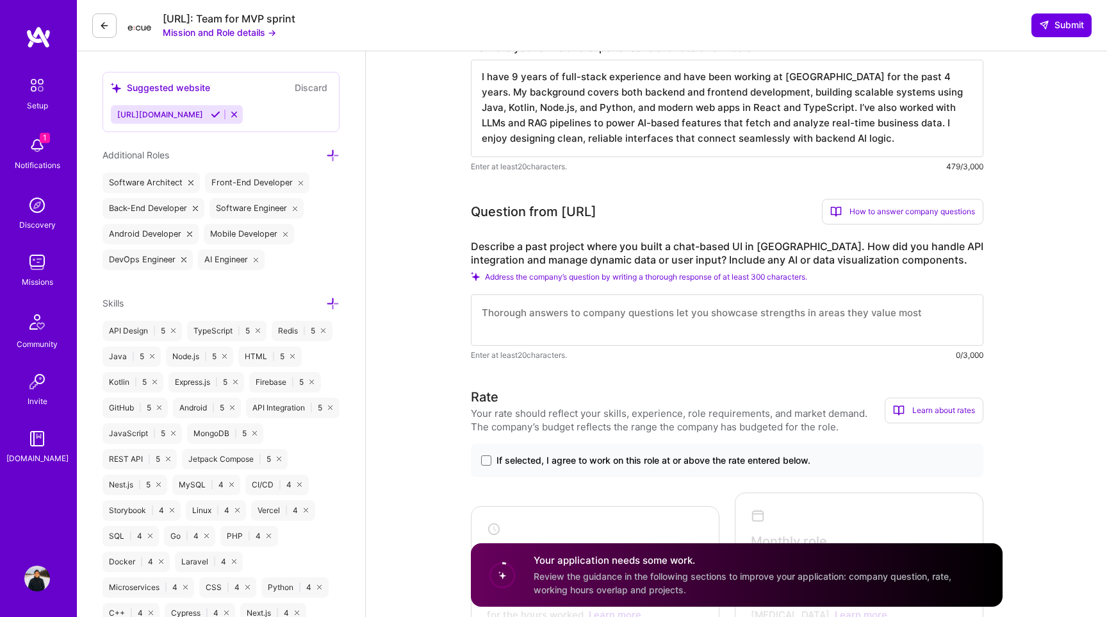
scroll to position [464, 0]
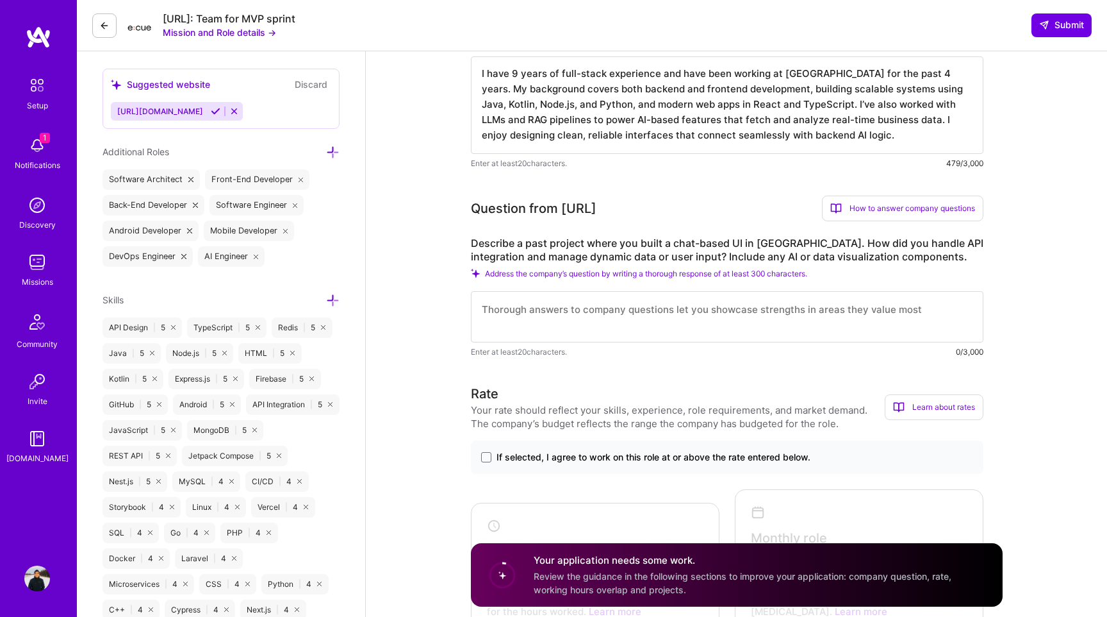
type textarea "I have 9 years of full-stack experience and have been working at [GEOGRAPHIC_DA…"
click at [541, 309] on textarea at bounding box center [727, 316] width 513 height 51
paste textarea "At [GEOGRAPHIC_DATA], I built a React-based chat SDK that powers 50+ Rakuten Gr…"
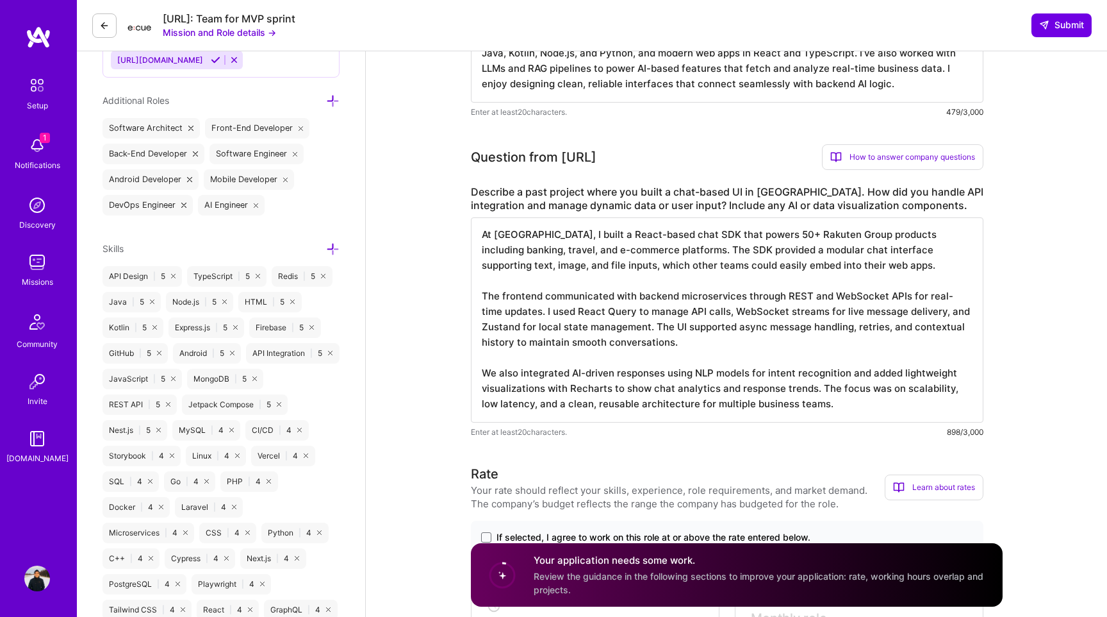
scroll to position [522, 0]
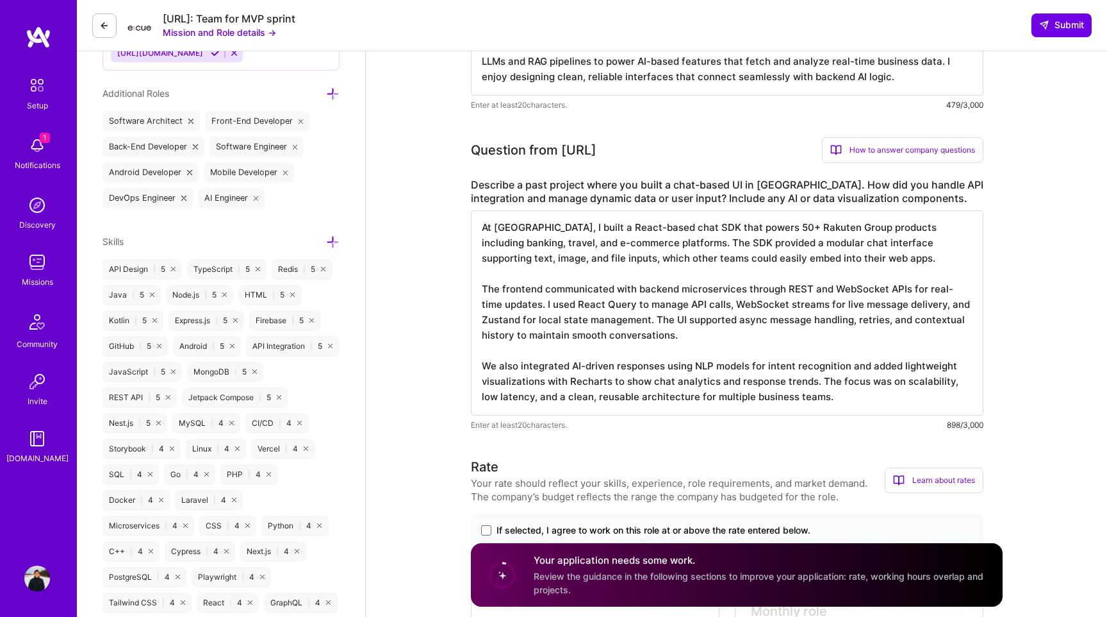
click at [486, 367] on textarea "At [GEOGRAPHIC_DATA], I built a React-based chat SDK that powers 50+ Rakuten Gr…" at bounding box center [727, 312] width 513 height 205
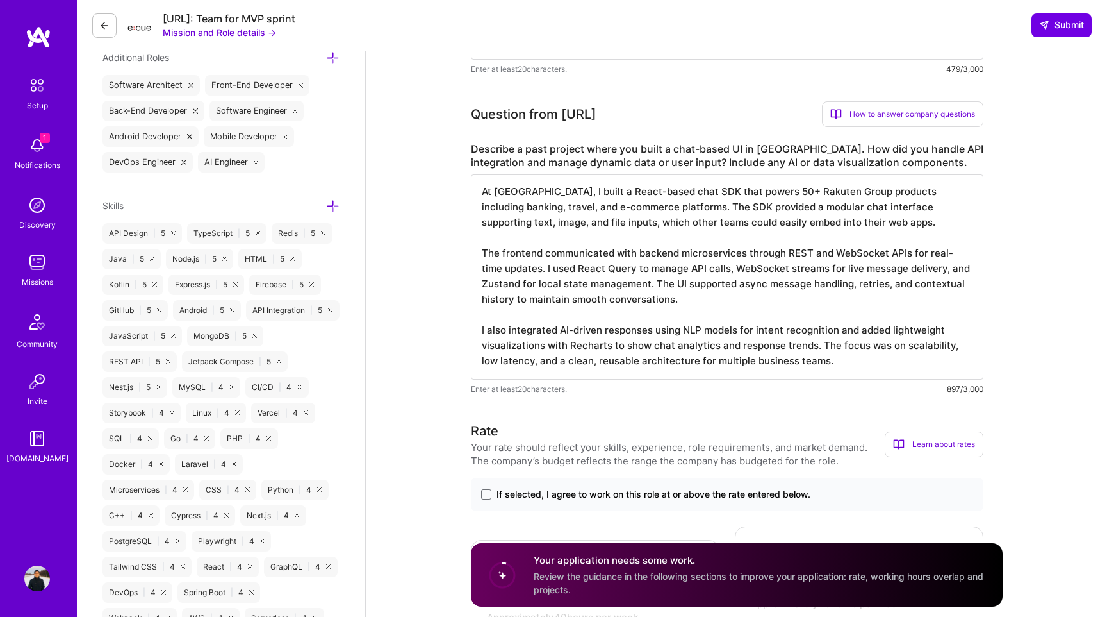
click at [838, 365] on textarea "At [GEOGRAPHIC_DATA], I built a React-based chat SDK that powers 50+ Rakuten Gr…" at bounding box center [727, 276] width 513 height 205
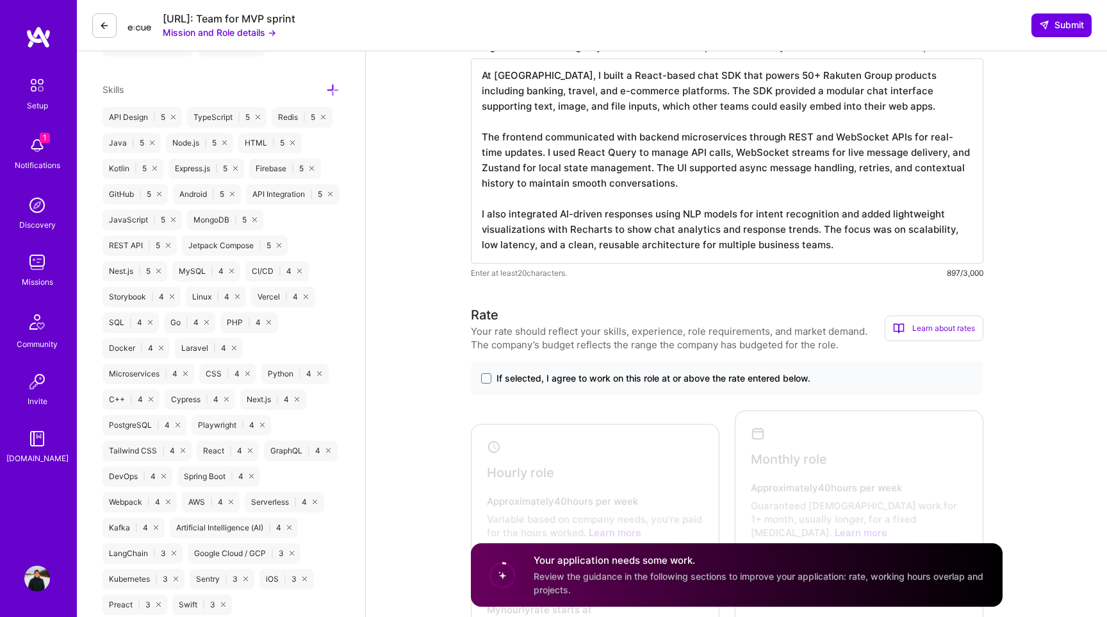
scroll to position [685, 0]
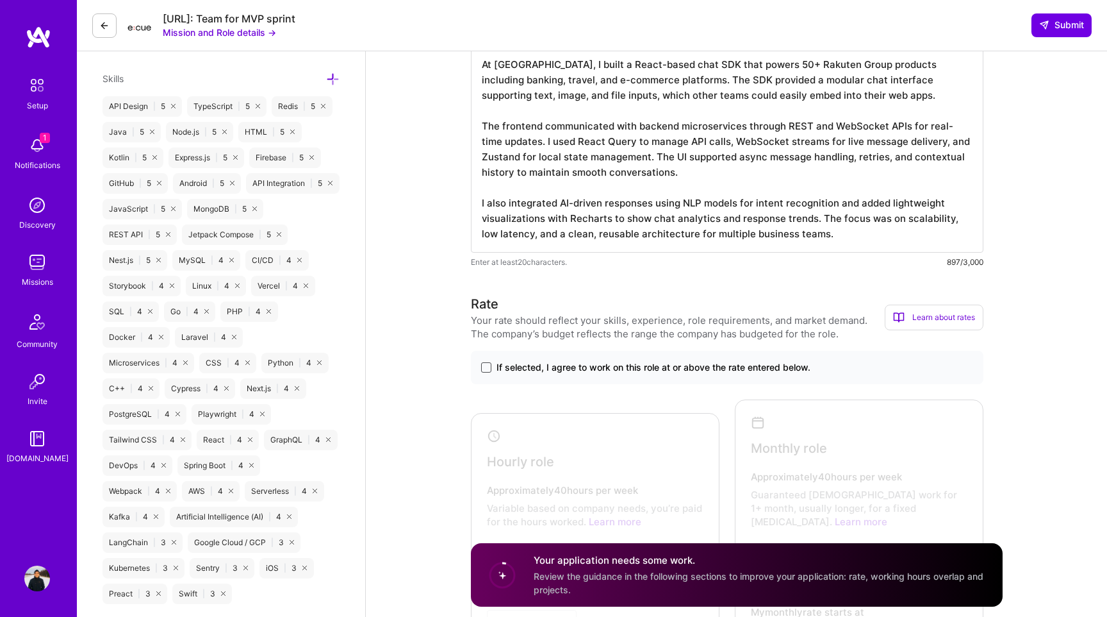
type textarea "At [GEOGRAPHIC_DATA], I built a React-based chat SDK that powers 50+ Rakuten Gr…"
click at [484, 366] on span at bounding box center [486, 367] width 10 height 10
click at [0, 0] on input "If selected, I agree to work on this role at or above the rate entered below." at bounding box center [0, 0] width 0 height 0
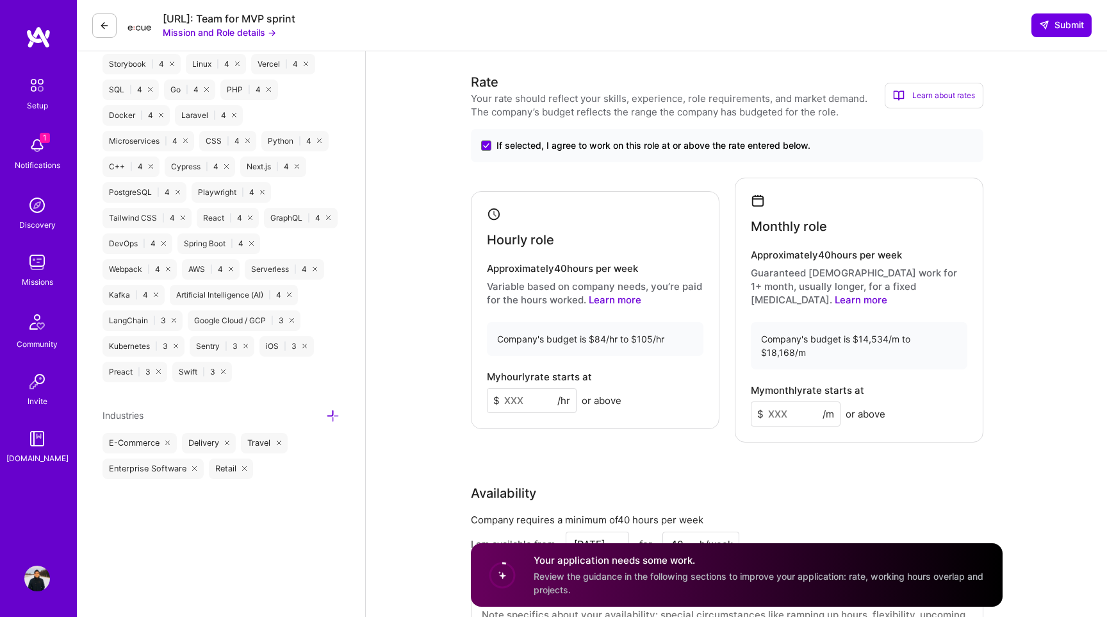
scroll to position [918, 0]
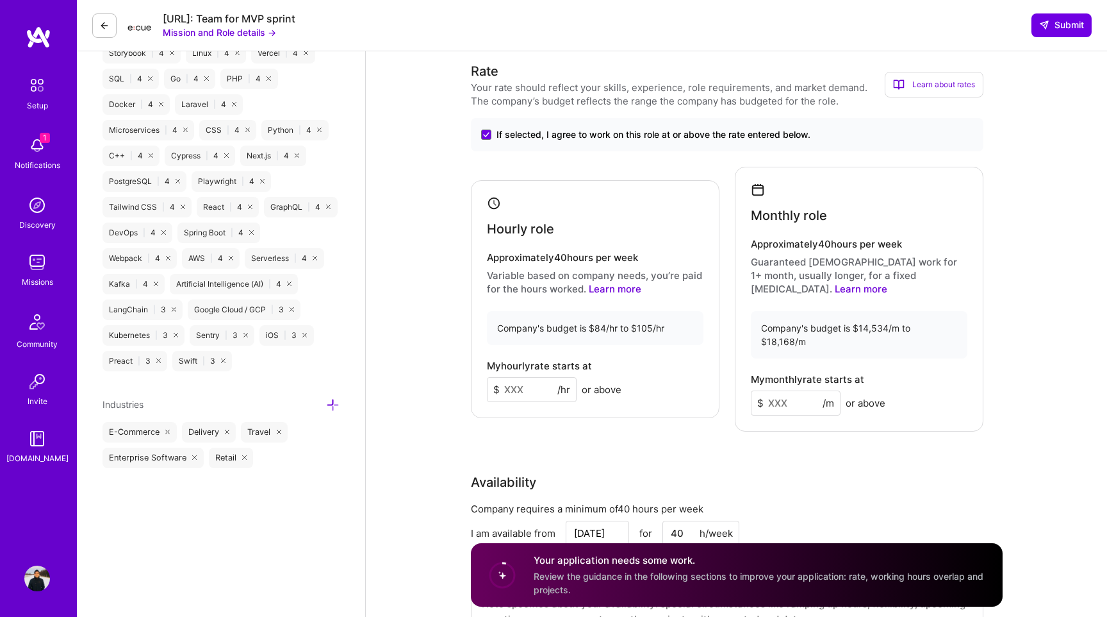
click at [520, 377] on input at bounding box center [532, 389] width 90 height 25
type input "50"
click at [785, 390] on input at bounding box center [796, 402] width 90 height 25
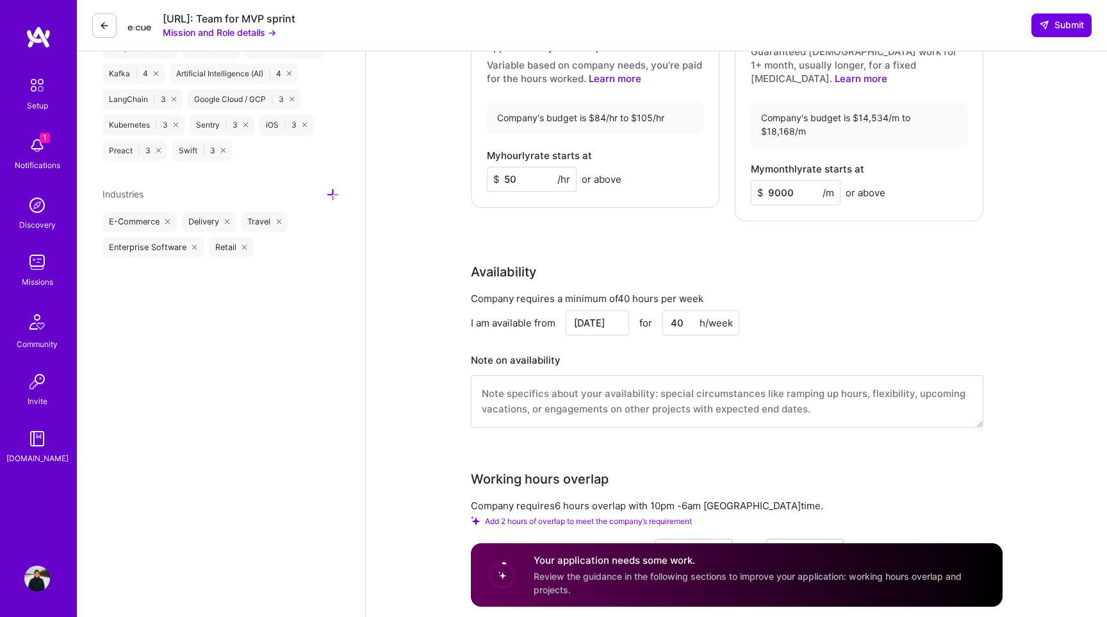
scroll to position [1114, 0]
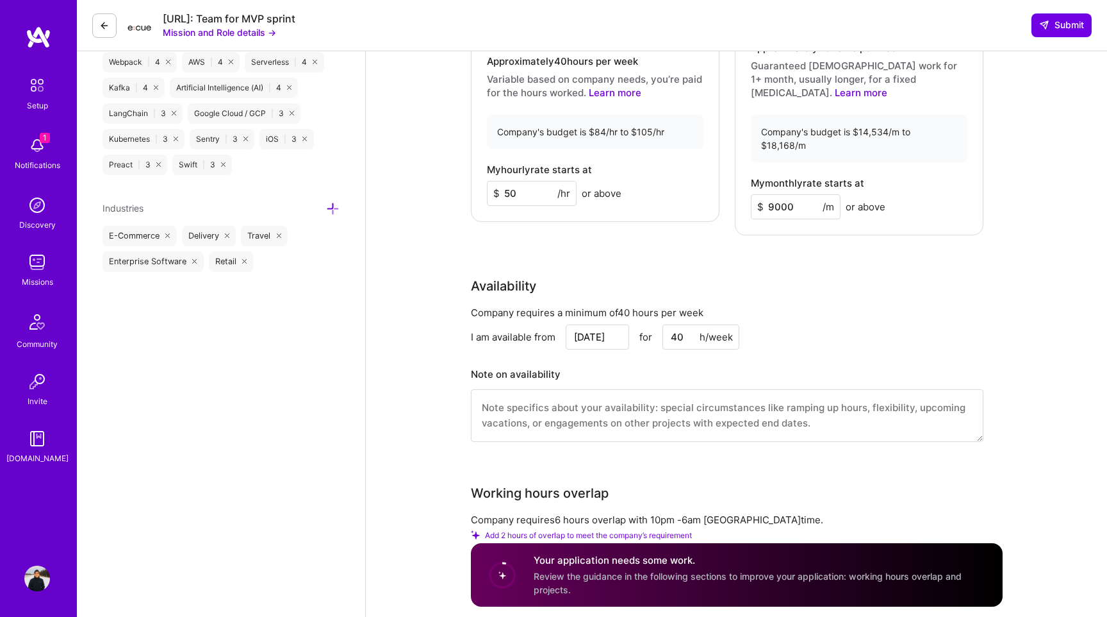
type input "9000"
click at [582, 324] on input "[DATE]" at bounding box center [597, 336] width 63 height 25
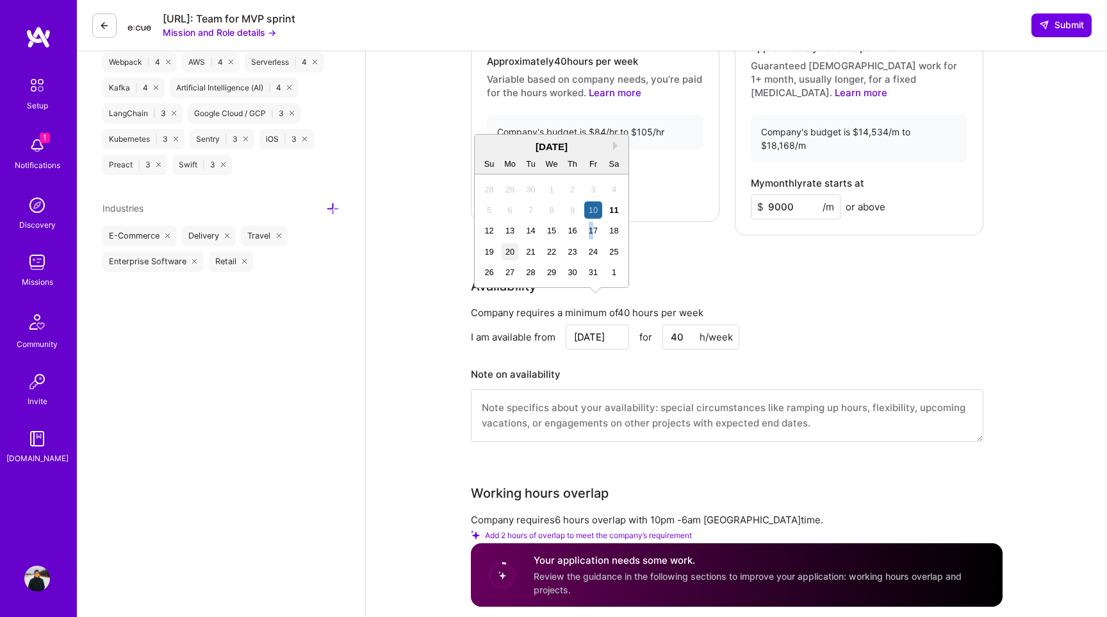
drag, startPoint x: 594, startPoint y: 232, endPoint x: 508, endPoint y: 245, distance: 86.8
click at [508, 245] on div "28 29 30 1 2 3 4 5 6 7 8 9 10 11 12 13 14 15 16 17 18 19 20 21 22 23 24 25 26 2…" at bounding box center [551, 231] width 145 height 104
click at [509, 251] on div "20" at bounding box center [510, 251] width 17 height 17
type input "[DATE]"
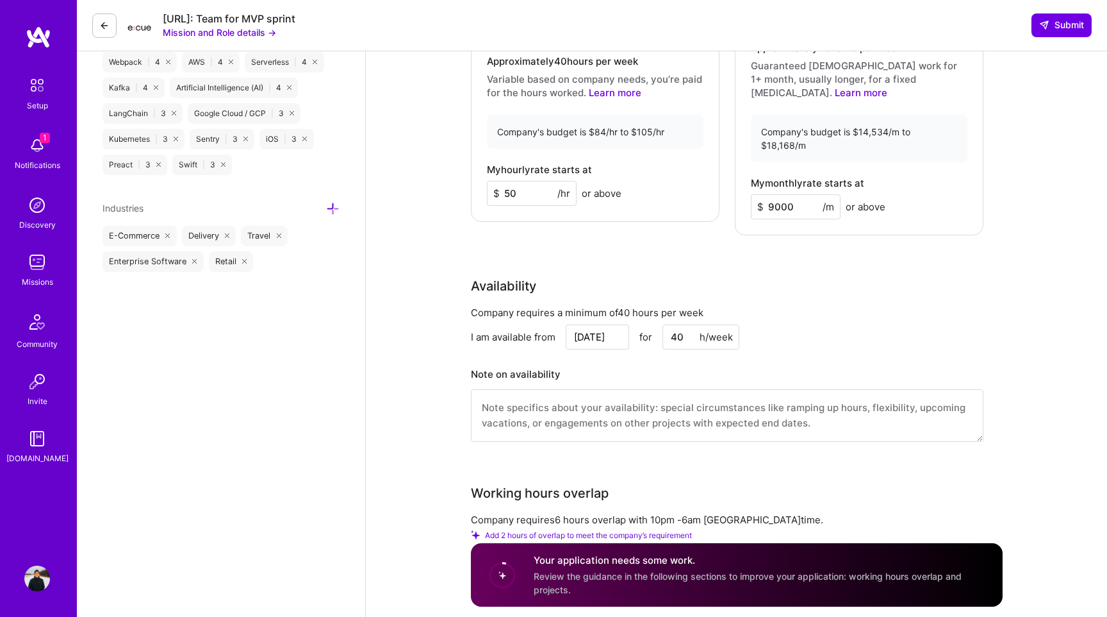
click at [834, 324] on div "I am available from [DATE] for 40 h/week" at bounding box center [727, 336] width 513 height 25
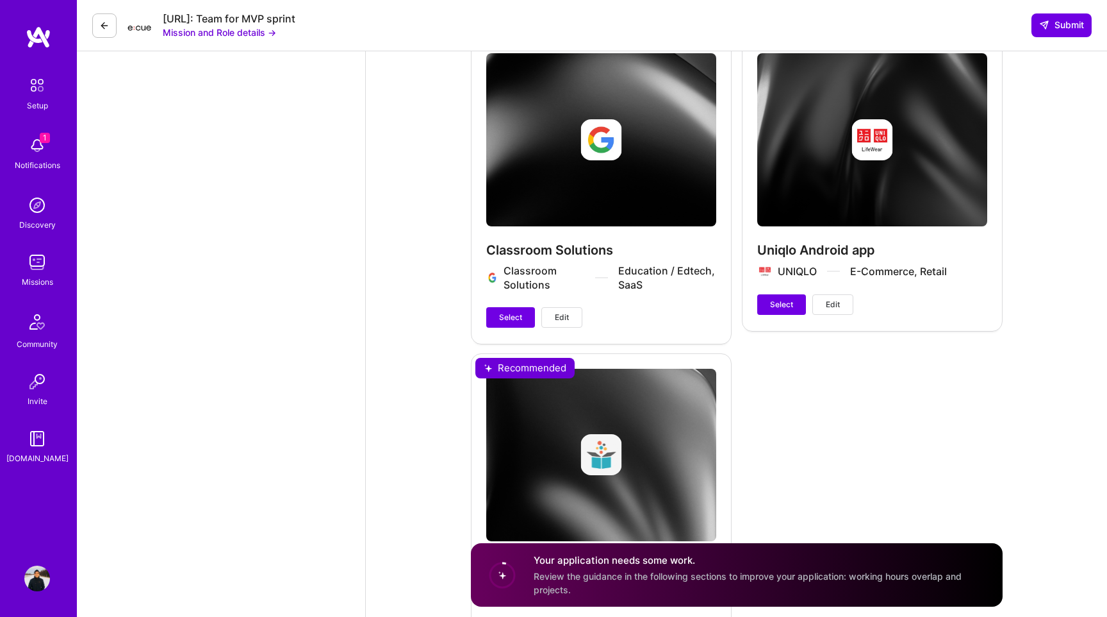
scroll to position [2938, 0]
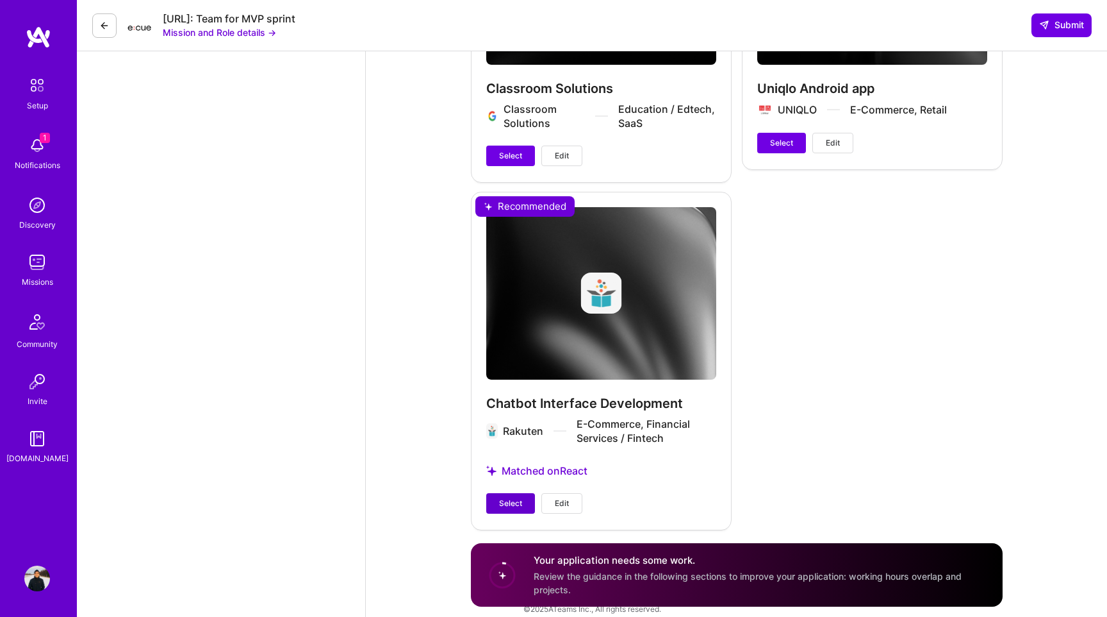
click at [515, 497] on span "Select" at bounding box center [510, 503] width 23 height 12
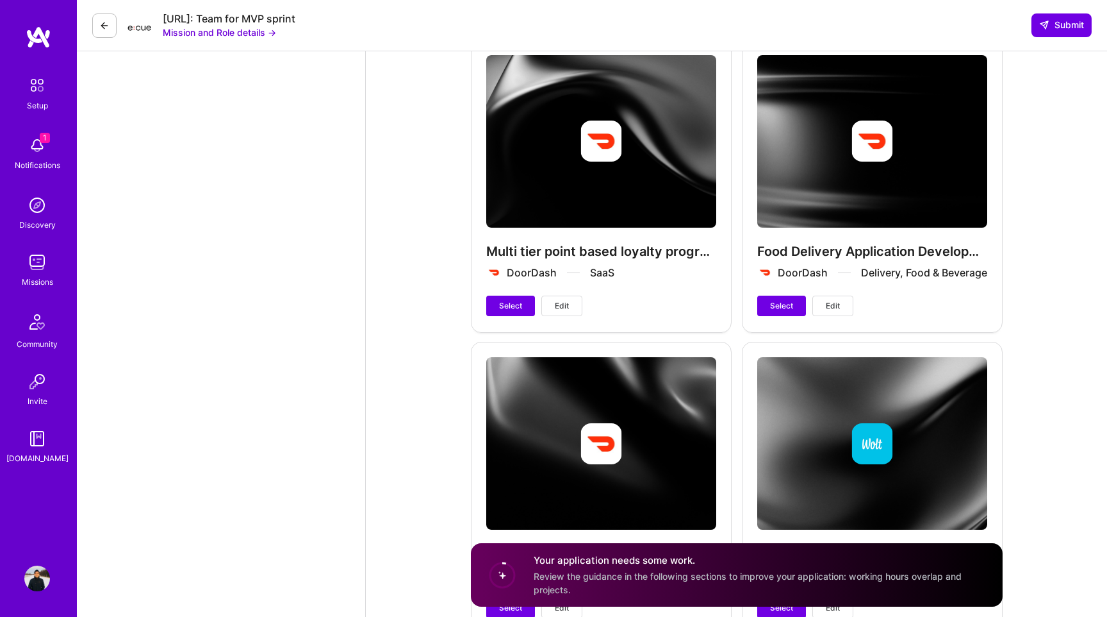
scroll to position [2162, 0]
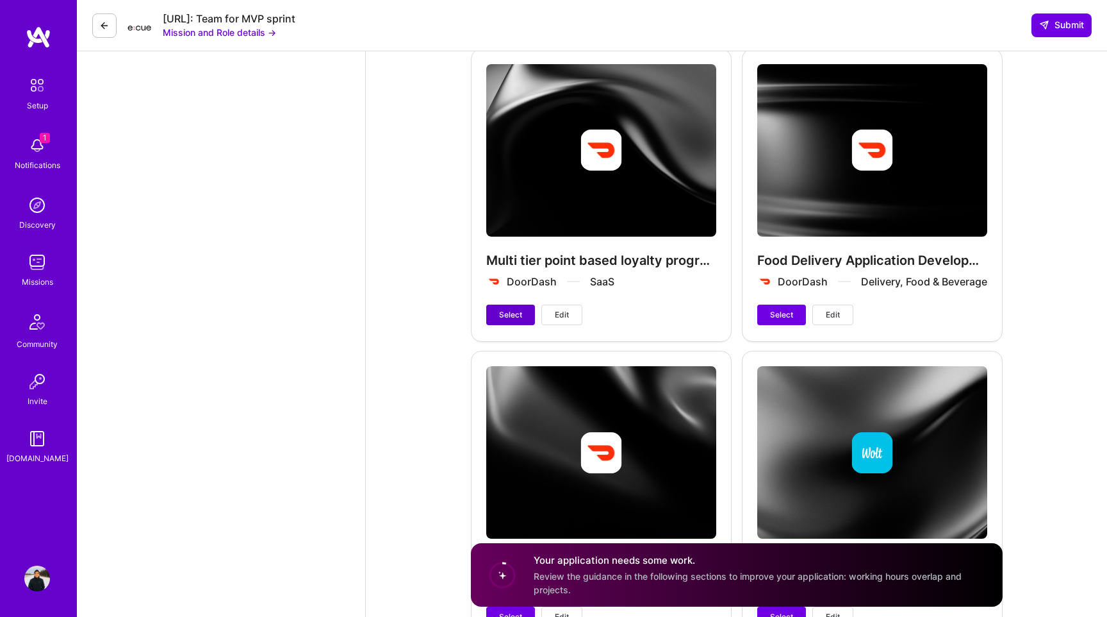
click at [509, 309] on span "Select" at bounding box center [510, 315] width 23 height 12
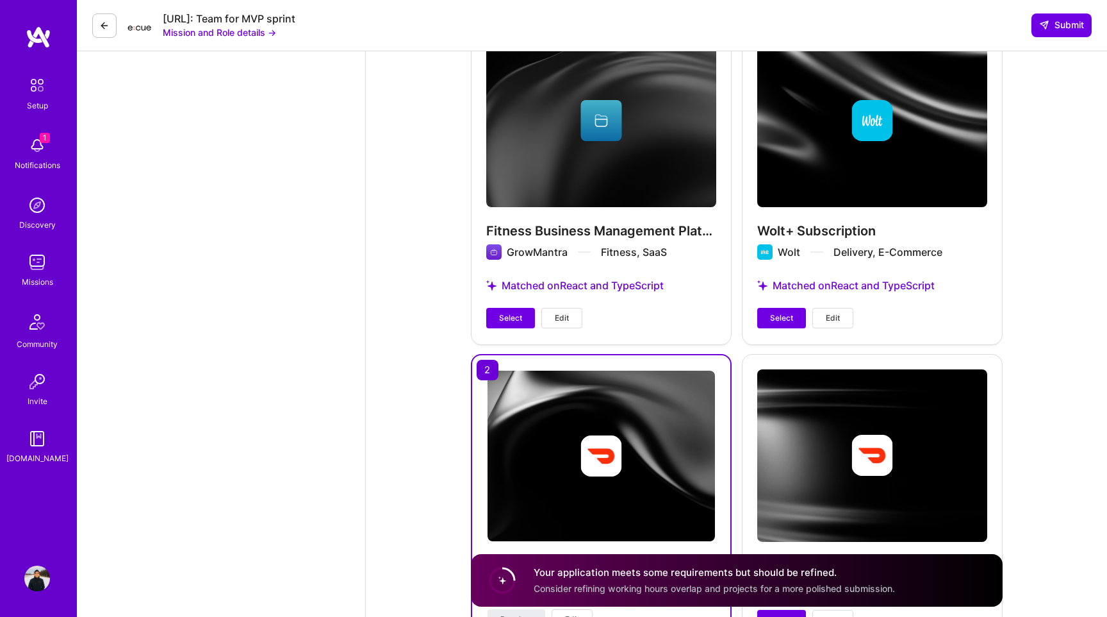
scroll to position [1810, 0]
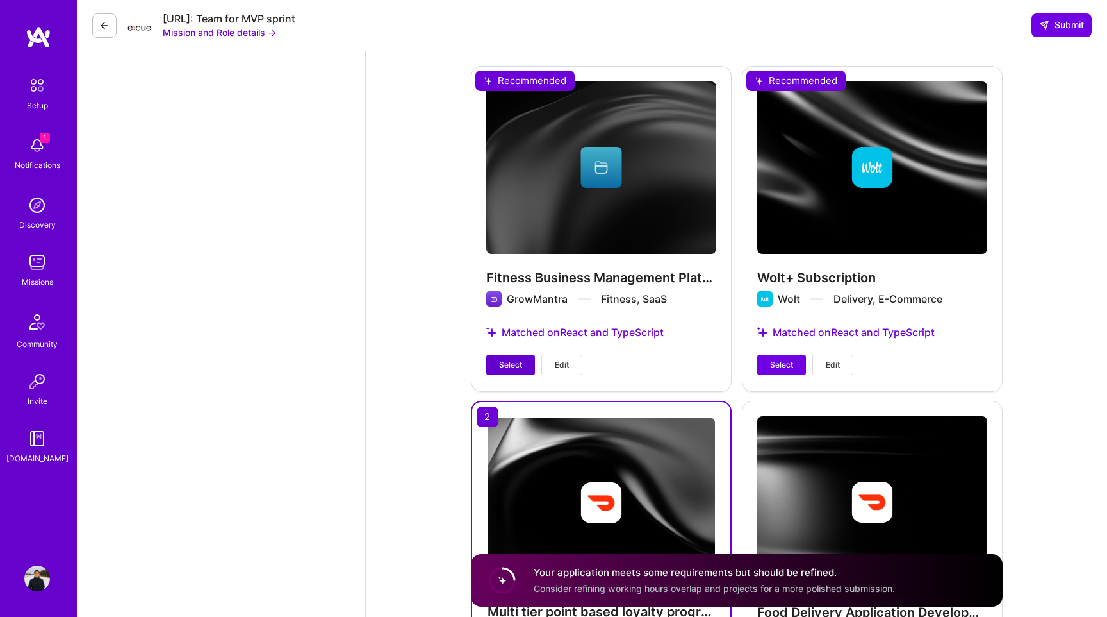
click at [518, 359] on span "Select" at bounding box center [510, 365] width 23 height 12
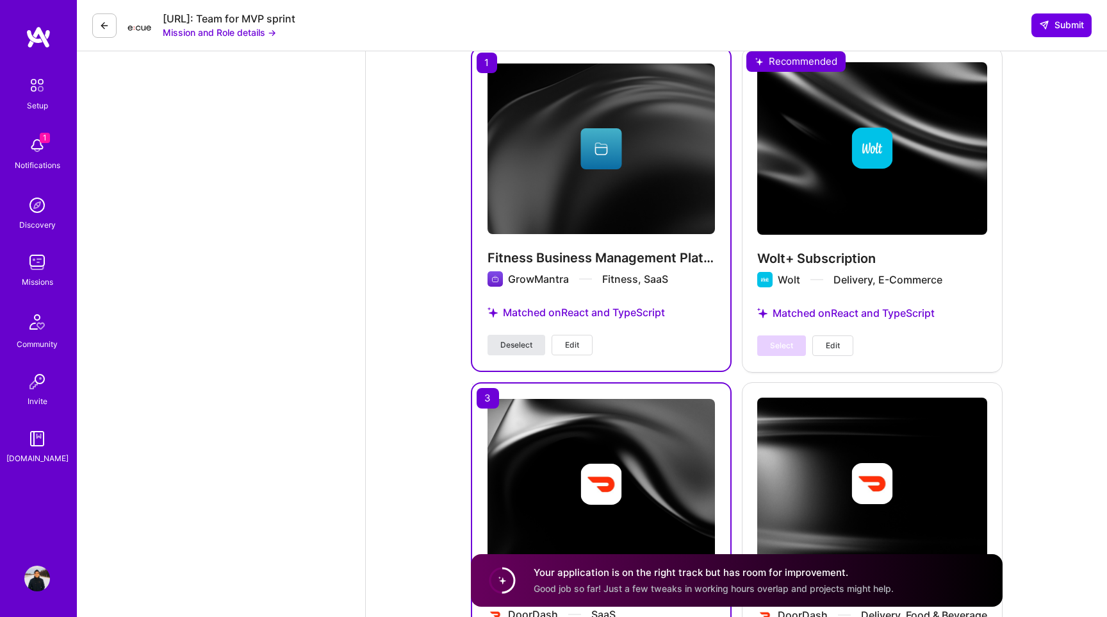
scroll to position [1808, 0]
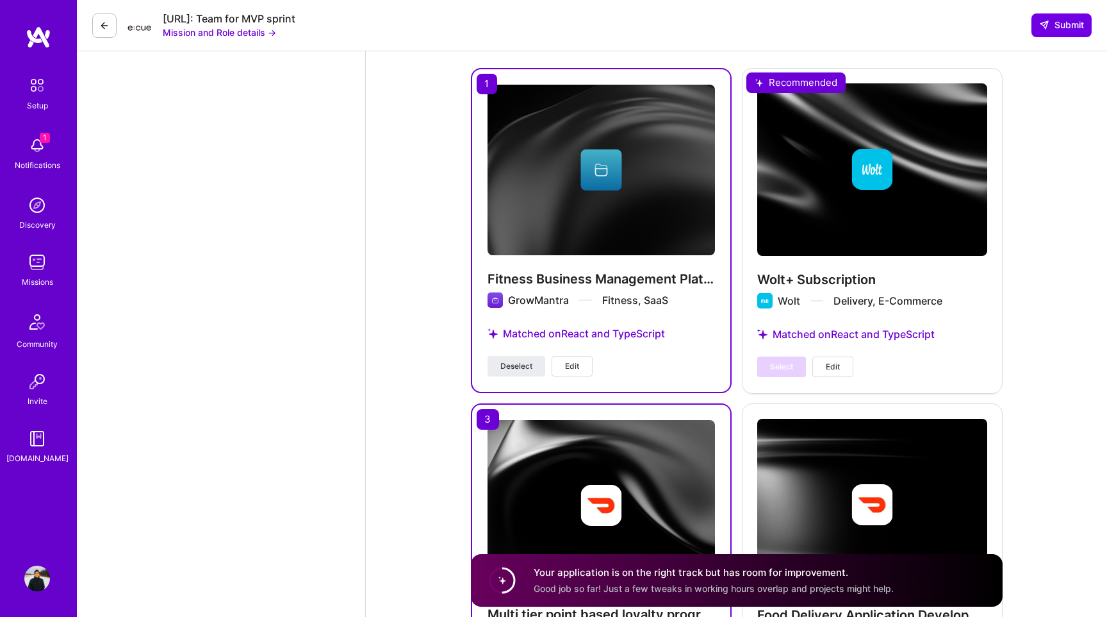
click at [778, 356] on div "Select Edit" at bounding box center [805, 366] width 96 height 21
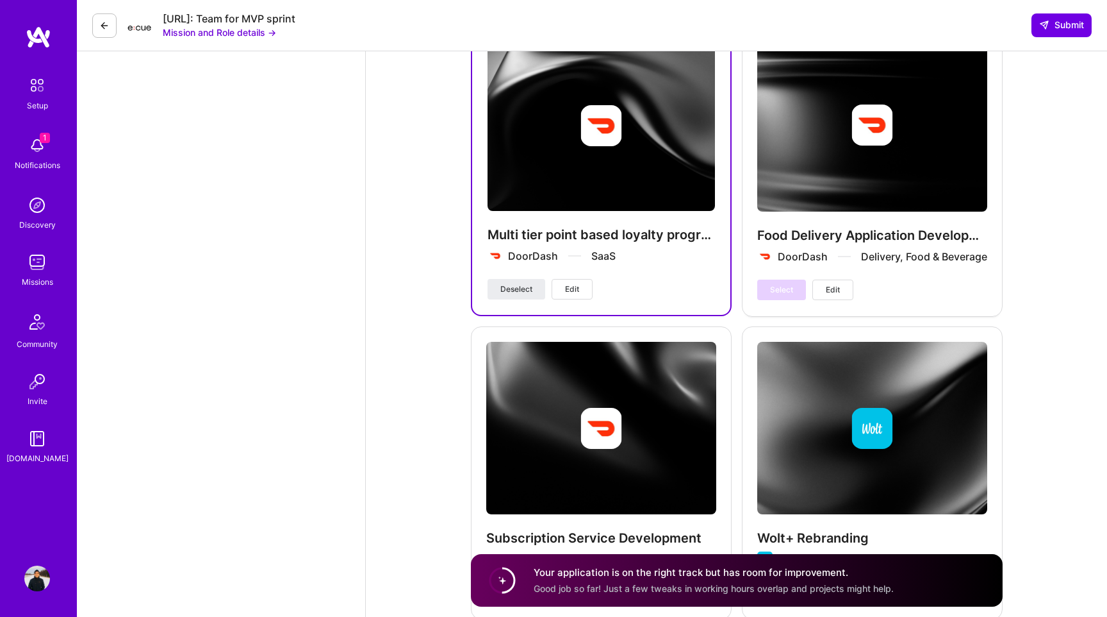
scroll to position [2201, 0]
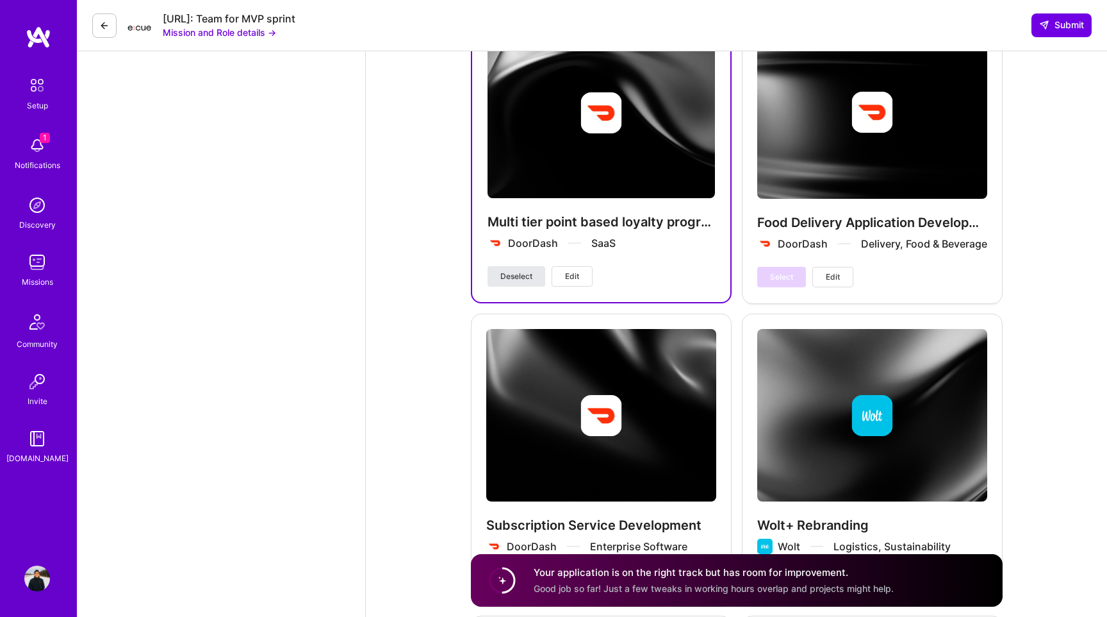
click at [524, 270] on span "Deselect" at bounding box center [517, 276] width 32 height 12
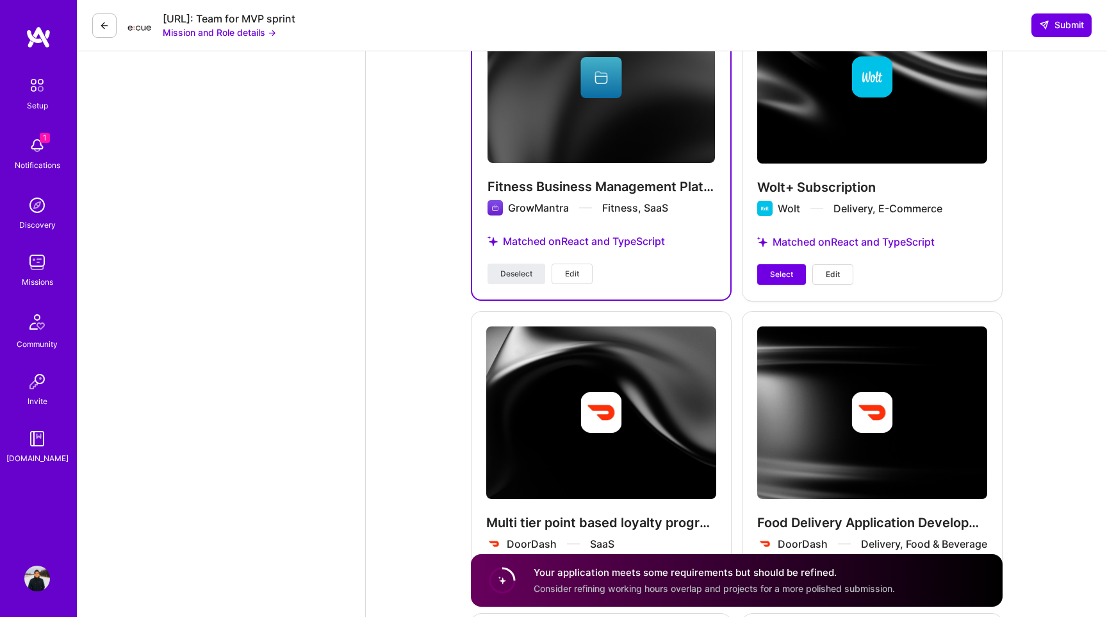
scroll to position [1860, 0]
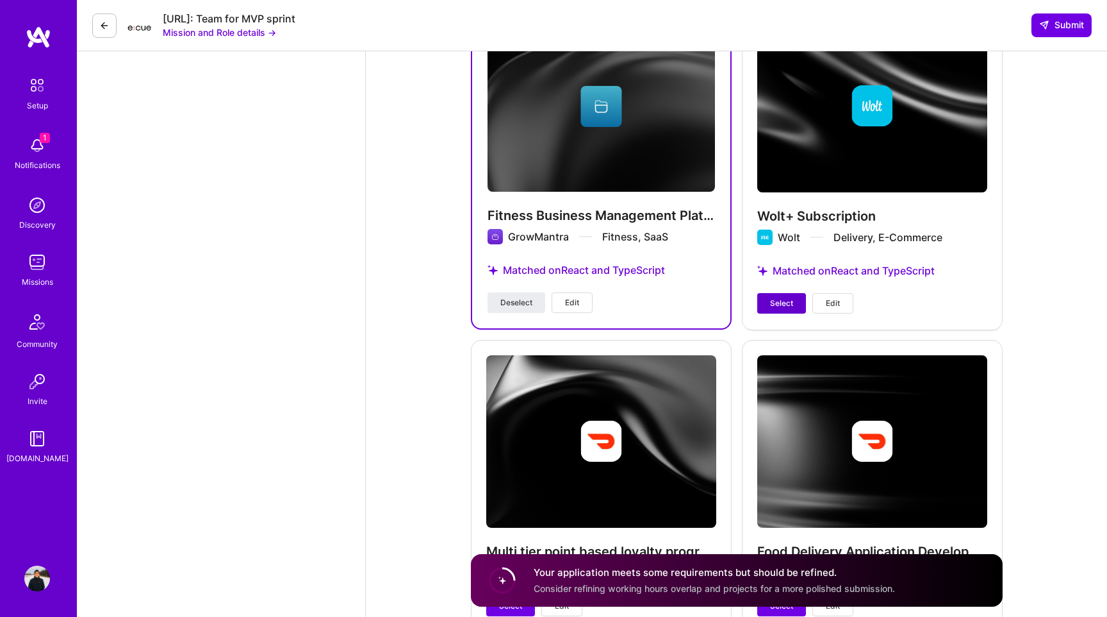
click at [787, 297] on span "Select" at bounding box center [781, 303] width 23 height 12
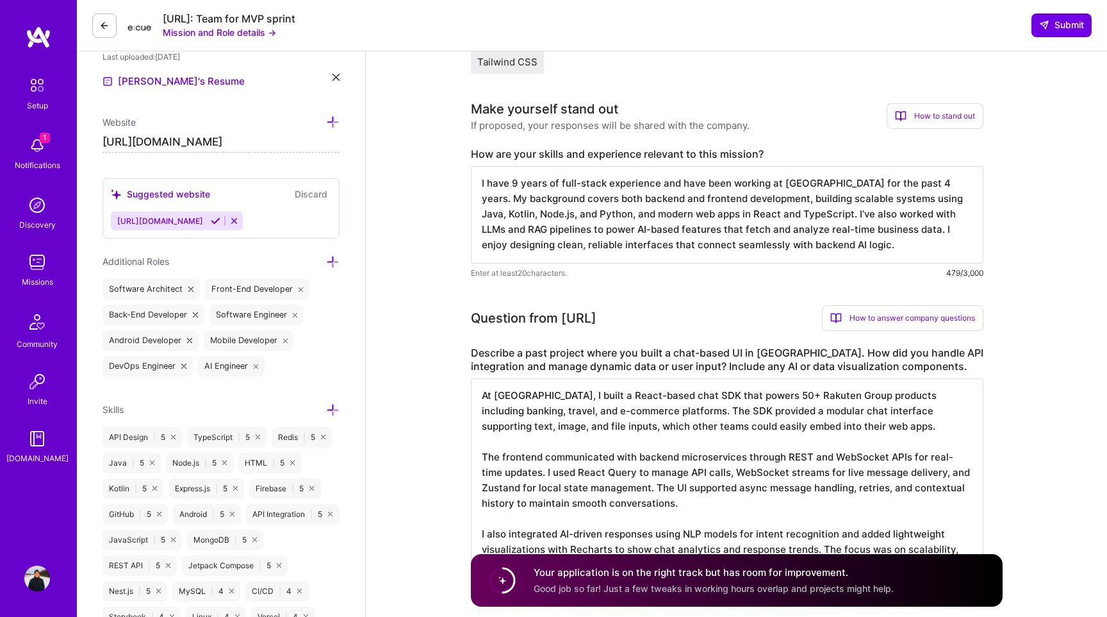
scroll to position [276, 0]
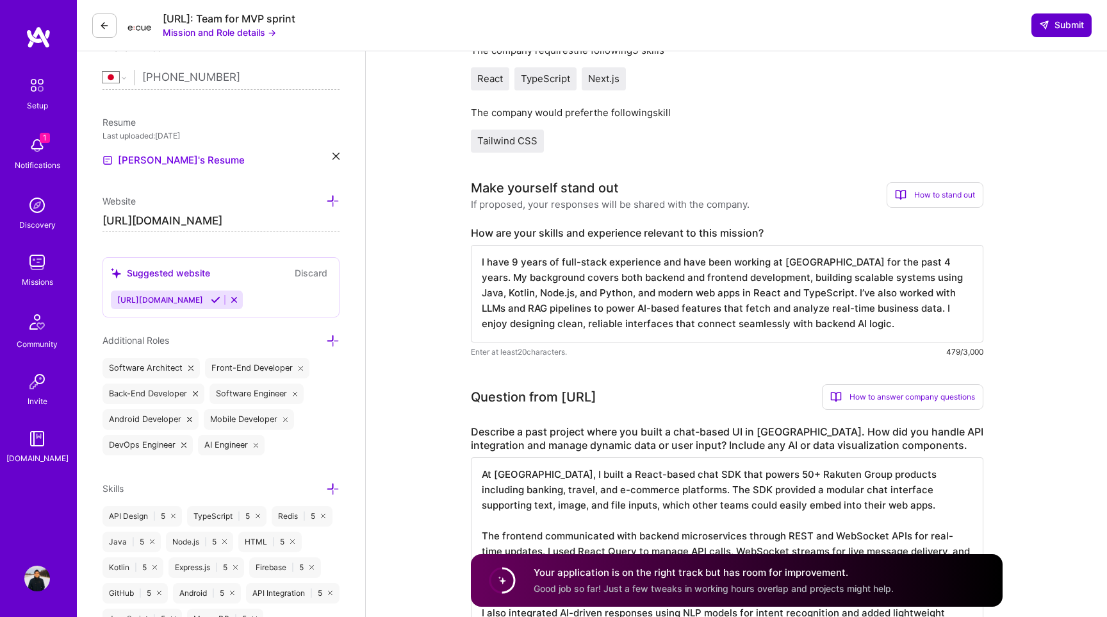
click at [1058, 19] on span "Submit" at bounding box center [1061, 25] width 45 height 13
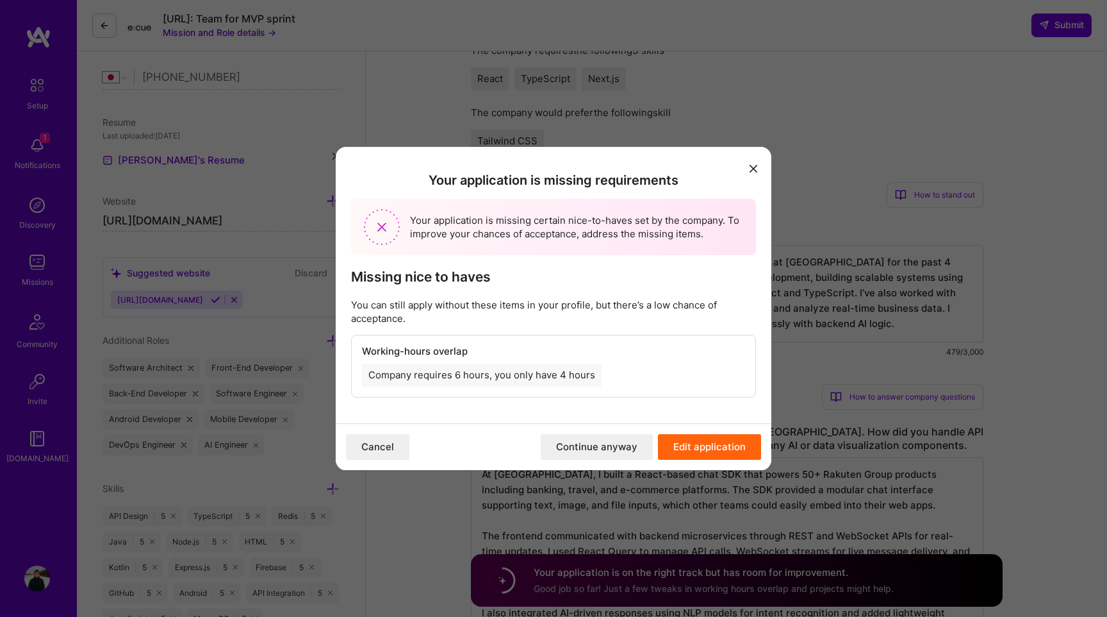
click at [750, 169] on icon "modal" at bounding box center [754, 169] width 8 height 8
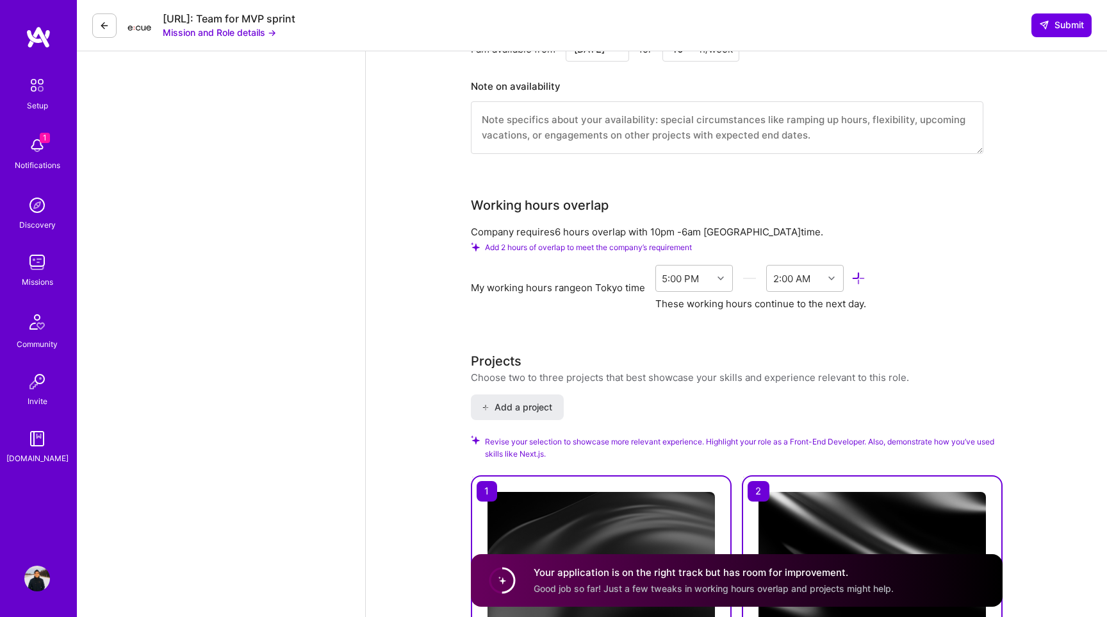
scroll to position [1419, 0]
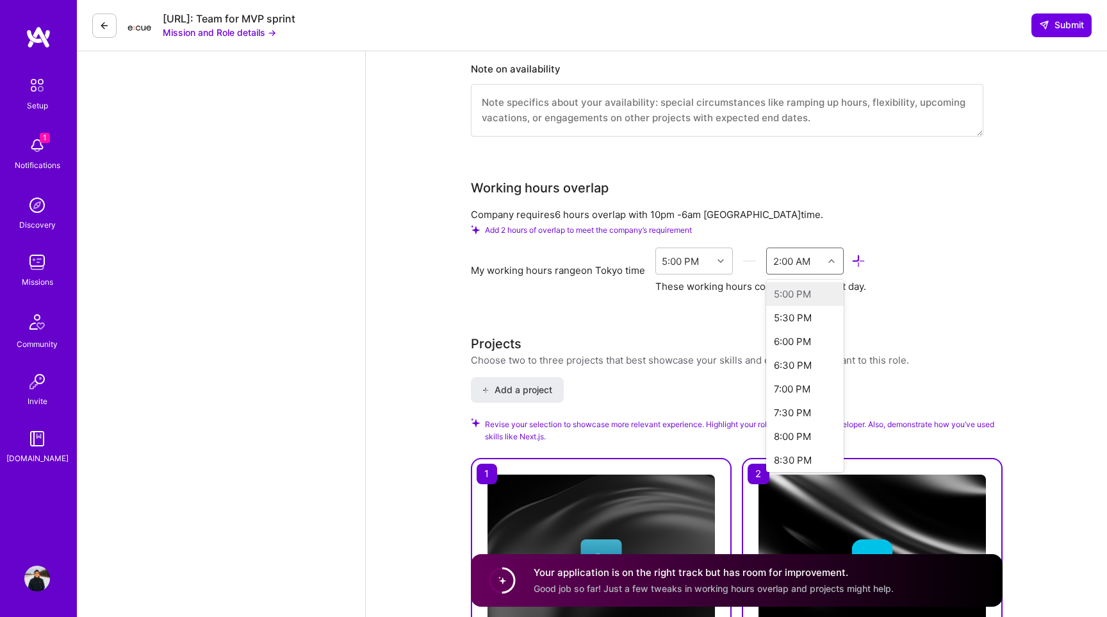
click at [834, 252] on div at bounding box center [833, 260] width 20 height 17
click at [968, 247] on div "My working hours range on [GEOGRAPHIC_DATA] time 5:00 PM 2:00 AM These working …" at bounding box center [727, 270] width 513 height 46
click at [820, 248] on div "2:00 AM" at bounding box center [795, 261] width 56 height 26
click at [809, 369] on div "3:00 AM" at bounding box center [805, 381] width 78 height 24
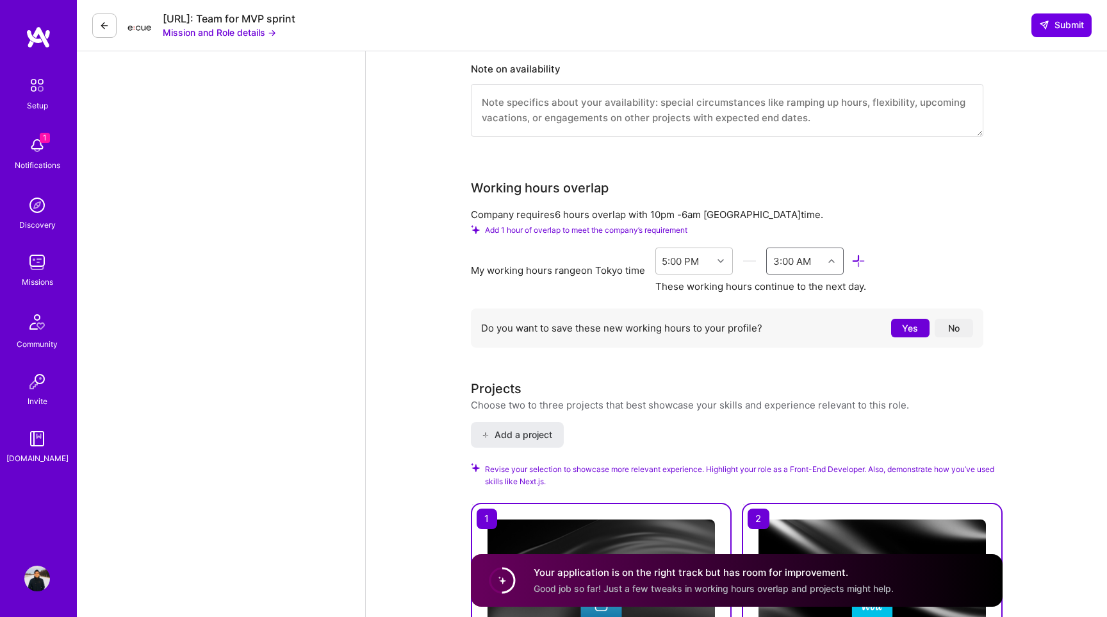
click at [956, 319] on button "No" at bounding box center [954, 328] width 38 height 19
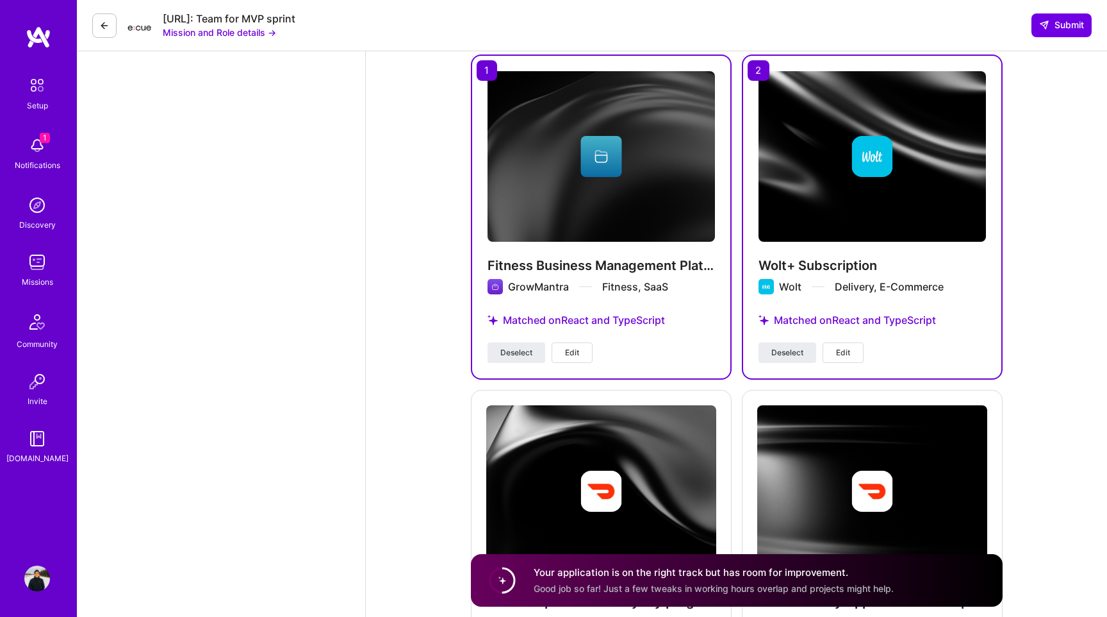
scroll to position [1823, 0]
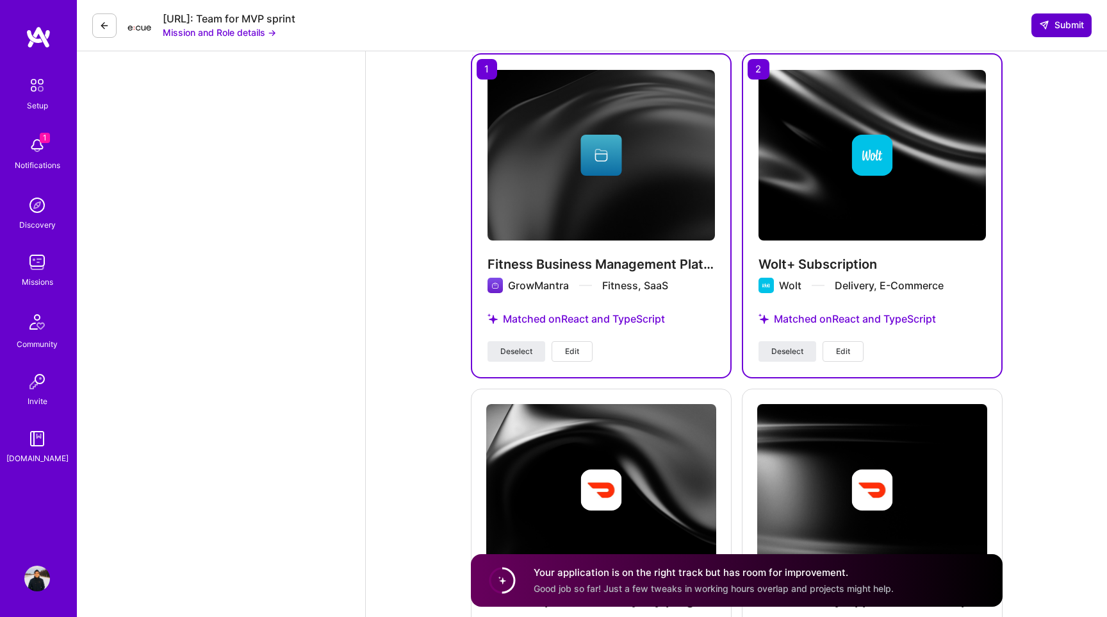
click at [1053, 28] on span "Submit" at bounding box center [1061, 25] width 45 height 13
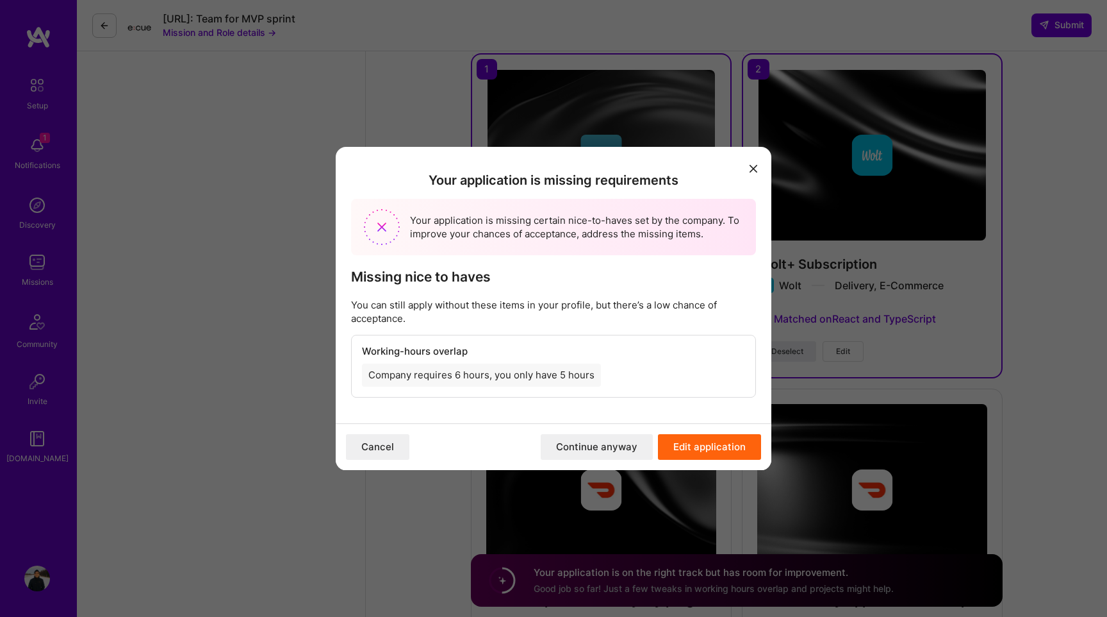
click at [603, 449] on button "Continue anyway" at bounding box center [597, 447] width 112 height 26
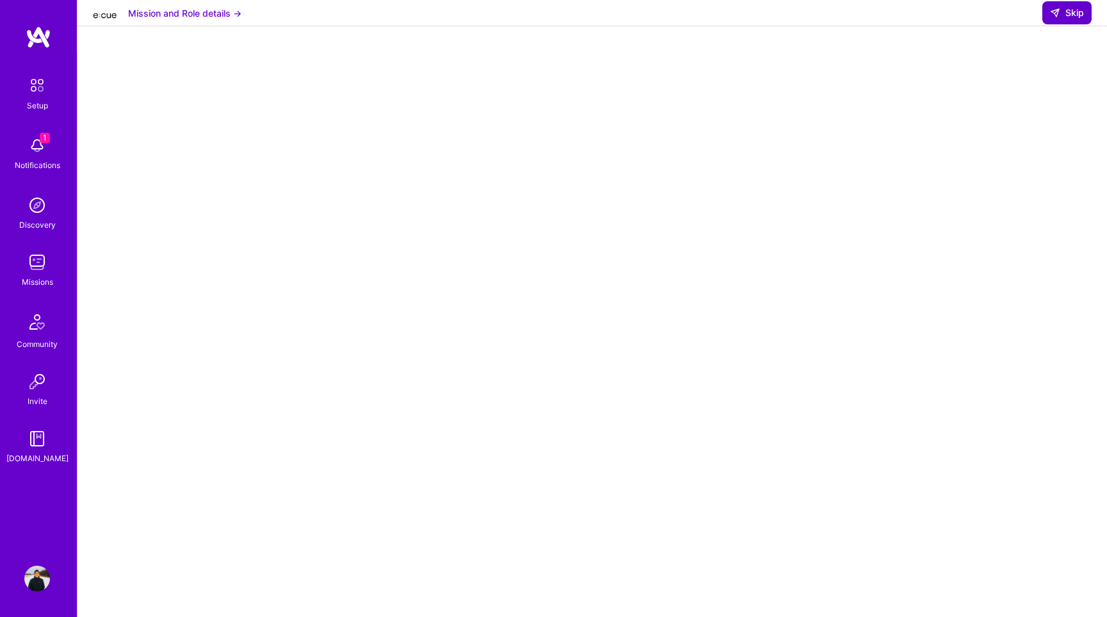
click at [1058, 18] on icon at bounding box center [1055, 13] width 10 height 10
select select "JP"
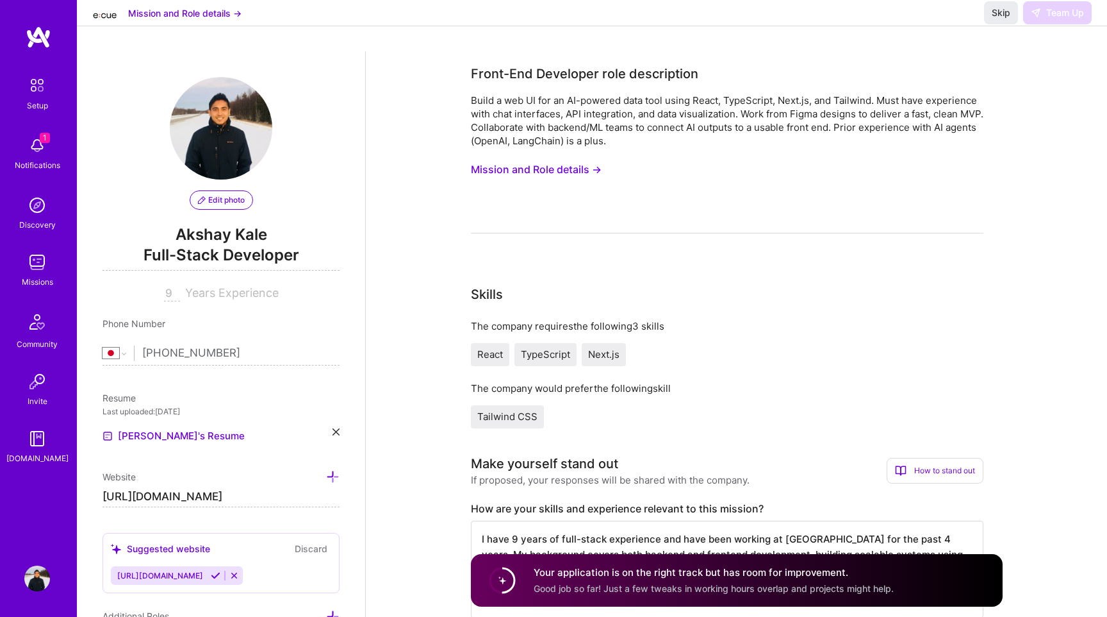
click at [46, 256] on img at bounding box center [37, 262] width 26 height 26
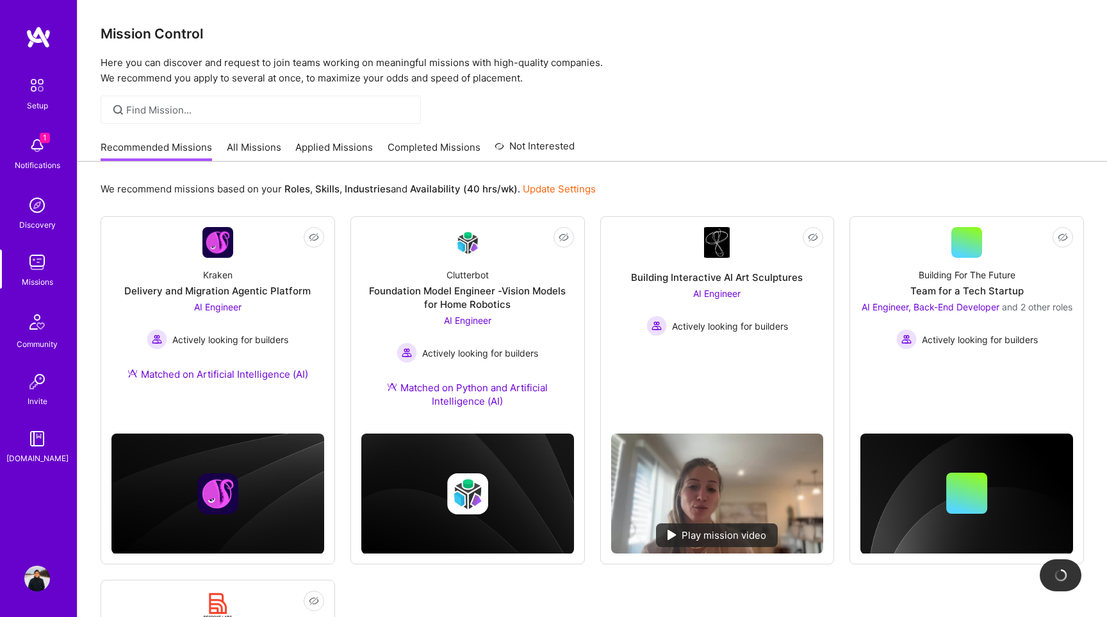
click at [249, 151] on link "All Missions" at bounding box center [254, 150] width 54 height 21
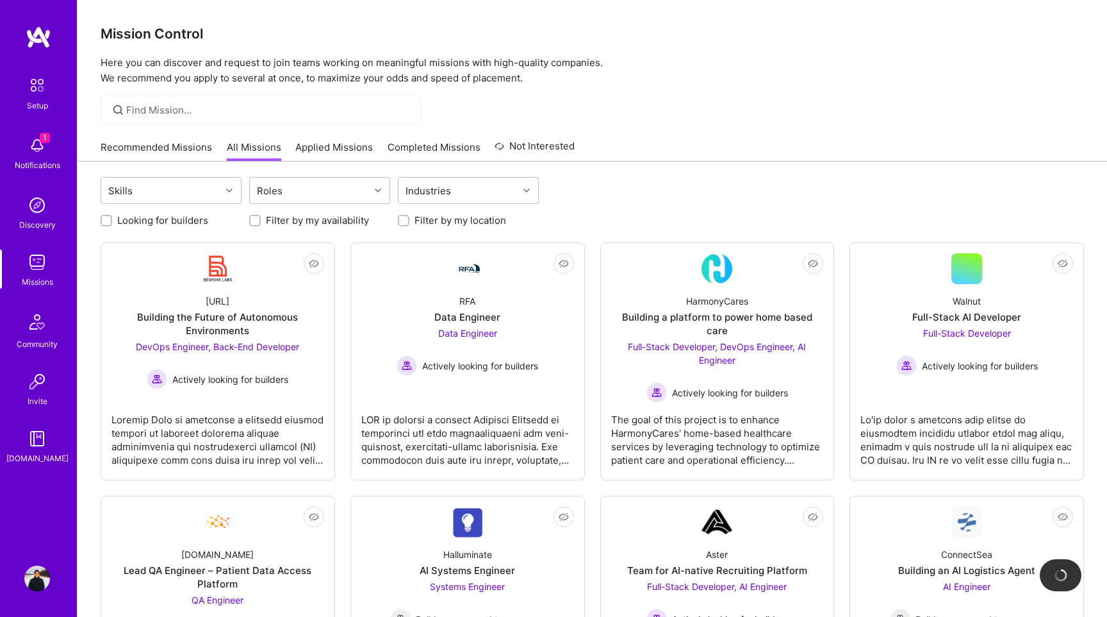
click at [190, 145] on link "Recommended Missions" at bounding box center [157, 150] width 112 height 21
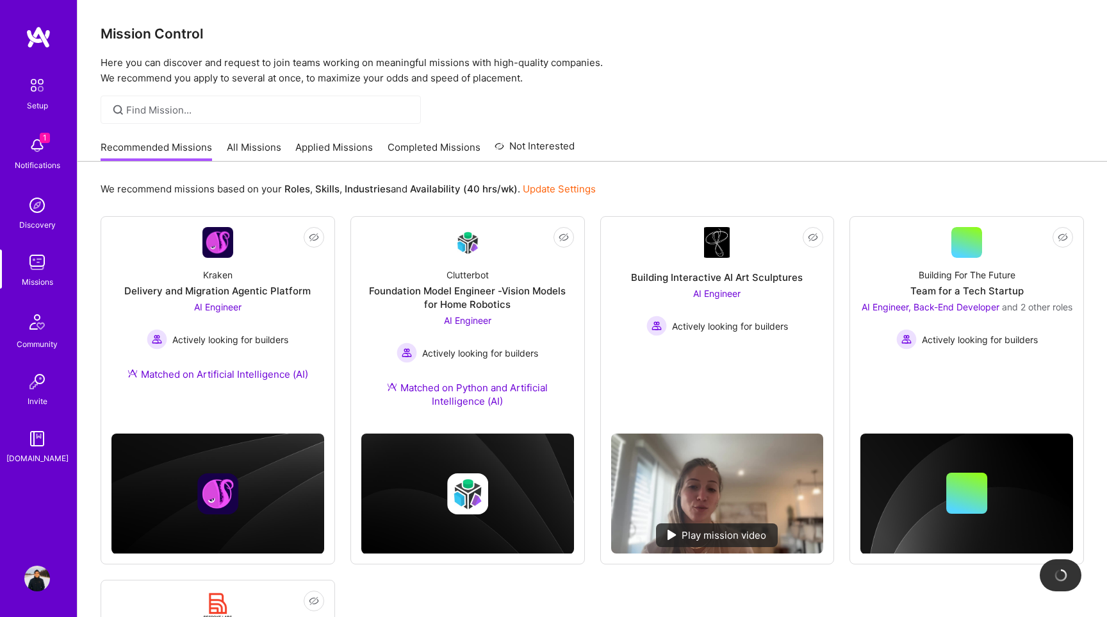
click at [336, 154] on link "Applied Missions" at bounding box center [334, 150] width 78 height 21
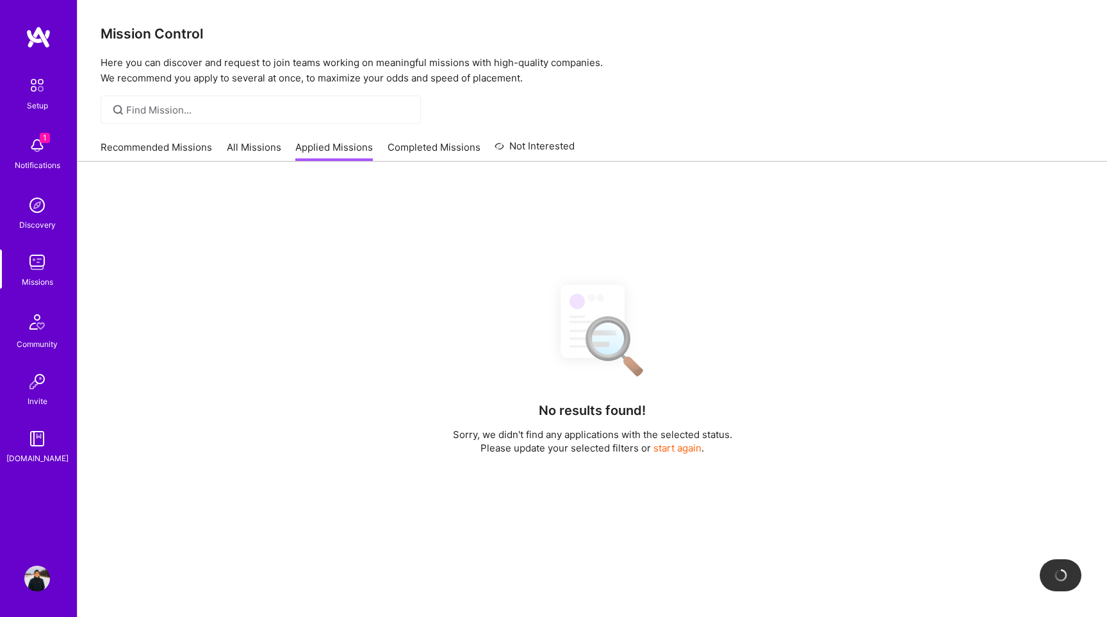
click at [256, 154] on link "All Missions" at bounding box center [254, 150] width 54 height 21
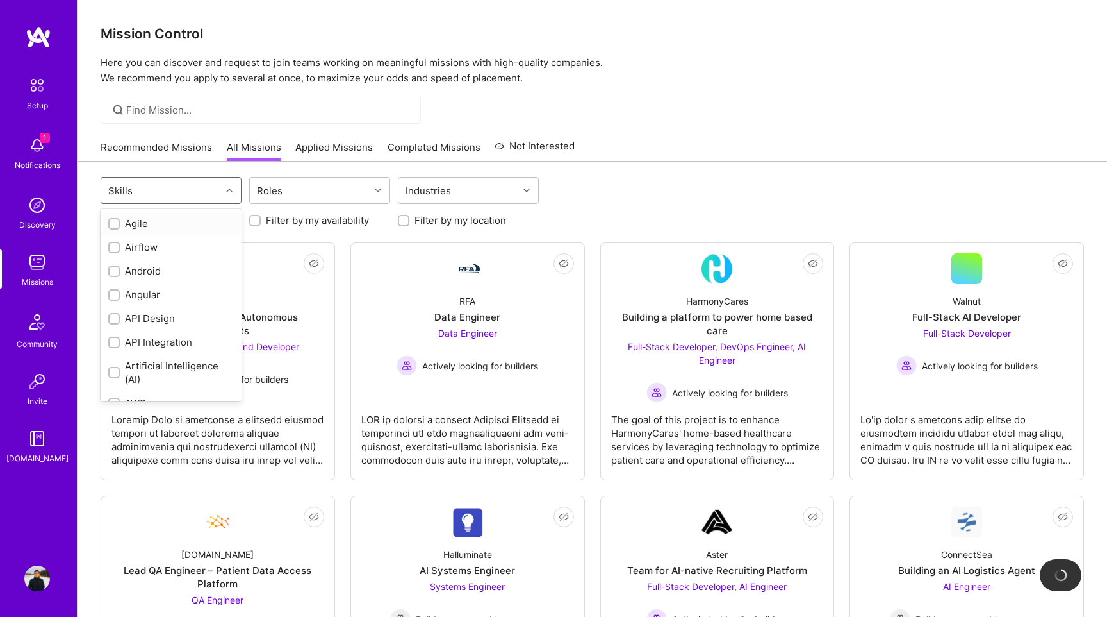
click at [222, 197] on div at bounding box center [231, 190] width 20 height 17
type input "an"
click at [158, 230] on div "Android" at bounding box center [171, 223] width 141 height 24
checkbox input "true"
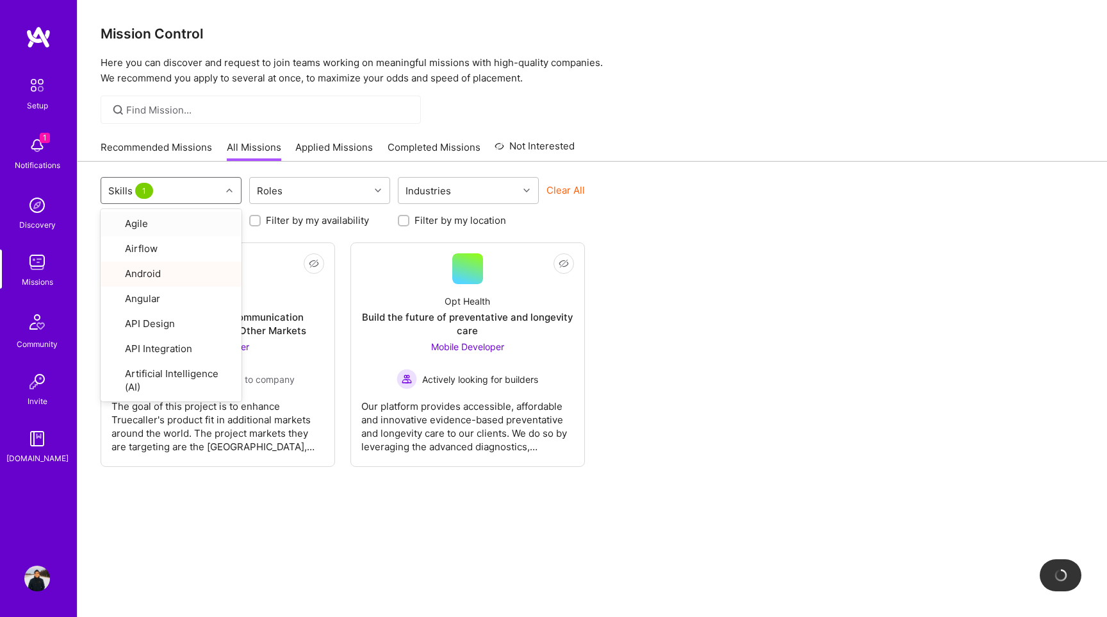
click at [693, 193] on div "option Android, selected. option Agile focused, 1 of 81. 81 results available. …" at bounding box center [593, 192] width 984 height 30
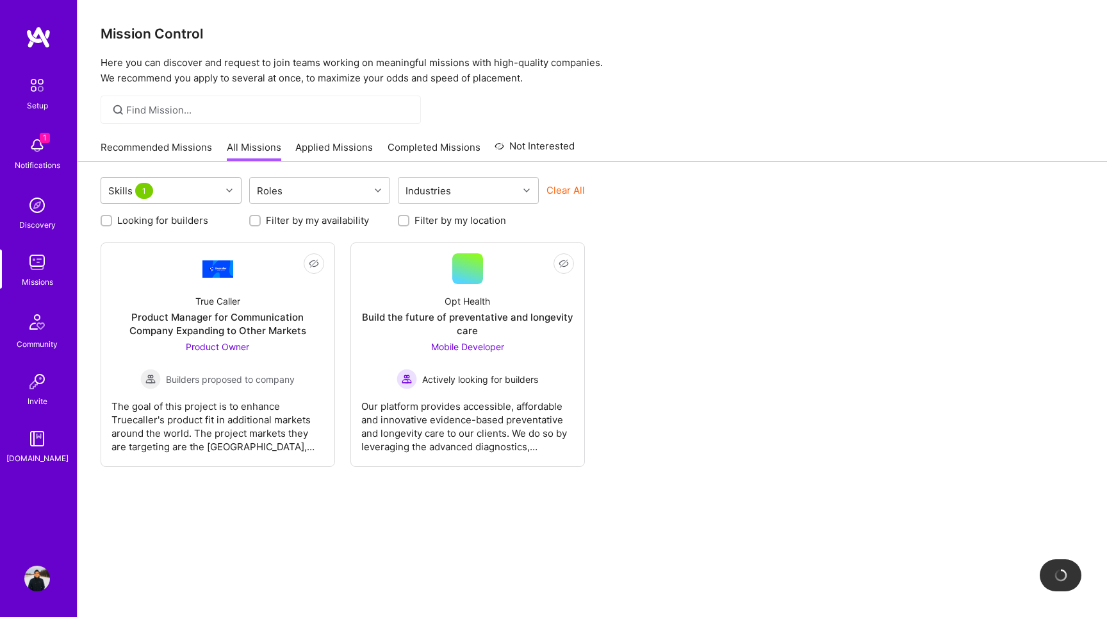
click at [205, 193] on div "Skills 1" at bounding box center [161, 191] width 120 height 26
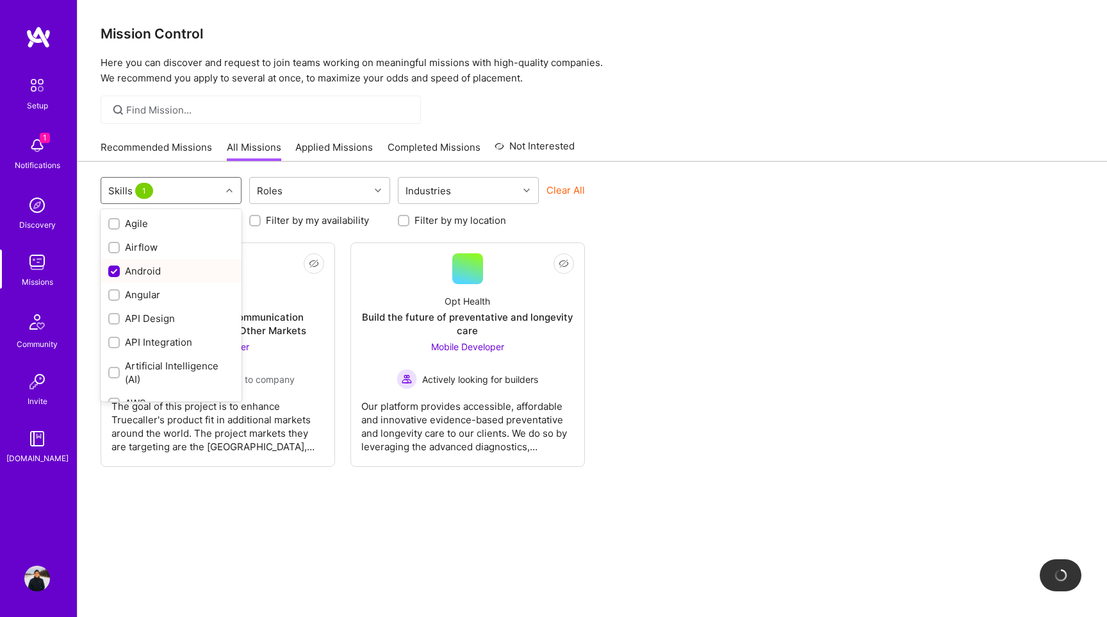
click at [121, 273] on div "Android" at bounding box center [171, 270] width 126 height 13
checkbox input "false"
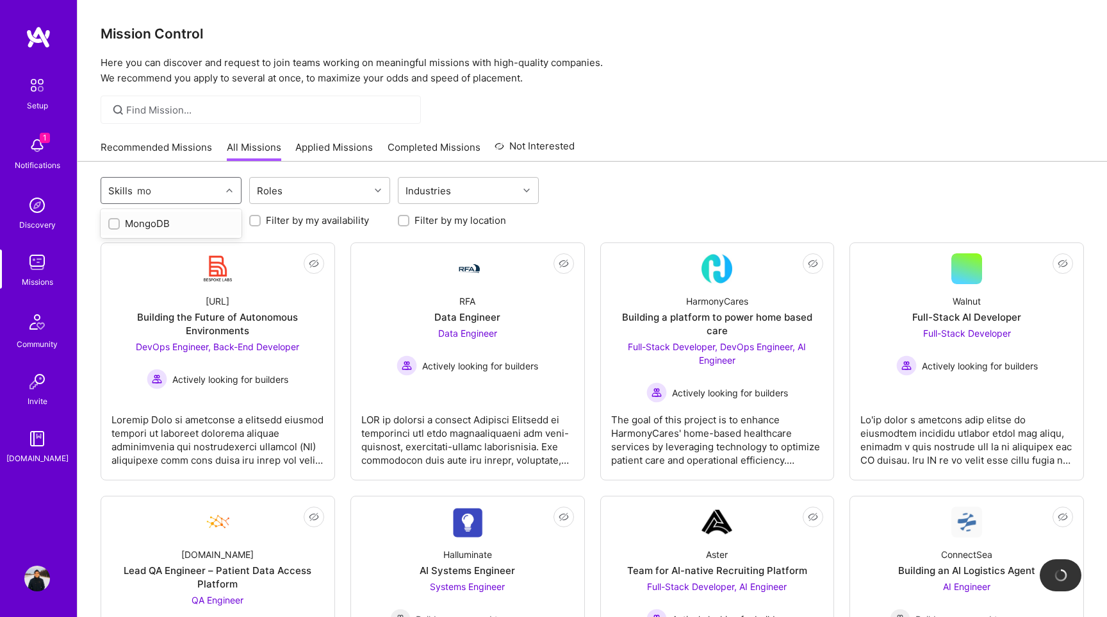
type input "m"
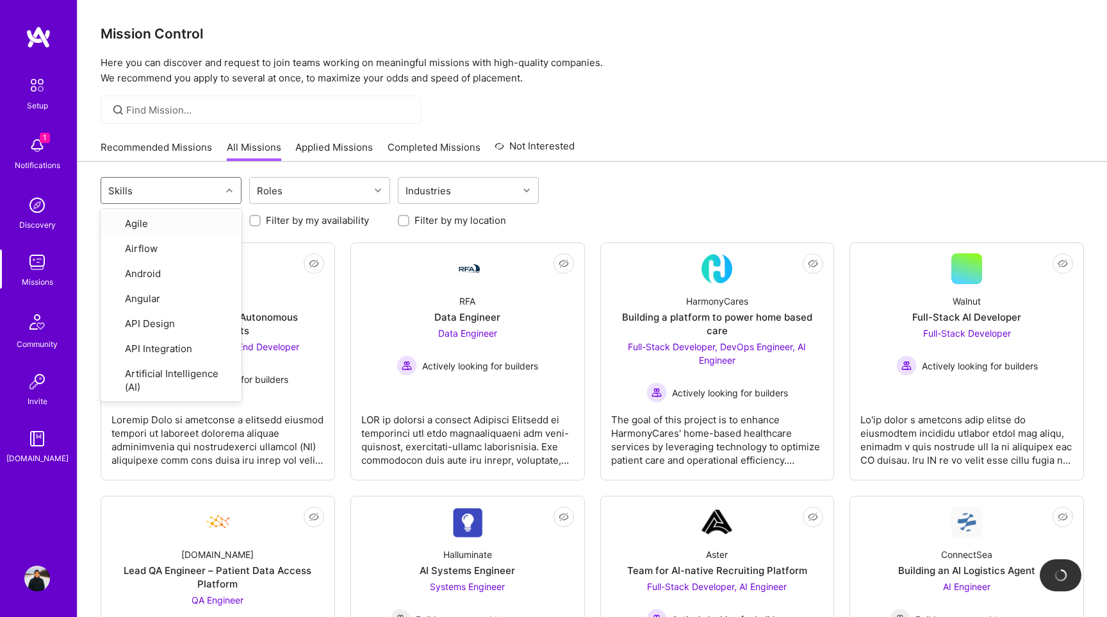
type input "m"
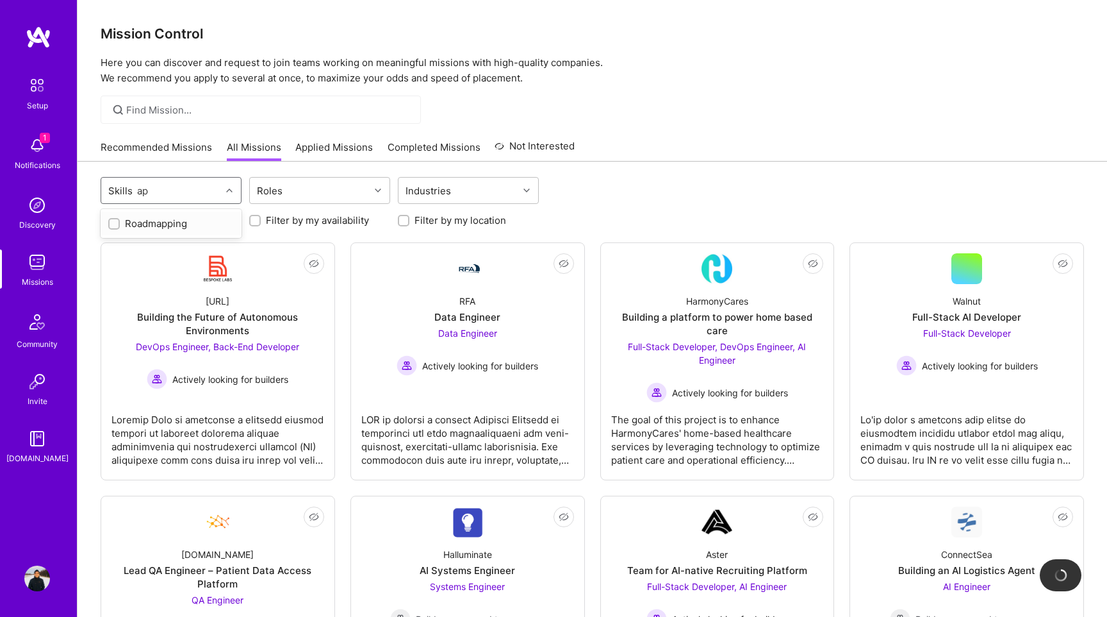
type input "a"
type input "f"
type input "e"
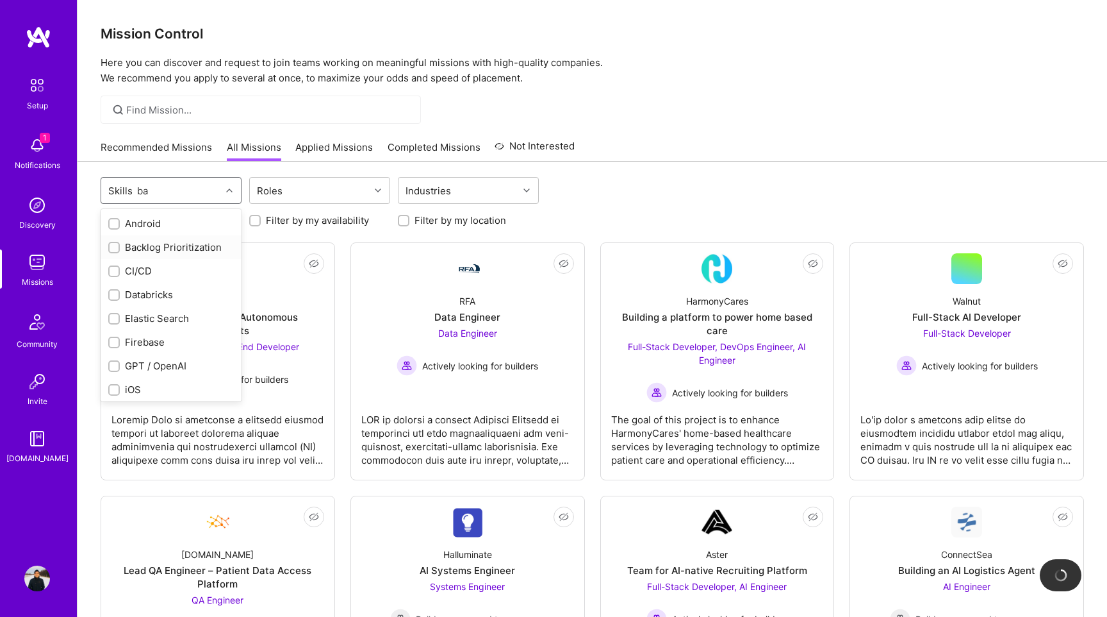
type input "b"
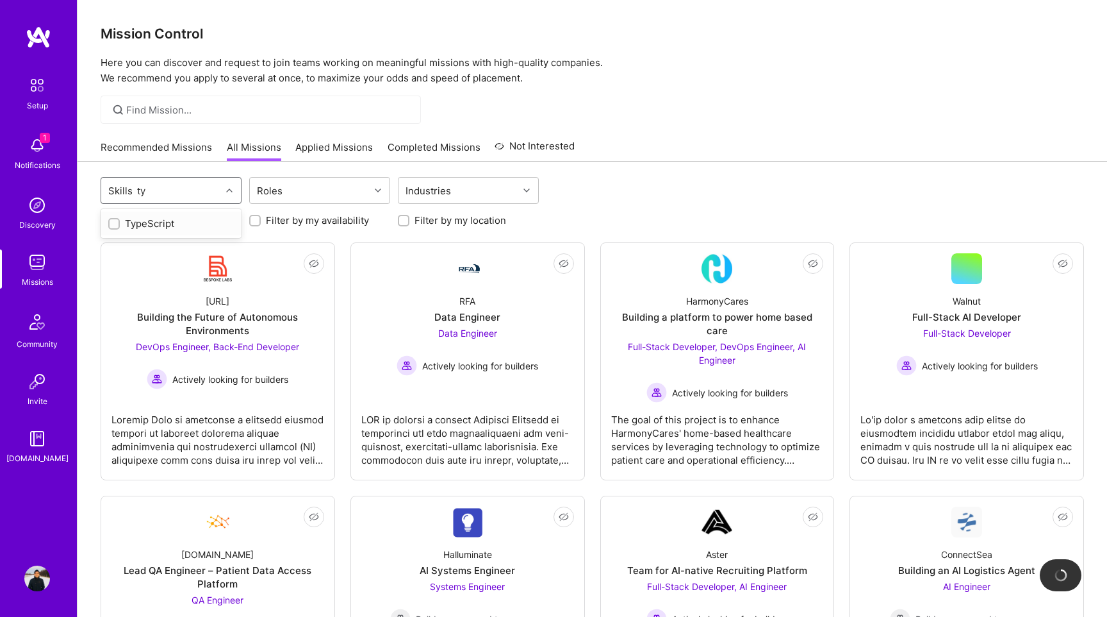
type input "typ"
click at [135, 219] on div "TypeScript" at bounding box center [171, 223] width 126 height 13
checkbox input "true"
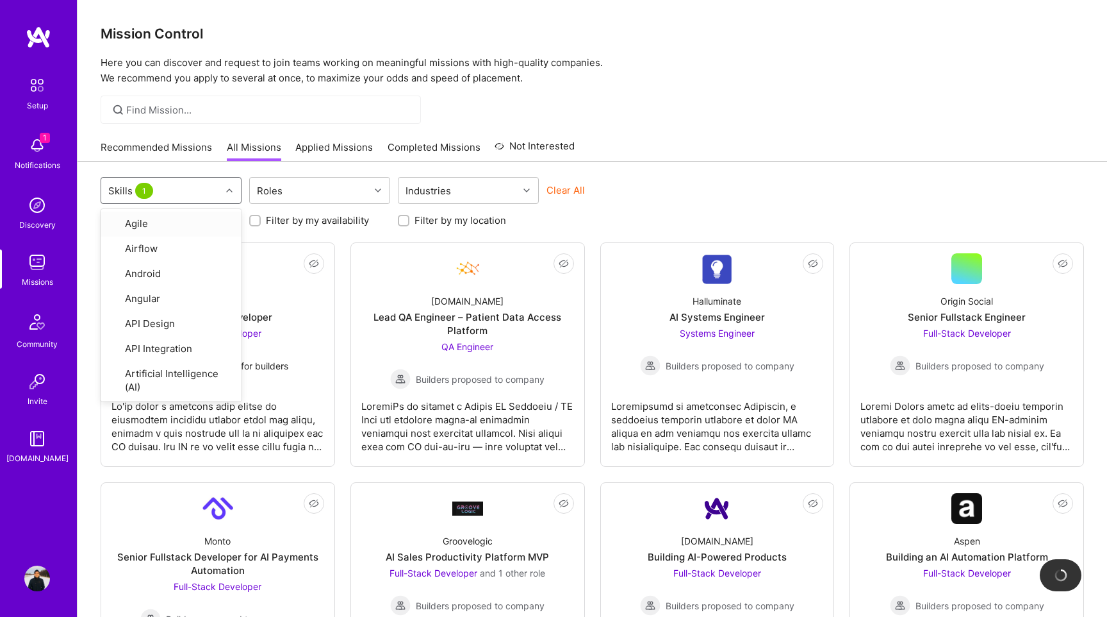
click at [738, 203] on div "option TypeScript, selected. option Agile focused, 1 of 81. 81 results availabl…" at bounding box center [593, 192] width 984 height 30
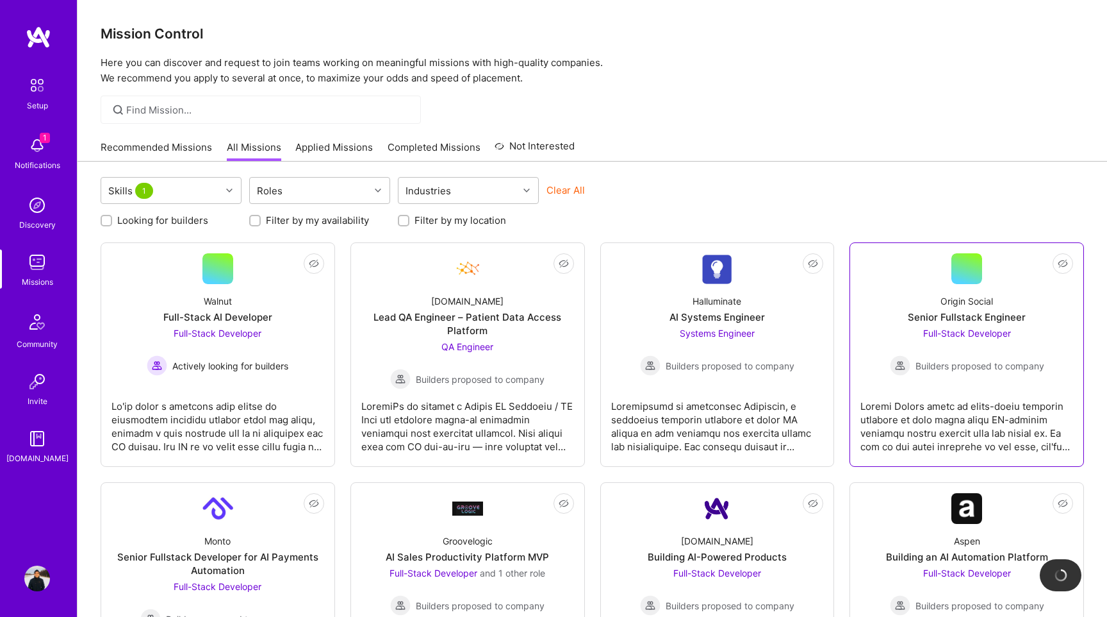
click at [927, 315] on div "Senior Fullstack Engineer" at bounding box center [967, 316] width 118 height 13
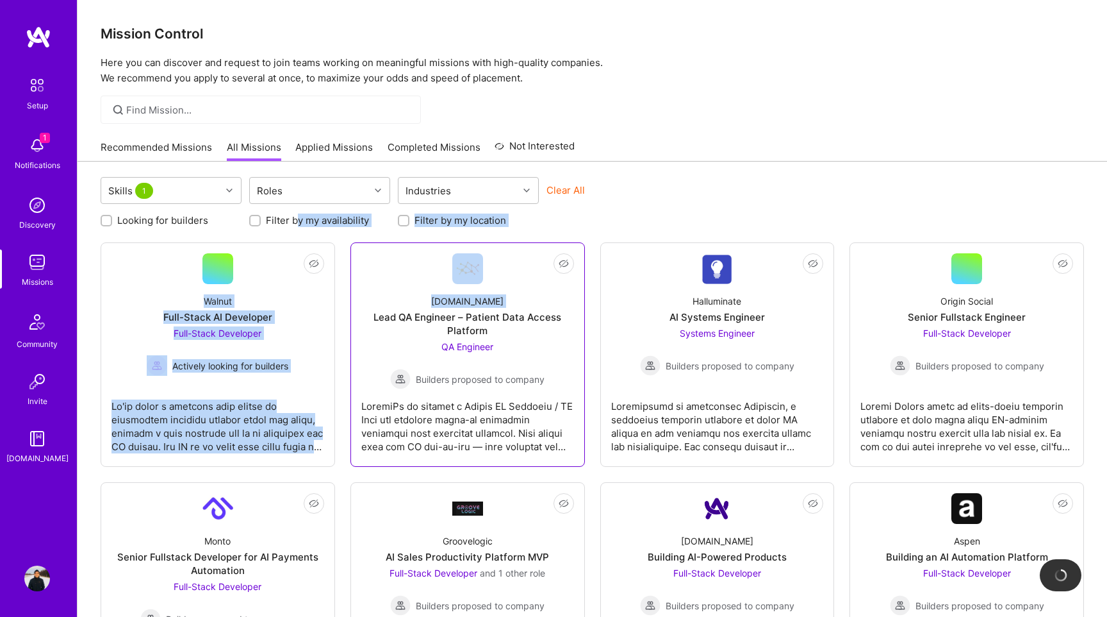
drag, startPoint x: 296, startPoint y: 219, endPoint x: 365, endPoint y: 260, distance: 79.9
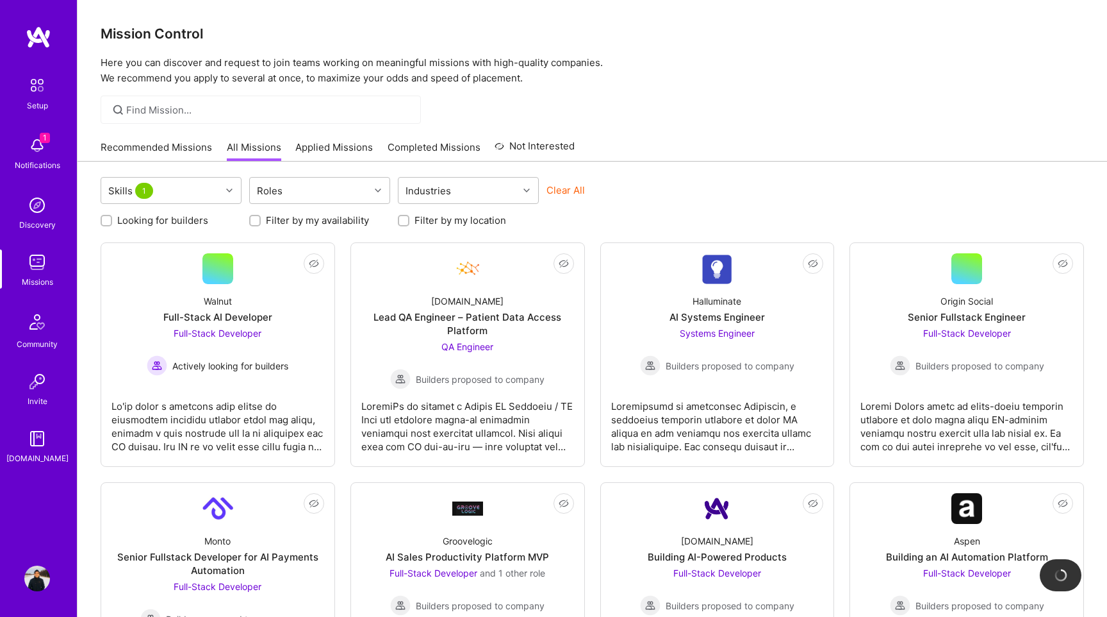
click at [120, 223] on label "Looking for builders" at bounding box center [162, 219] width 91 height 13
click at [112, 223] on input "Looking for builders" at bounding box center [107, 221] width 9 height 9
checkbox input "true"
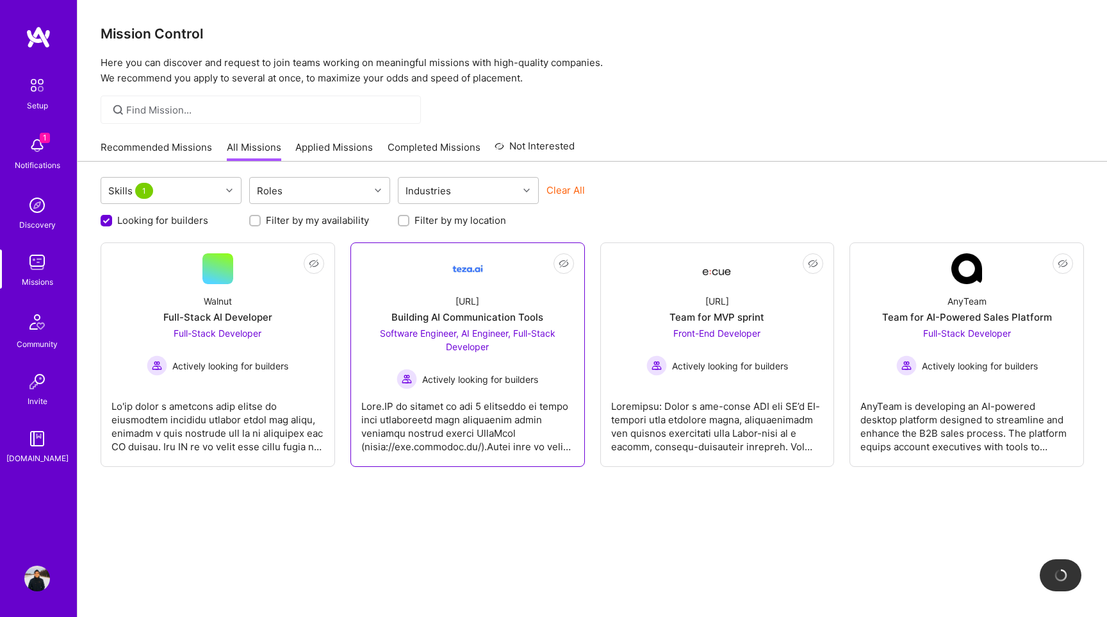
click at [525, 378] on span "Actively looking for builders" at bounding box center [480, 378] width 116 height 13
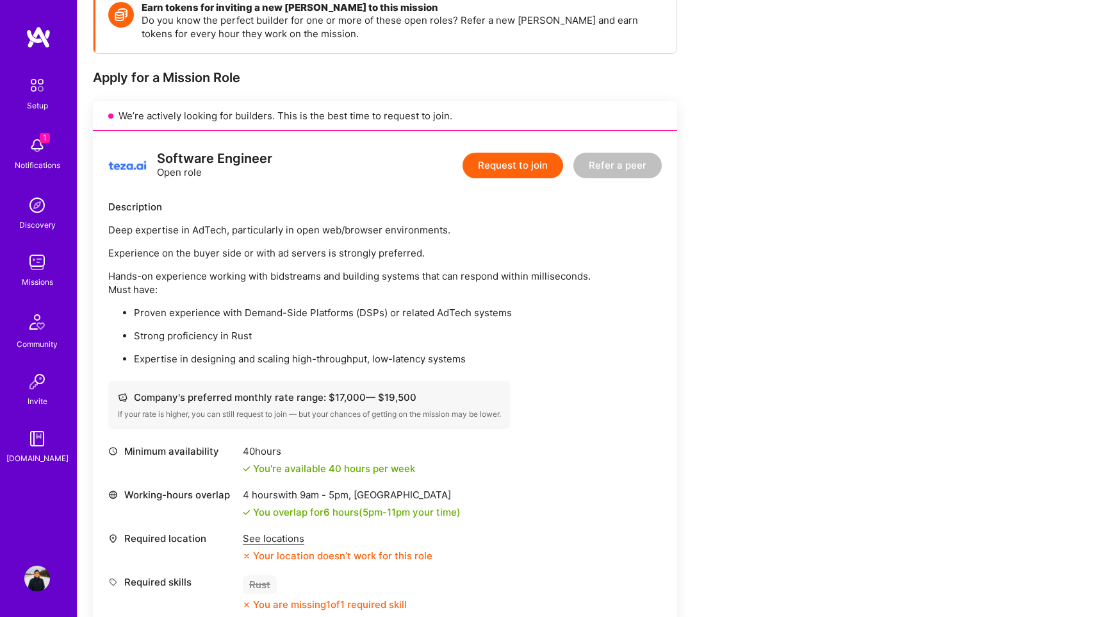
scroll to position [211, 0]
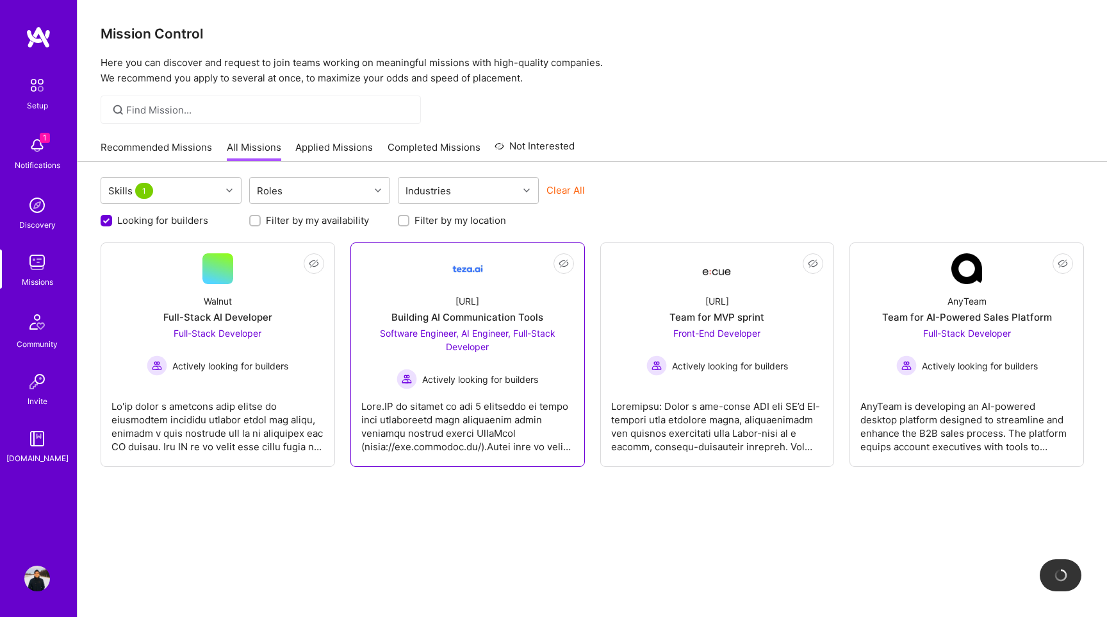
click at [523, 367] on div "Software Engineer, AI Engineer, Full-Stack Developer Actively looking for build…" at bounding box center [467, 357] width 213 height 63
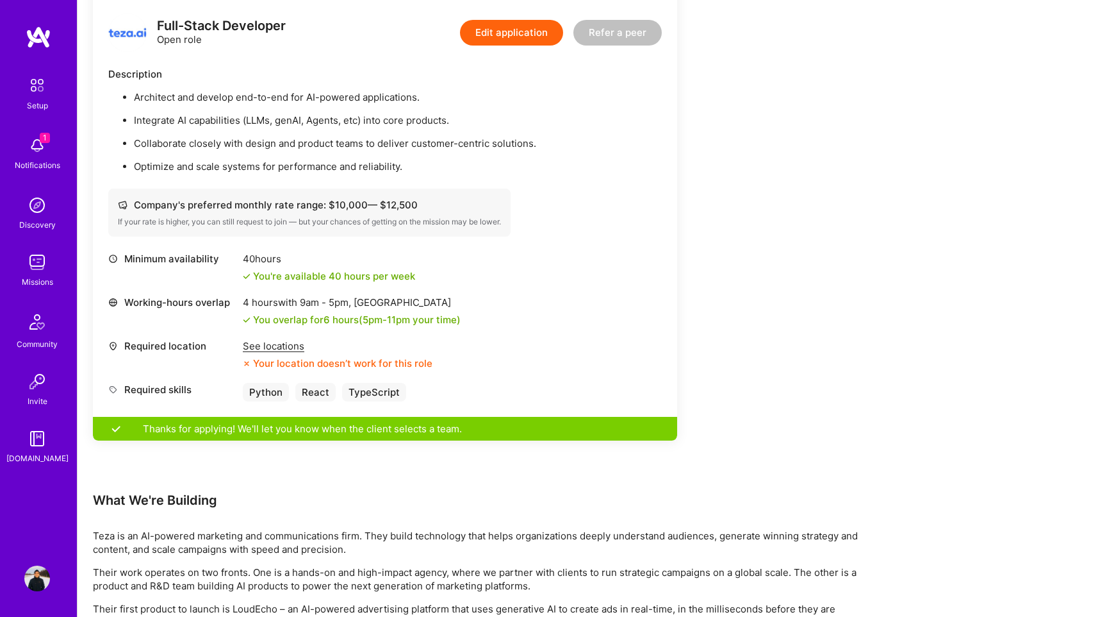
scroll to position [1213, 0]
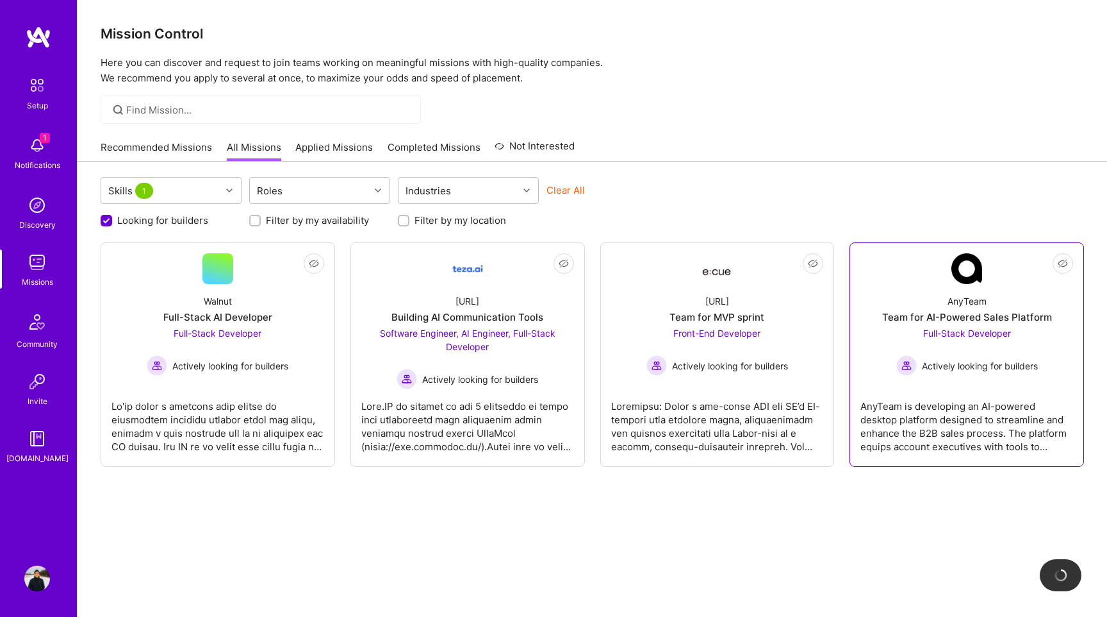
click at [947, 326] on div "Full-Stack Developer Actively looking for builders" at bounding box center [968, 350] width 142 height 49
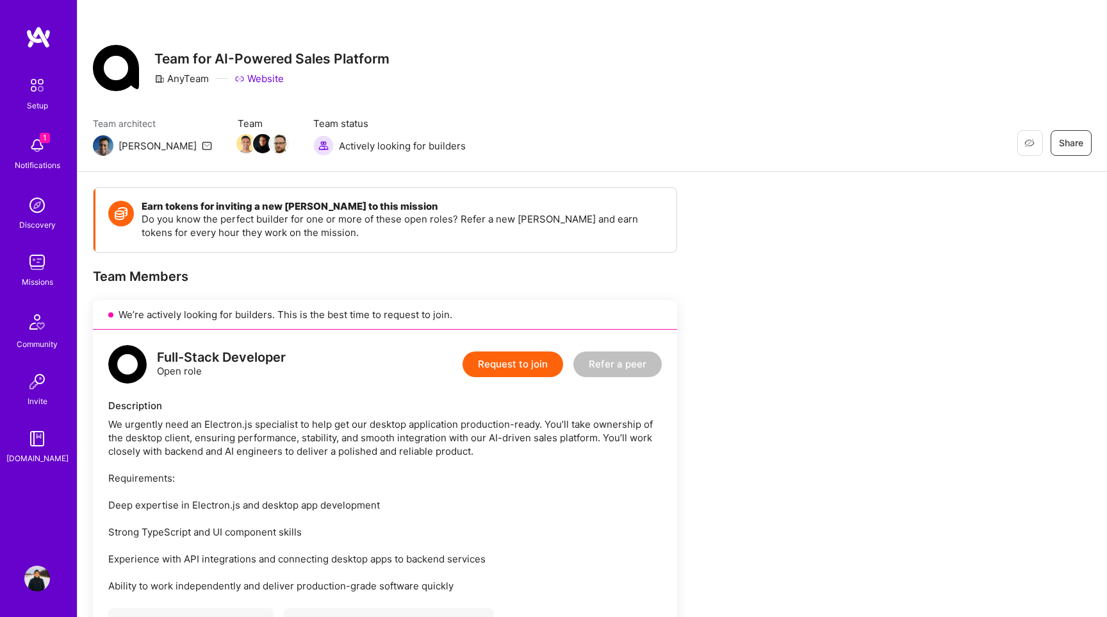
click at [32, 272] on img at bounding box center [37, 262] width 26 height 26
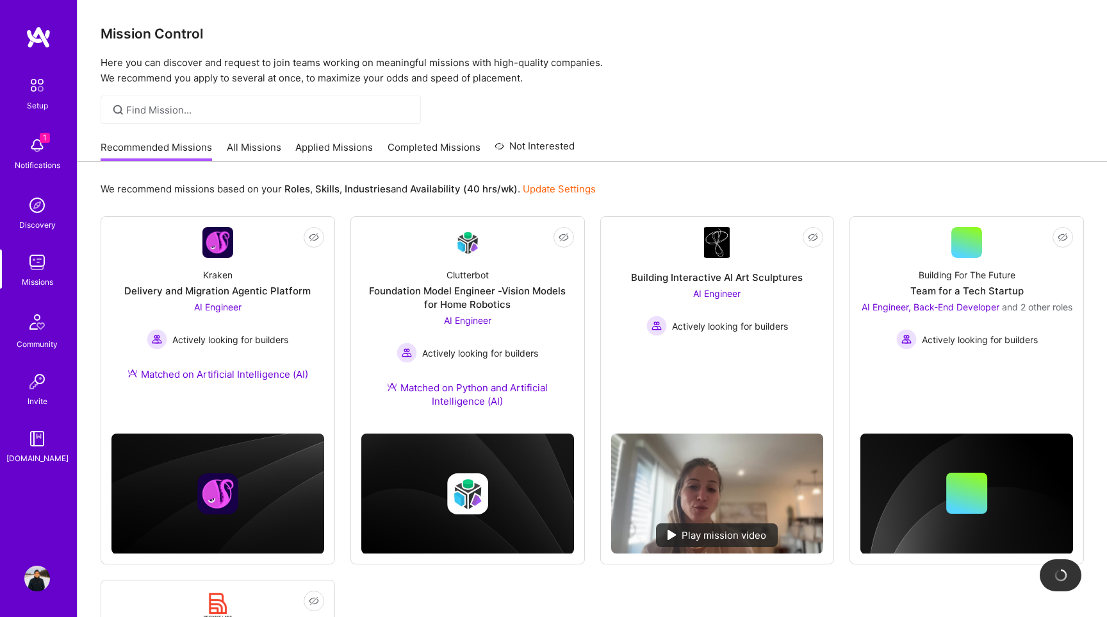
click at [38, 146] on img at bounding box center [37, 146] width 26 height 26
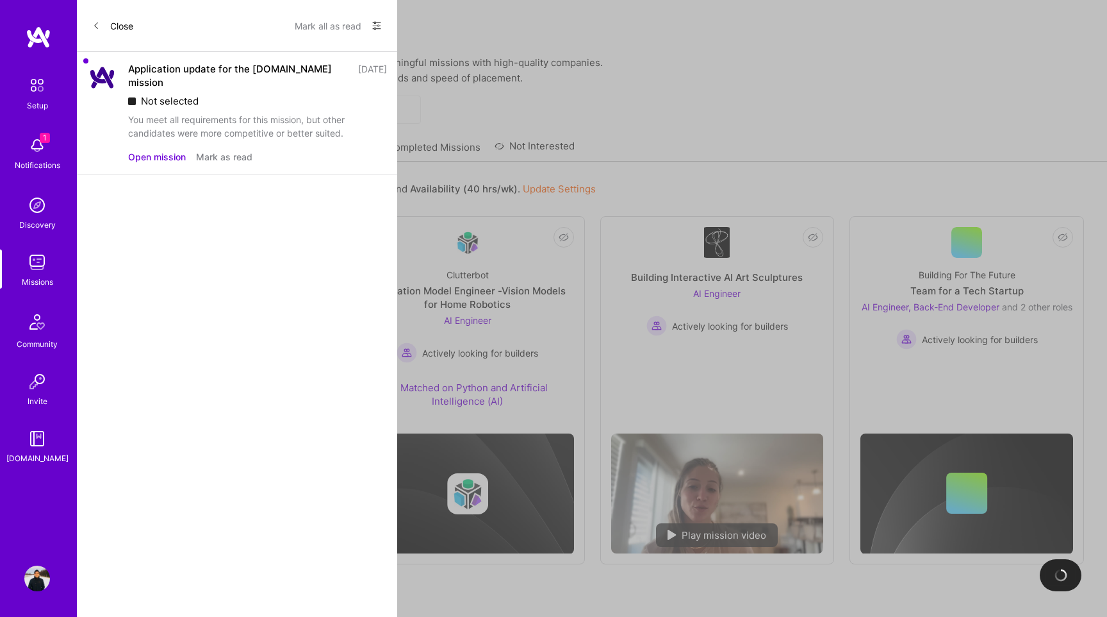
click at [233, 150] on button "Mark as read" at bounding box center [224, 156] width 56 height 13
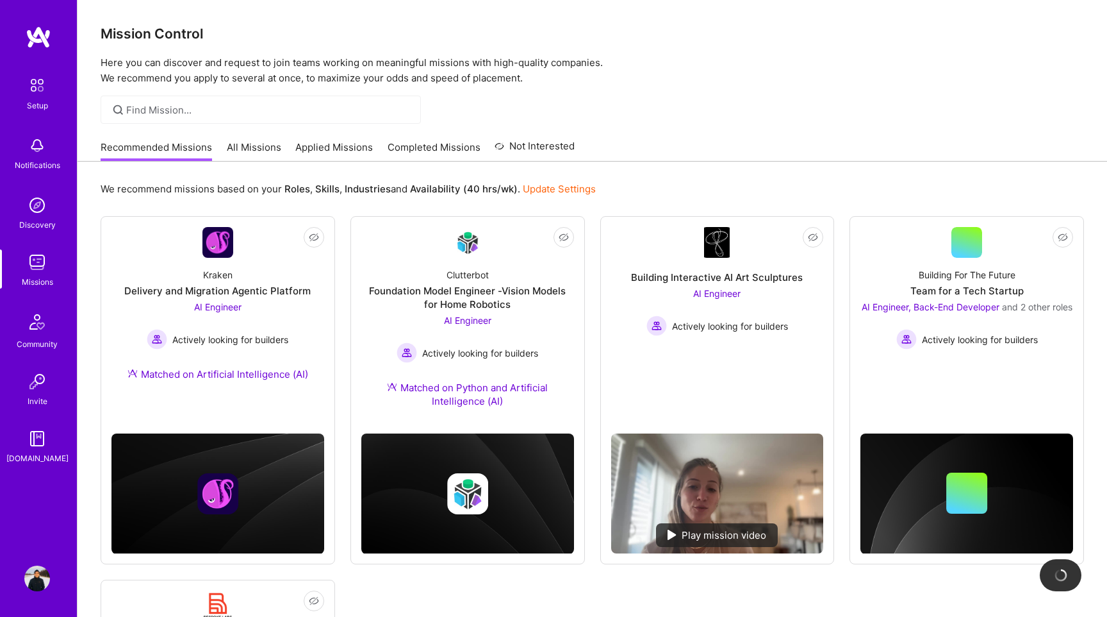
click at [476, 22] on div "Setup Notifications Discovery Missions Community Invite [DOMAIN_NAME] Profile C…" at bounding box center [553, 475] width 1107 height 951
